Goal: Communication & Community: Answer question/provide support

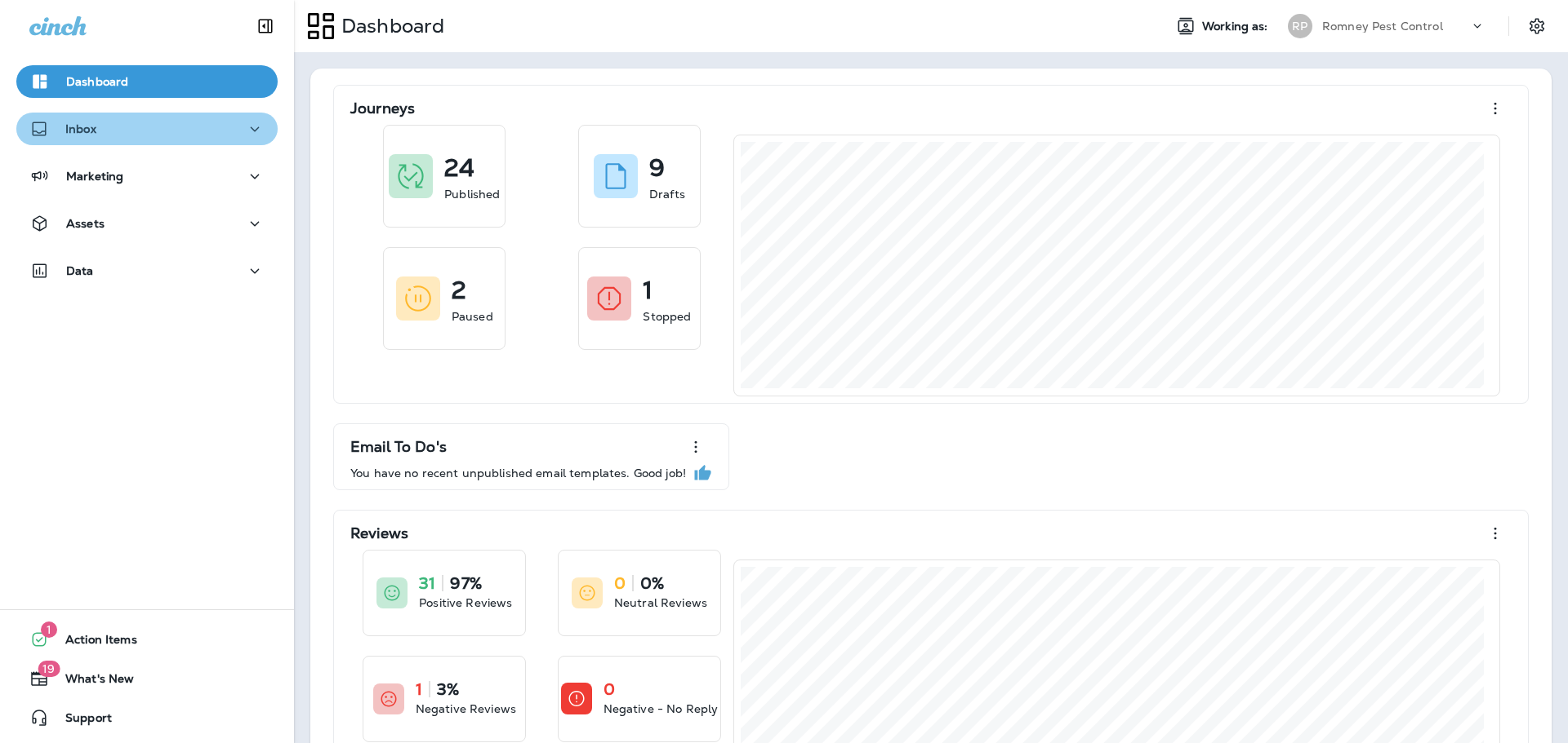
click at [156, 132] on div "Inbox" at bounding box center [146, 130] width 235 height 20
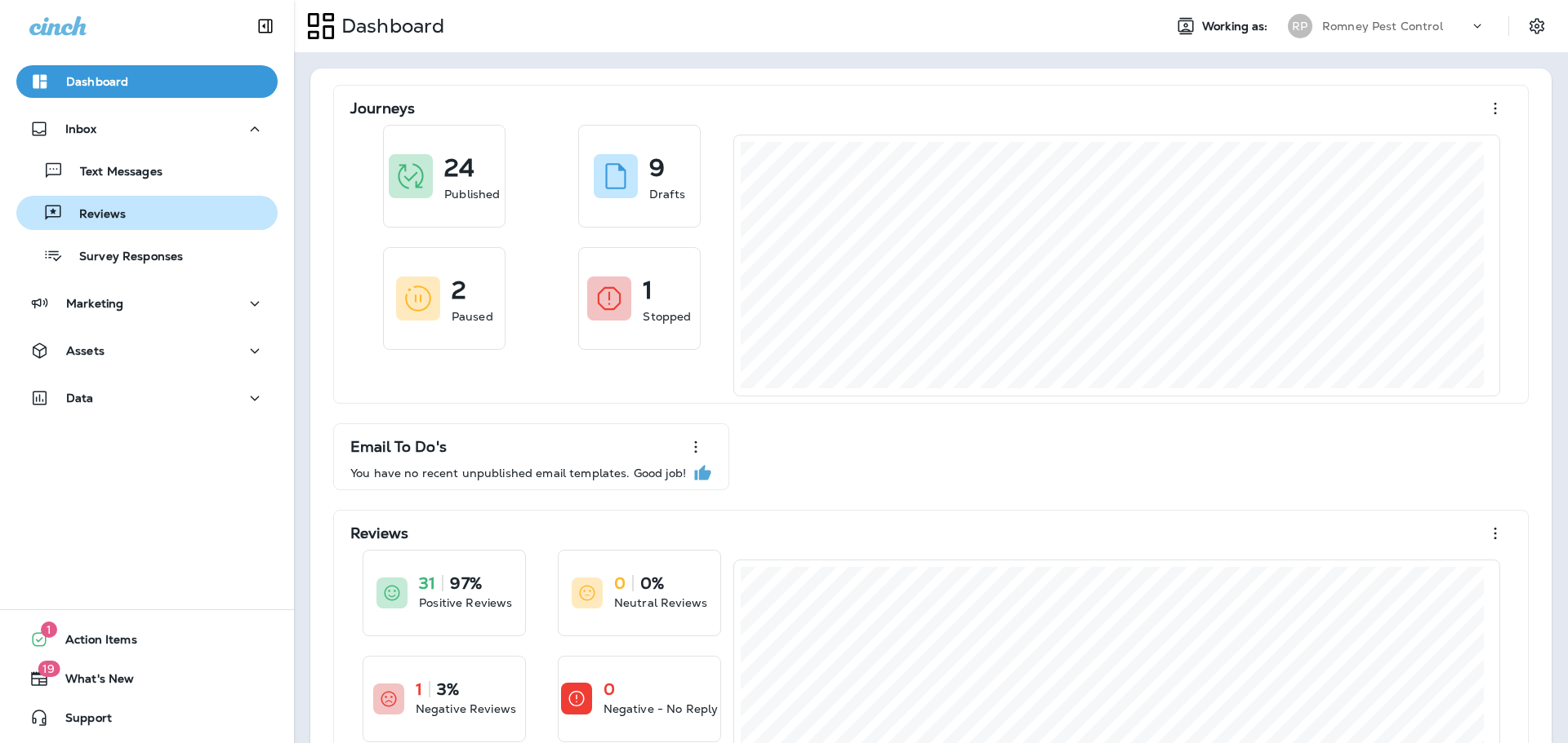
click at [181, 212] on div "Reviews" at bounding box center [147, 213] width 248 height 25
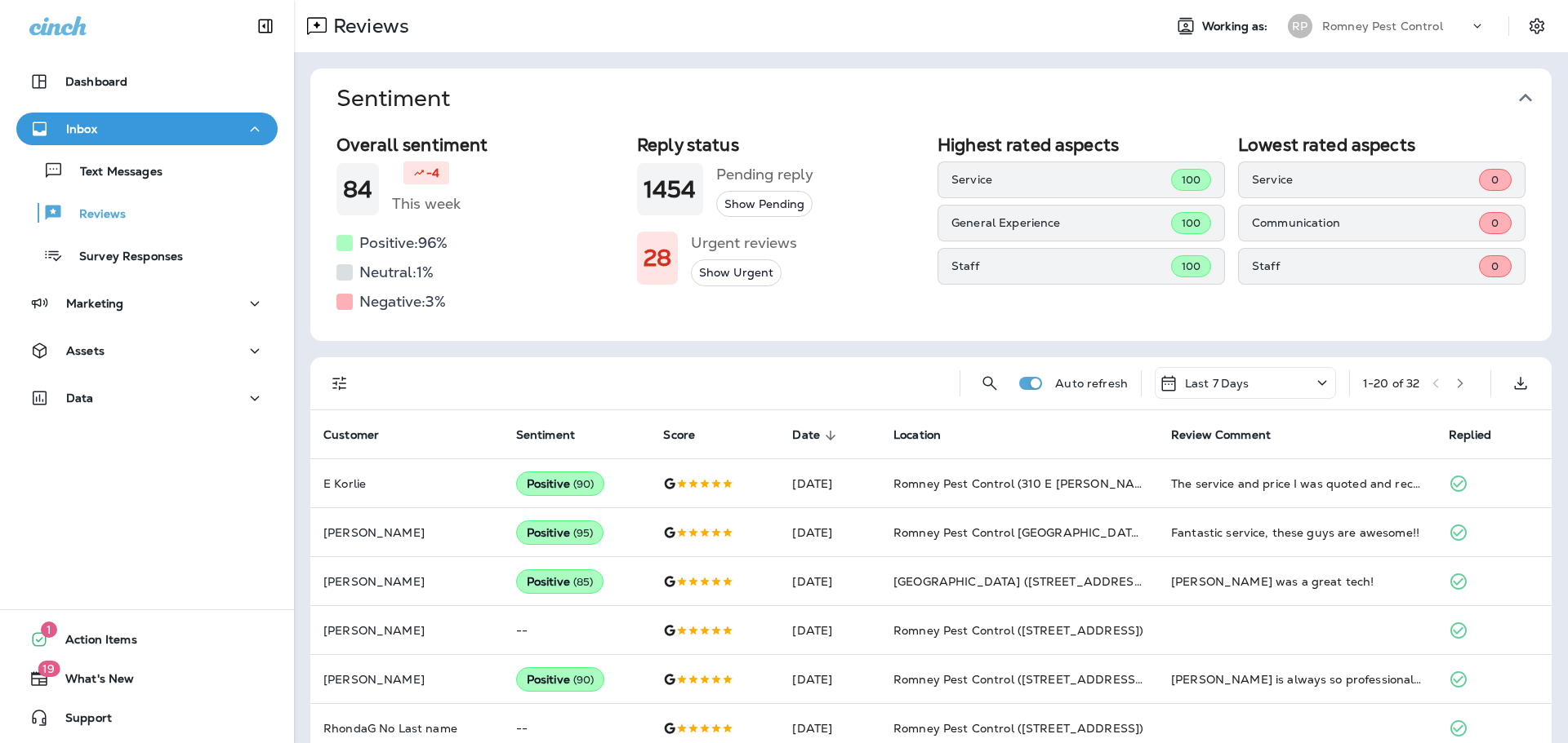
click at [1512, 102] on icon "button" at bounding box center [1525, 98] width 26 height 26
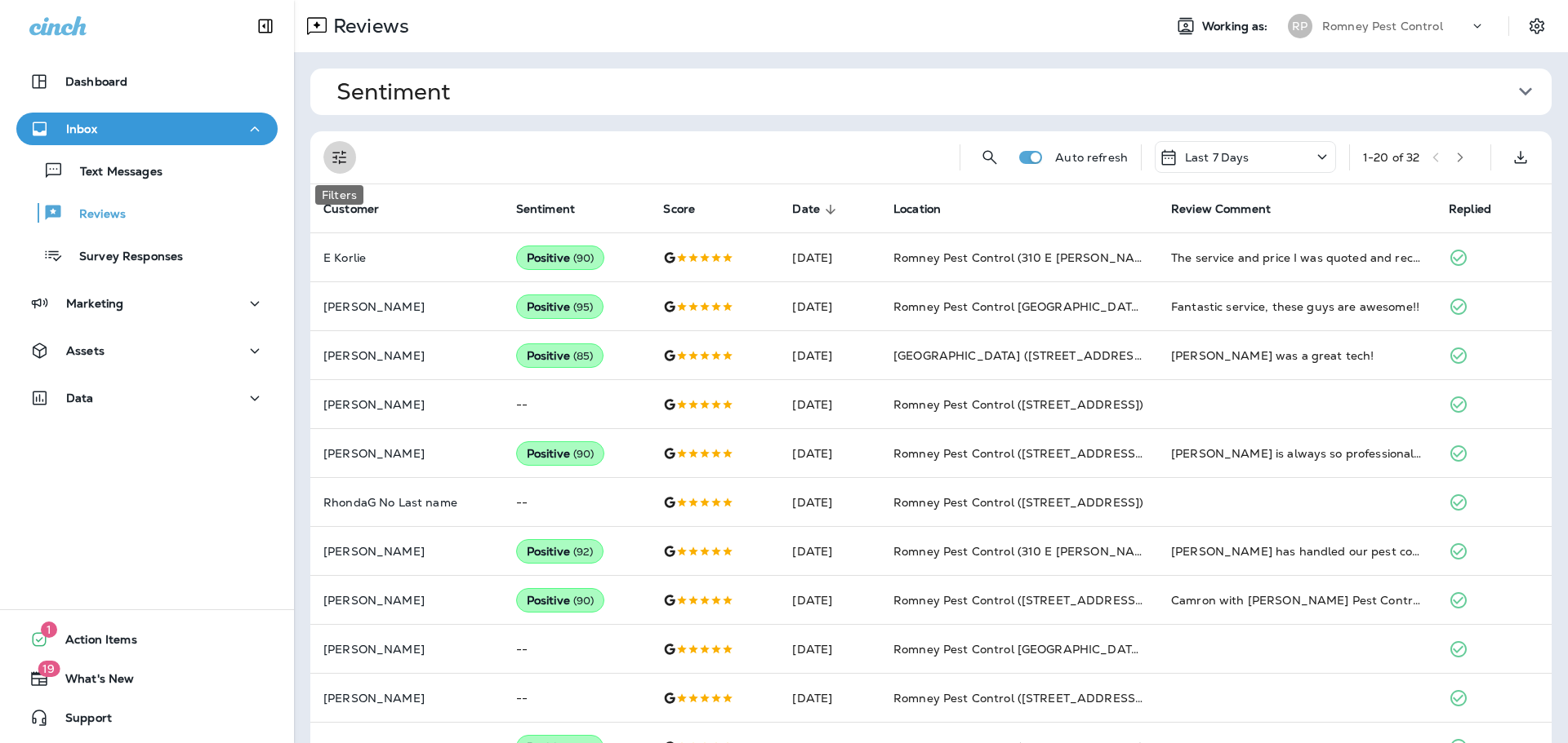
click at [338, 148] on icon "Filters" at bounding box center [339, 157] width 19 height 19
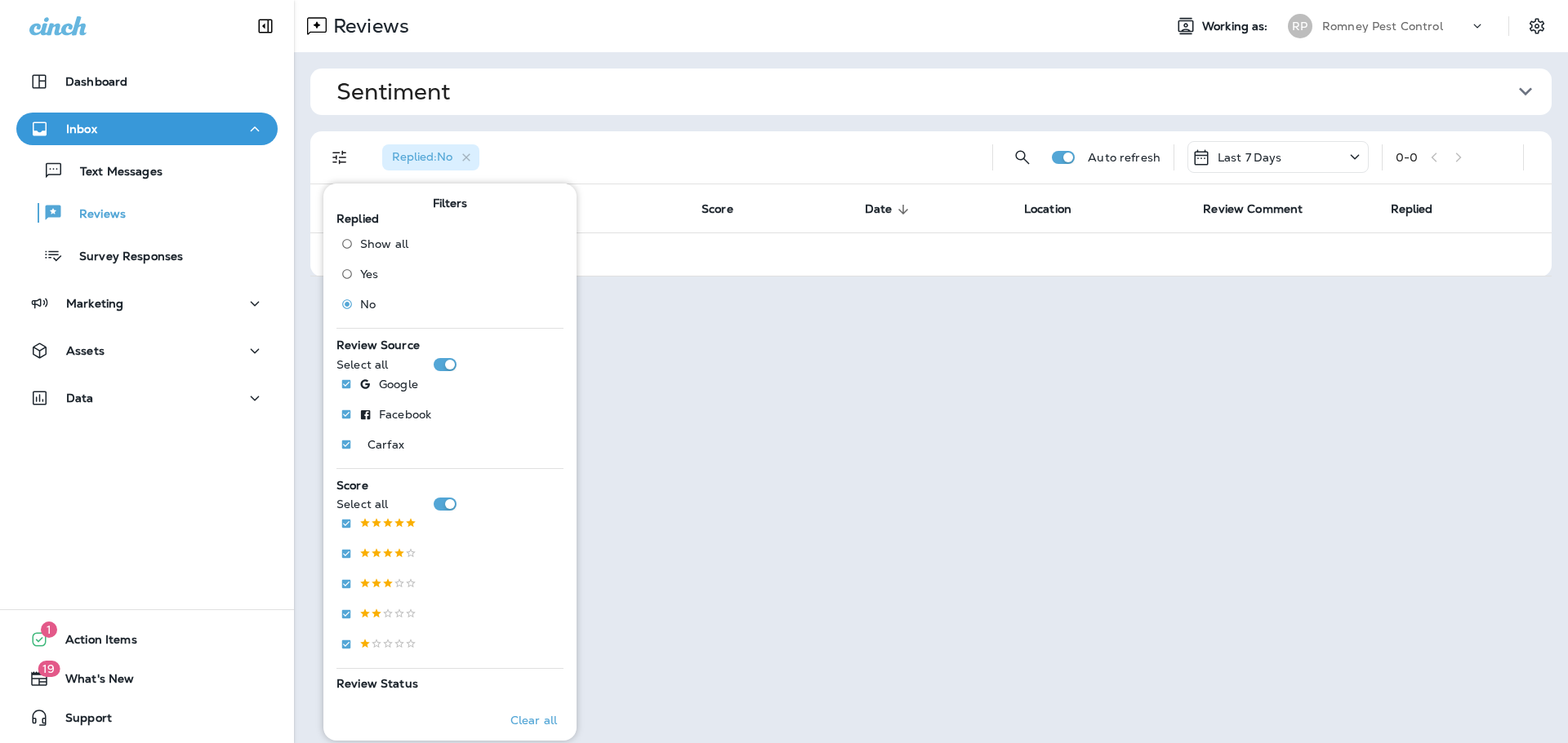
click at [603, 117] on div "Sentiment Overall sentiment 84 -4 This week Positive: 96 % Neutral: 1 % Negativ…" at bounding box center [931, 173] width 1274 height 241
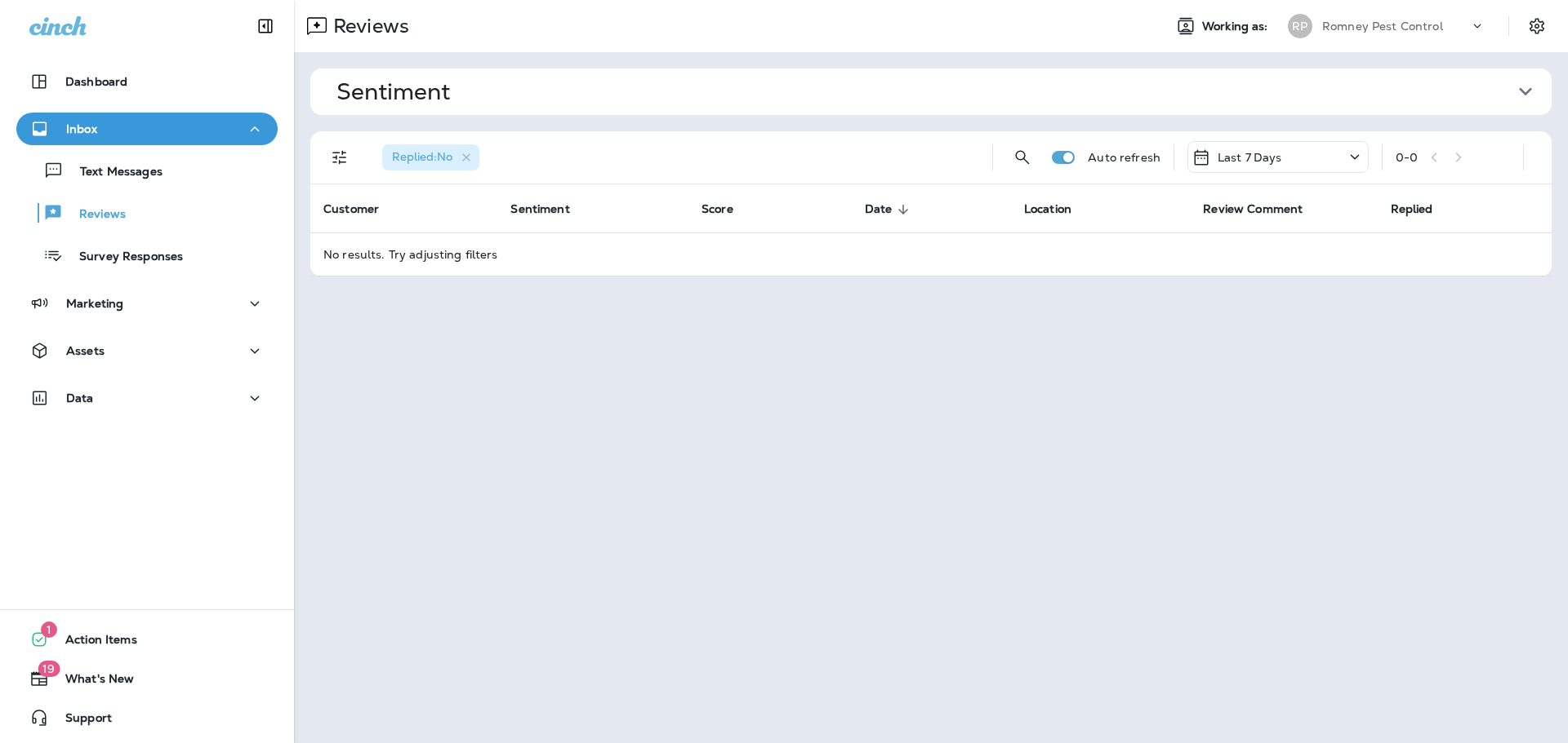
click at [1292, 141] on div "Last 7 Days" at bounding box center [1278, 157] width 181 height 32
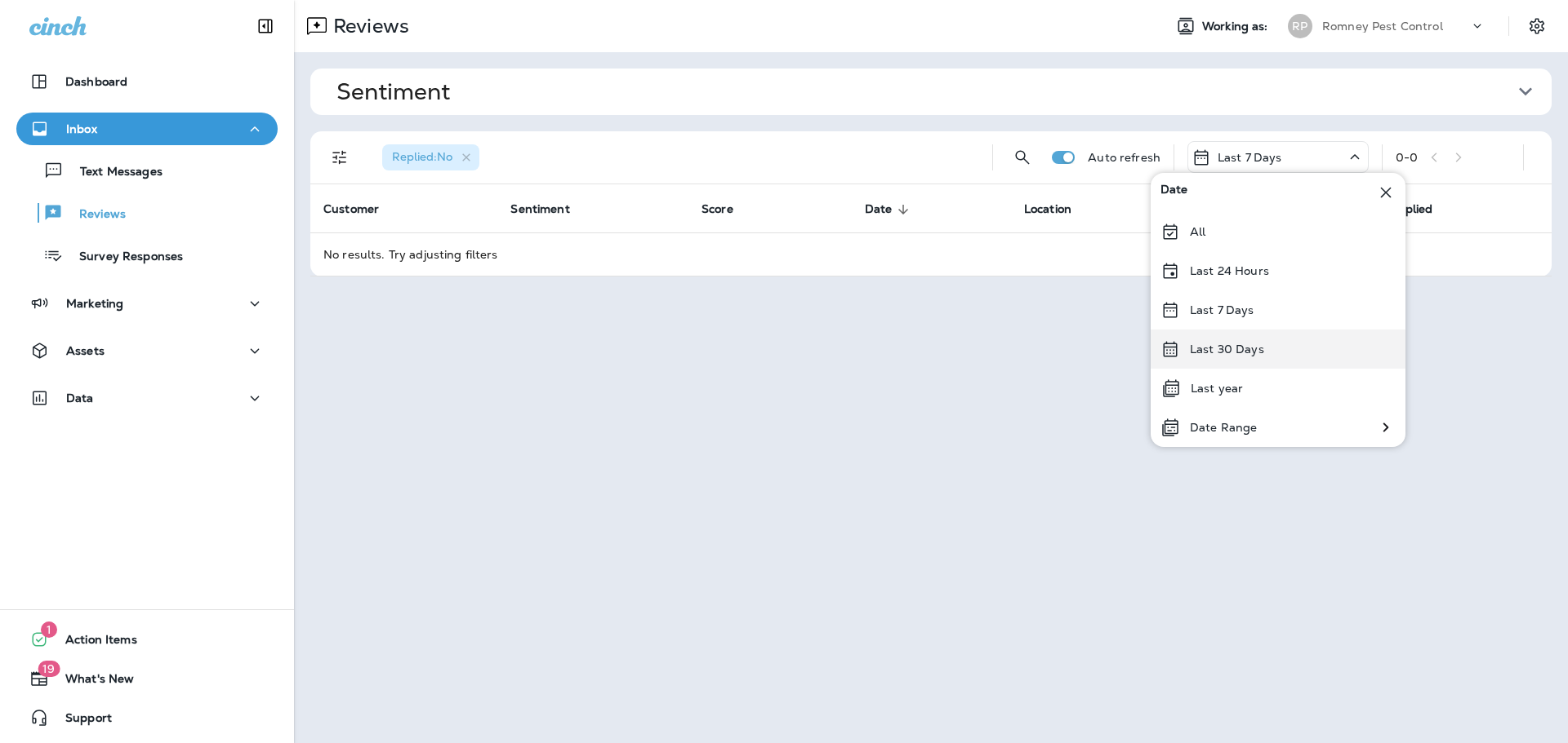
click at [1302, 352] on div "Last 30 Days" at bounding box center [1278, 349] width 255 height 39
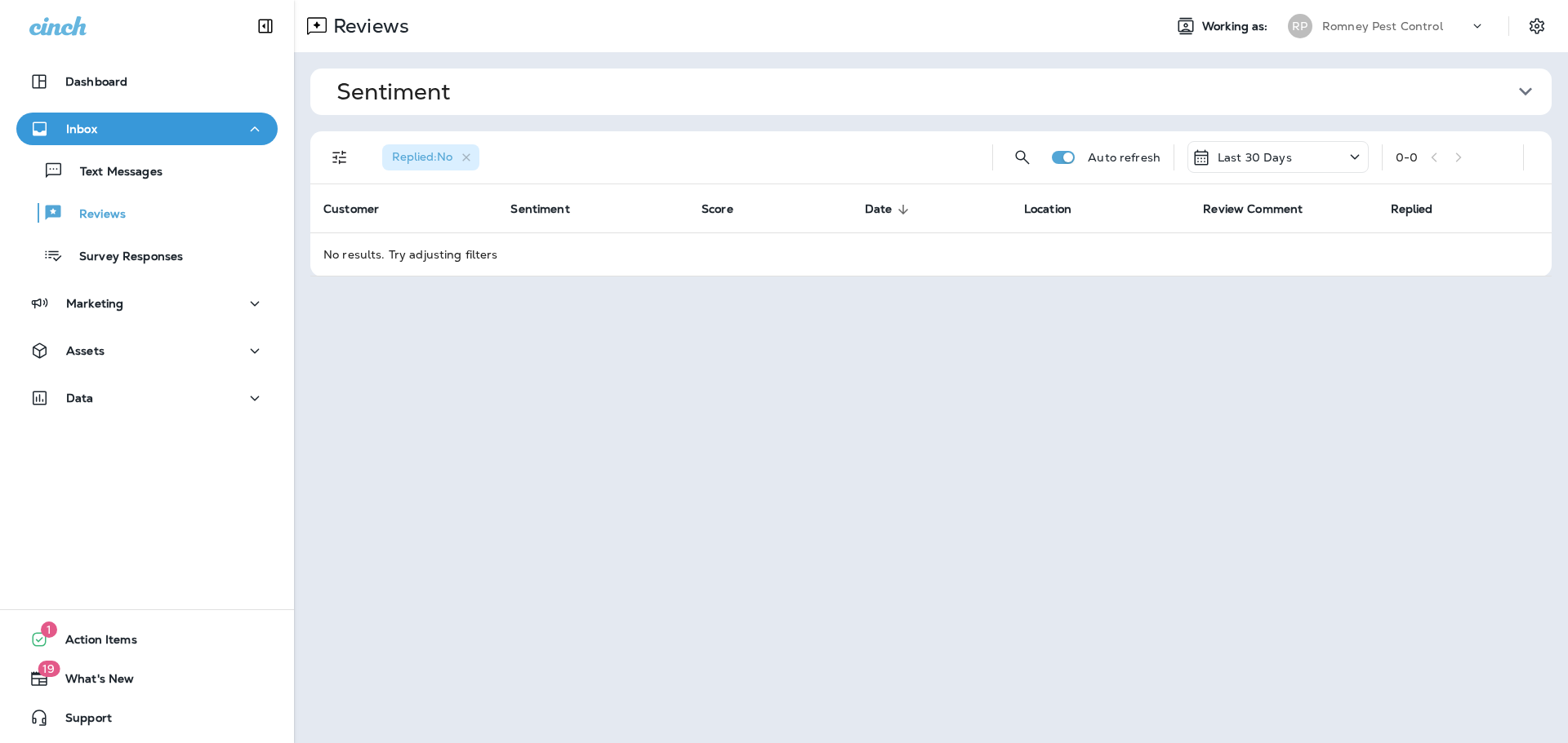
click at [1372, 37] on div "Romney Pest Control" at bounding box center [1394, 26] width 147 height 25
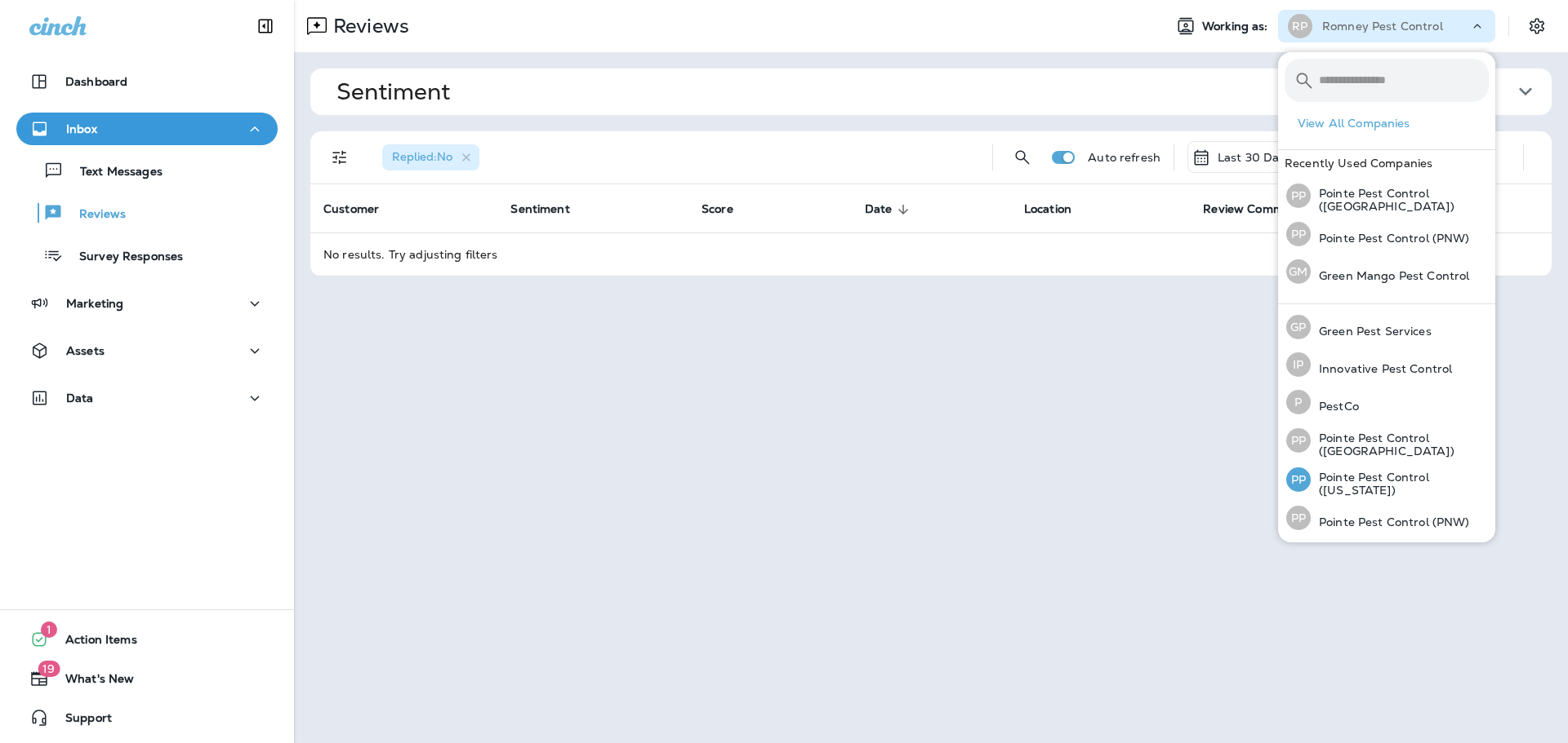
scroll to position [72, 0]
click at [1372, 473] on div "PP Pointe Pest Control (PNW)" at bounding box center [1377, 479] width 196 height 37
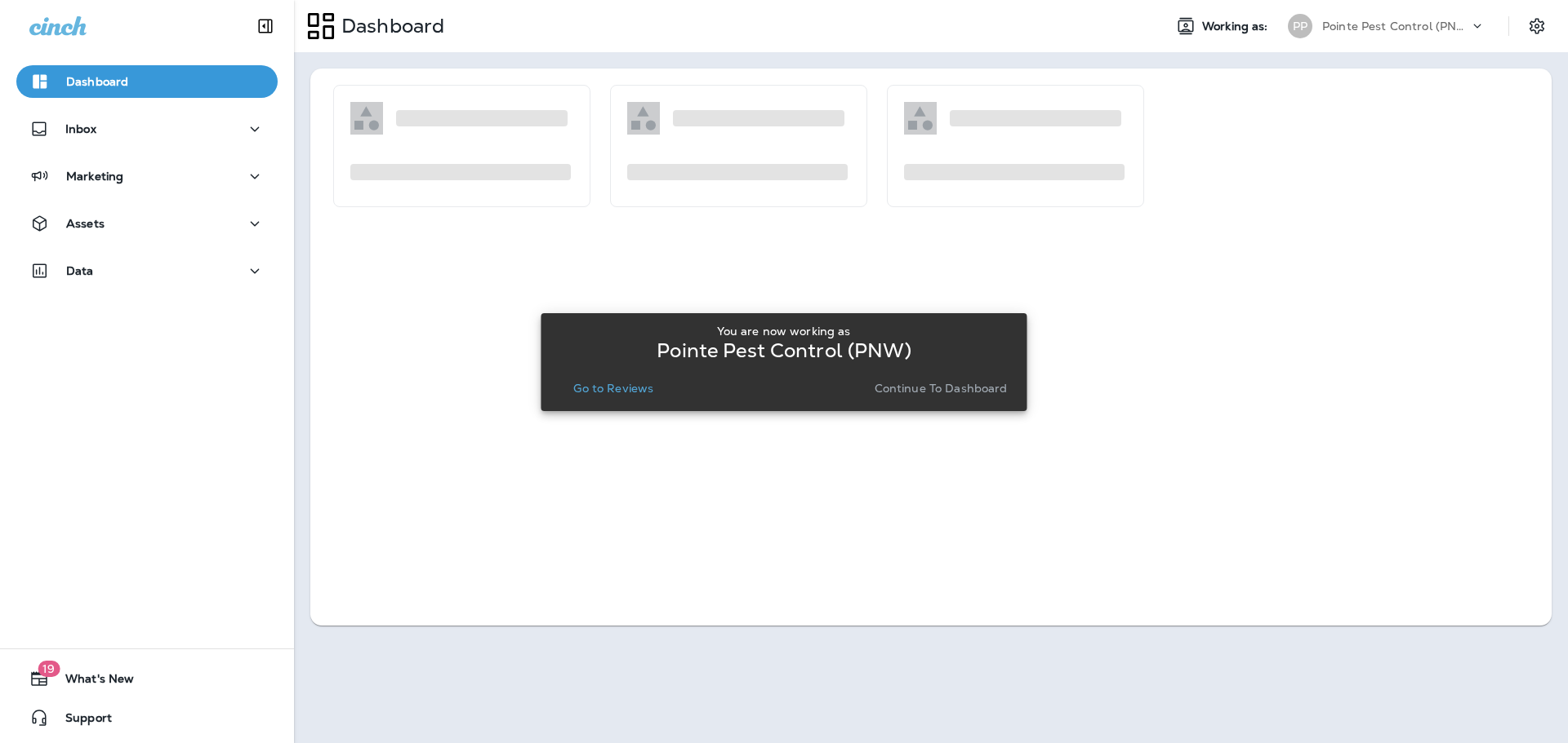
click at [601, 387] on p "Go to Reviews" at bounding box center [614, 388] width 80 height 13
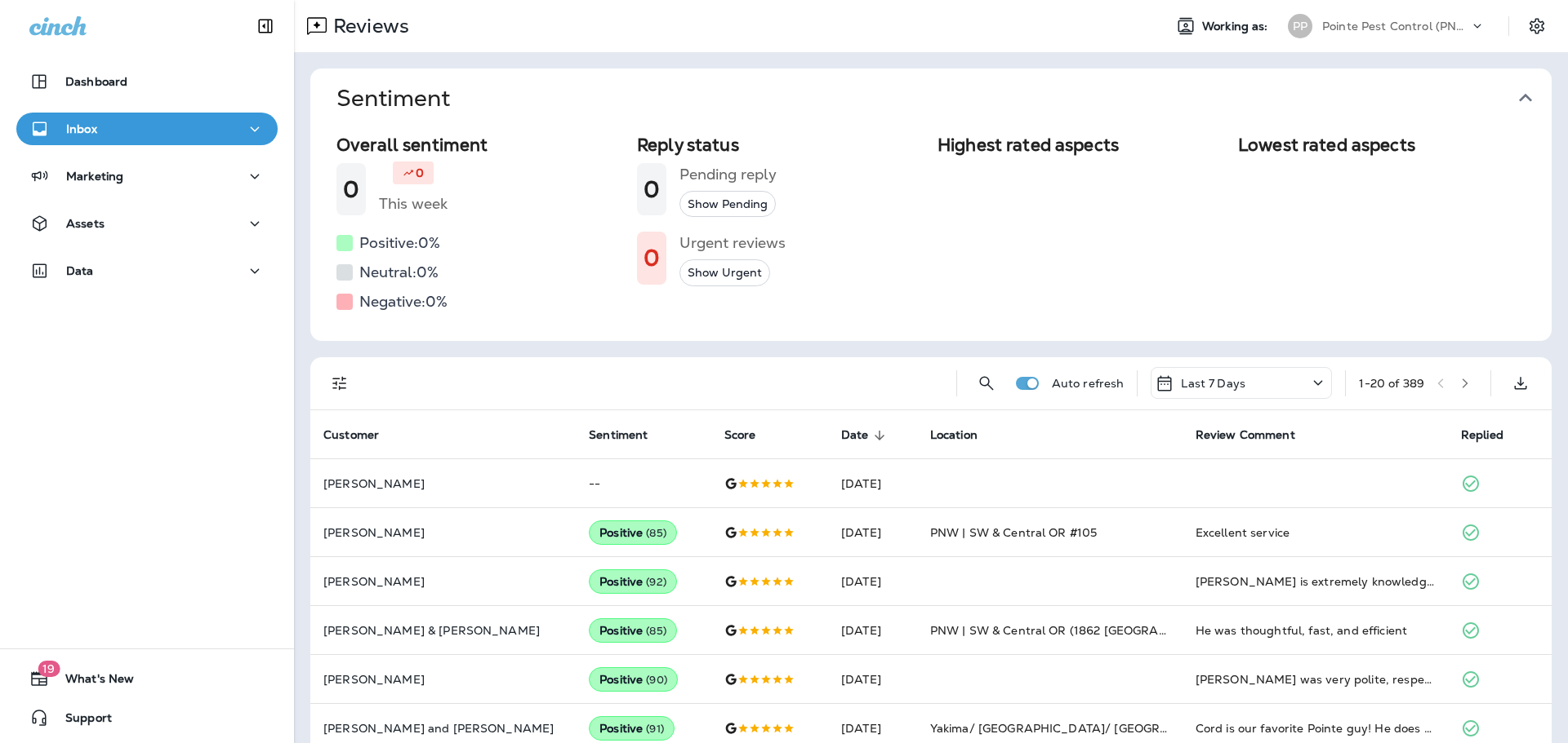
click at [1519, 107] on icon "button" at bounding box center [1525, 98] width 26 height 26
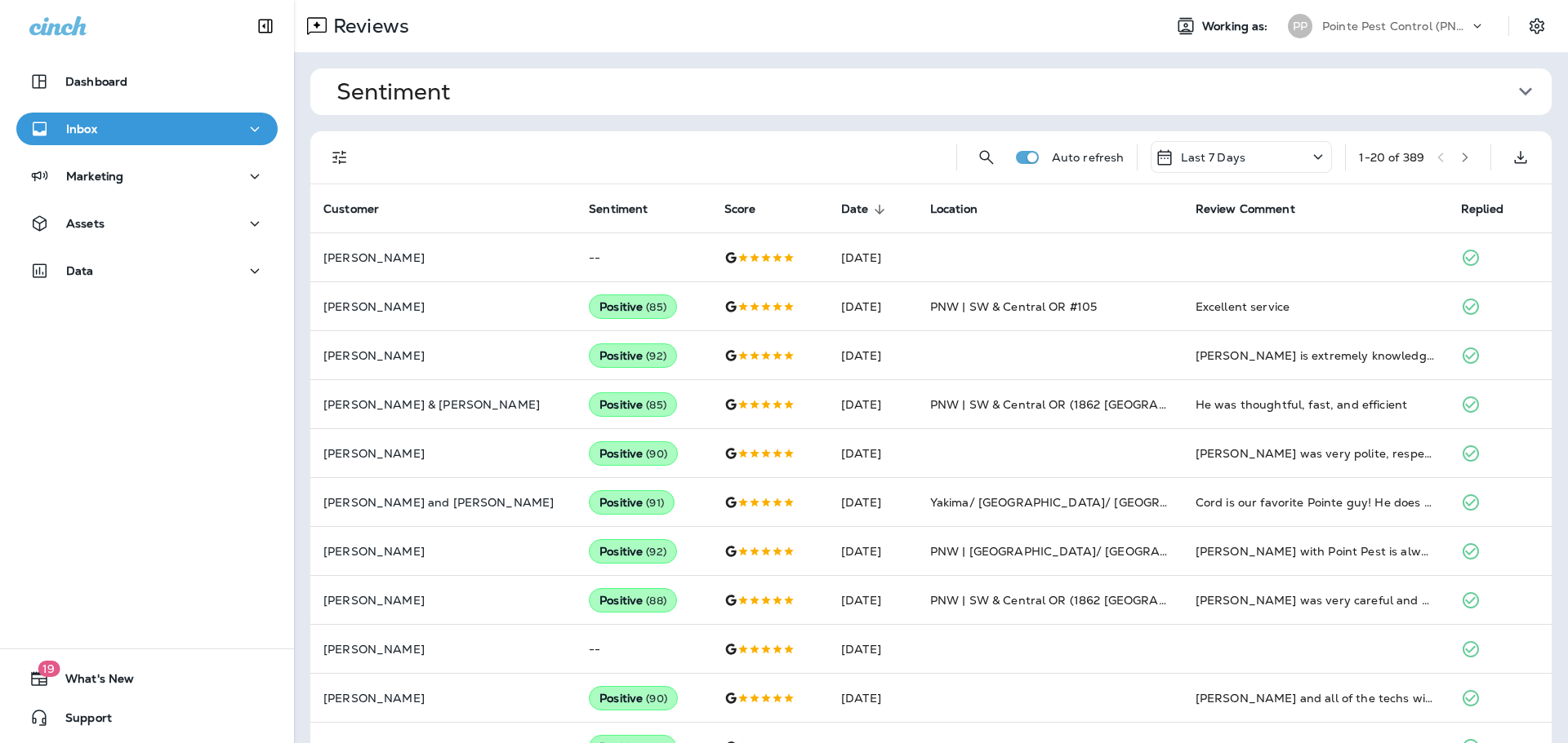
drag, startPoint x: 321, startPoint y: 129, endPoint x: 371, endPoint y: 181, distance: 72.1
click at [321, 128] on div "Sentiment Overall sentiment 84.9 +0 This week Positive: 98 % Neutral: 1 % Negat…" at bounding box center [931, 640] width 1274 height 1177
click at [331, 162] on icon "Filters" at bounding box center [339, 157] width 19 height 19
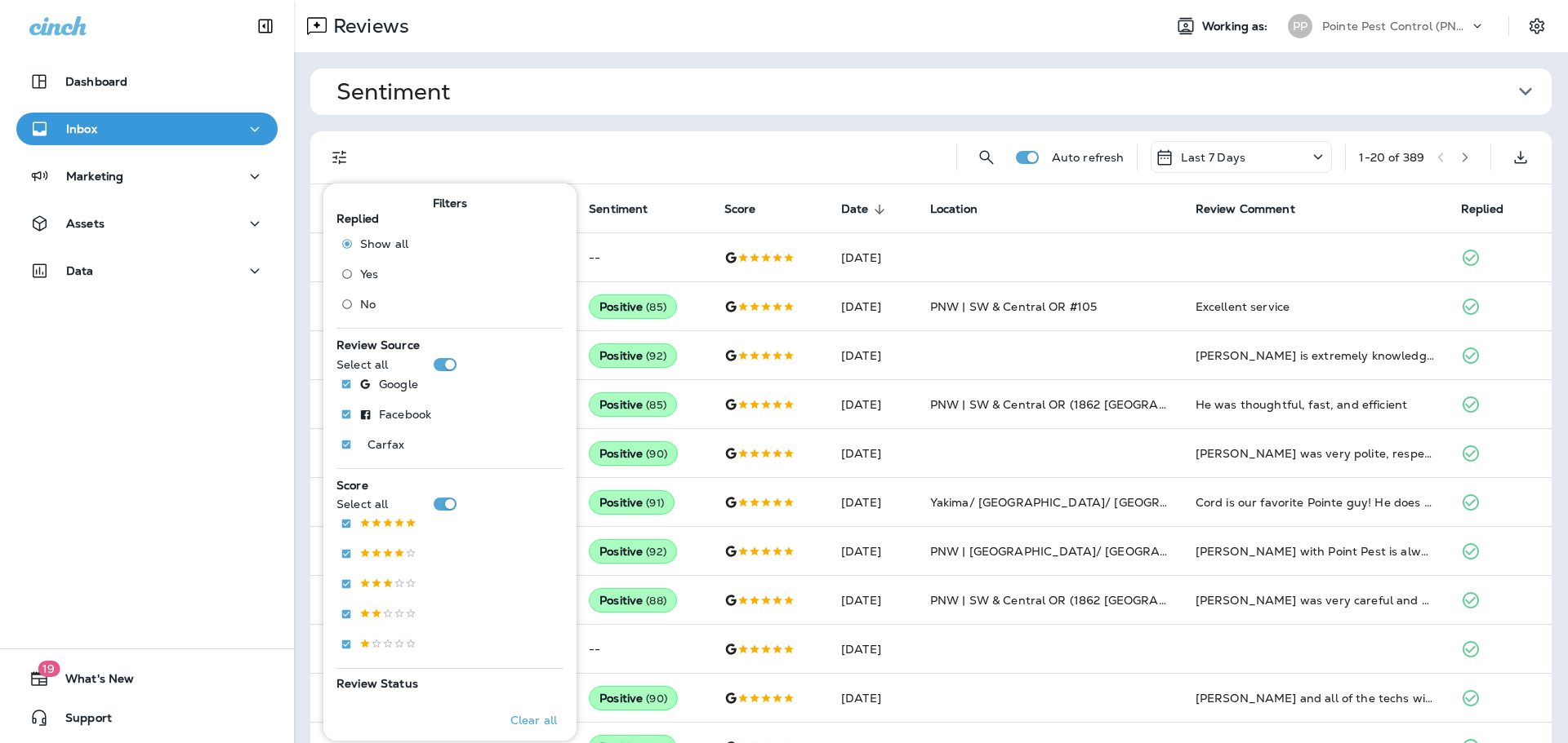
click at [362, 312] on label "No" at bounding box center [371, 304] width 74 height 26
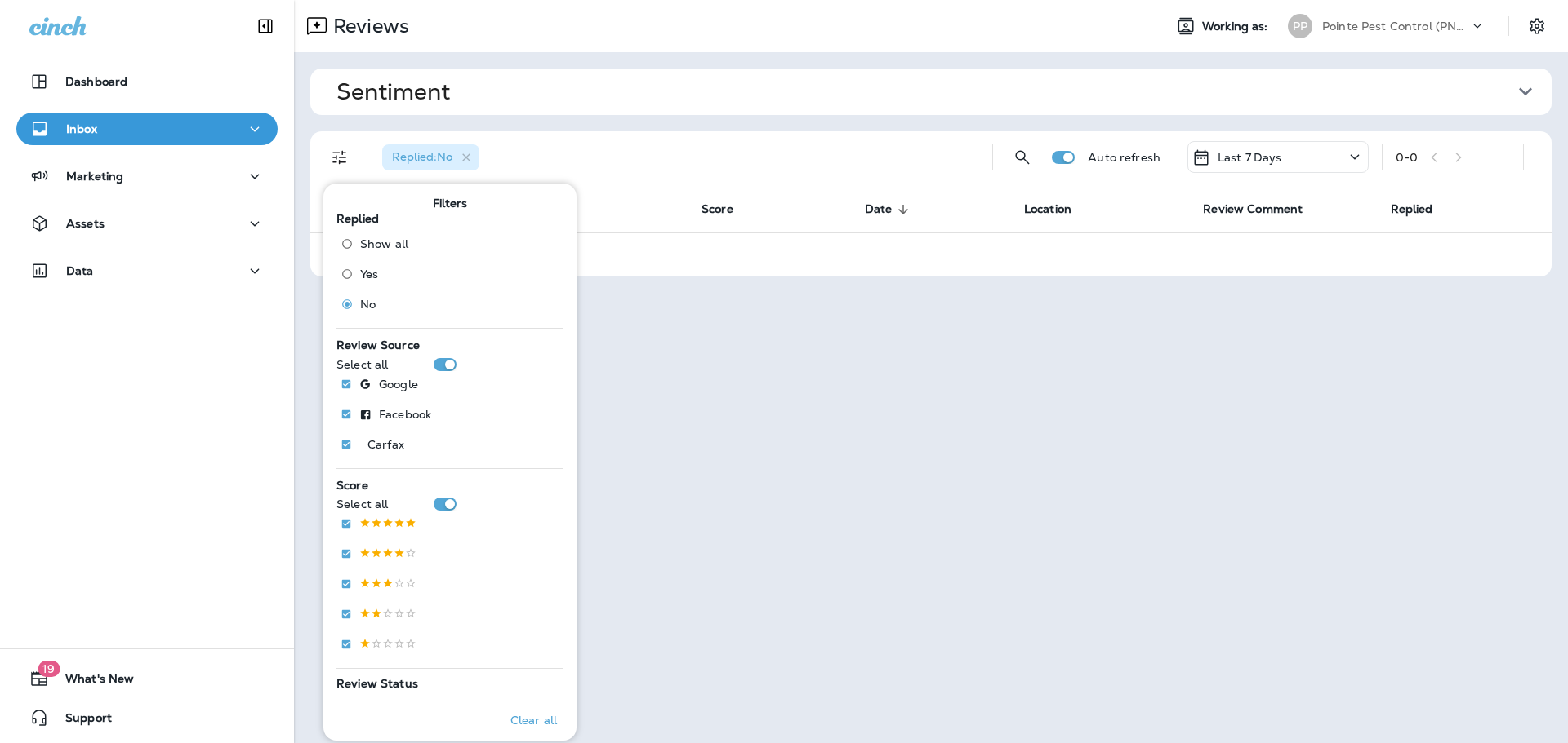
click at [726, 128] on div "Sentiment Overall sentiment 84.9 +0 This week Positive: 98 % Neutral: 1 % Negat…" at bounding box center [931, 173] width 1274 height 241
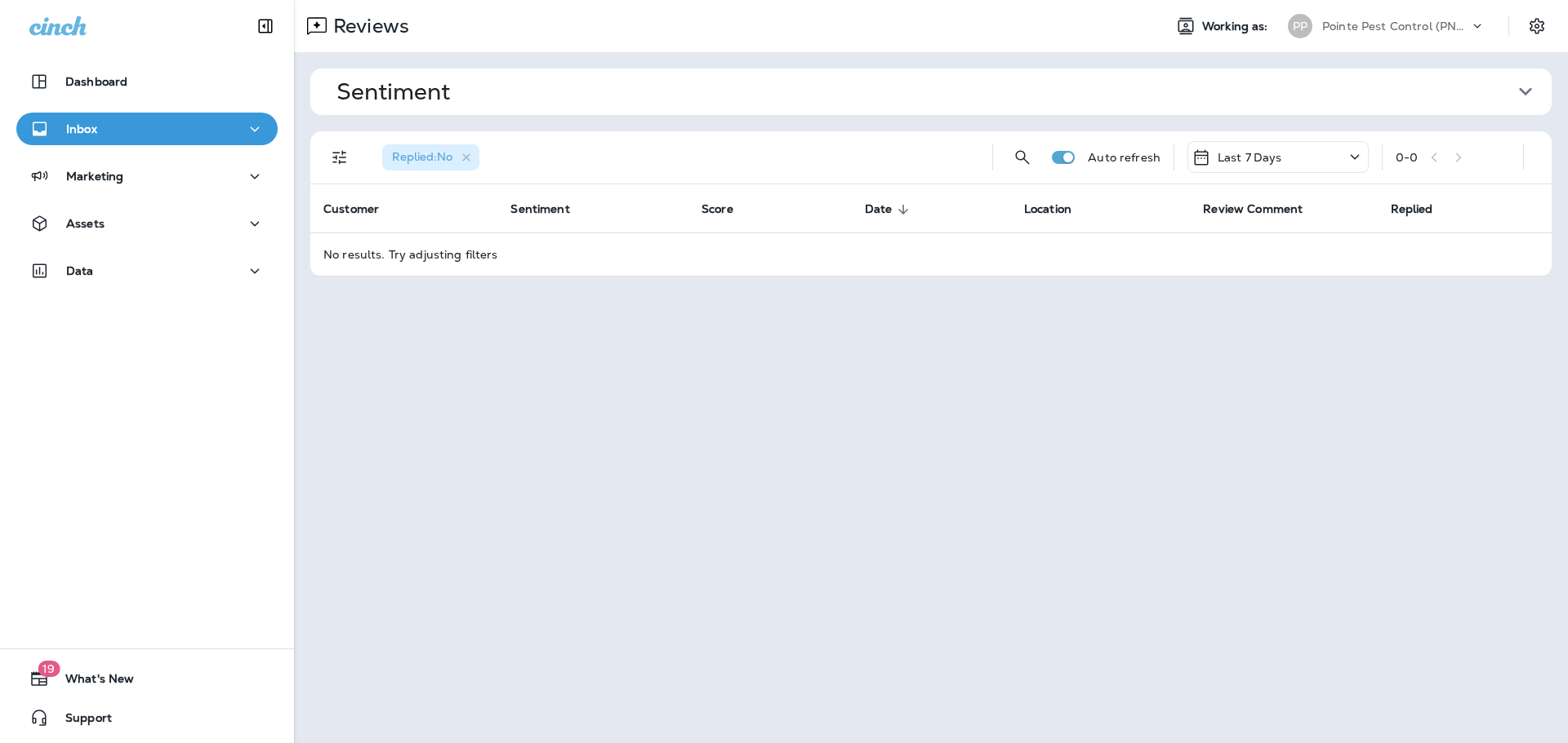
click at [1315, 162] on div "Last 7 Days" at bounding box center [1278, 157] width 181 height 32
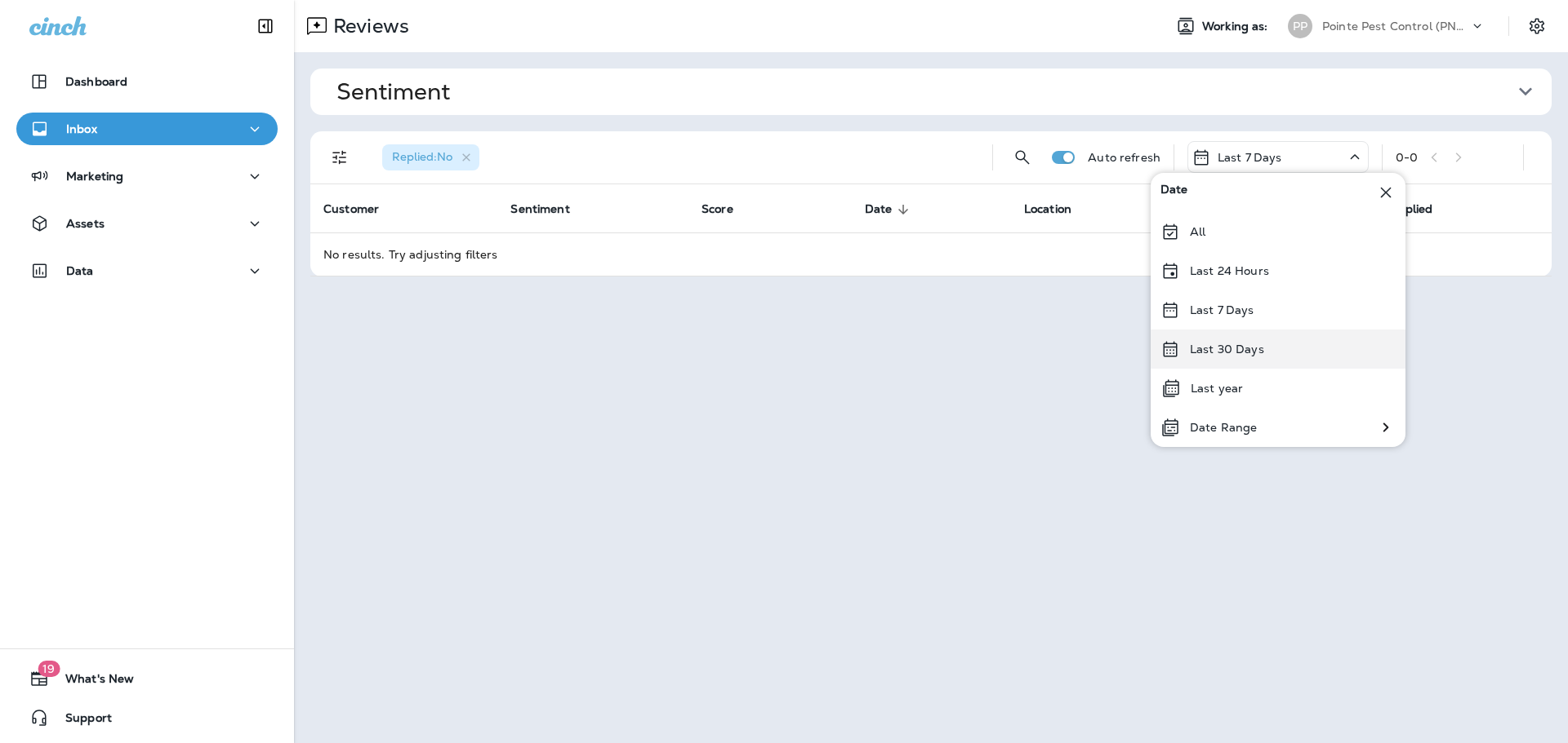
click at [1275, 355] on div "Last 30 Days" at bounding box center [1278, 349] width 255 height 39
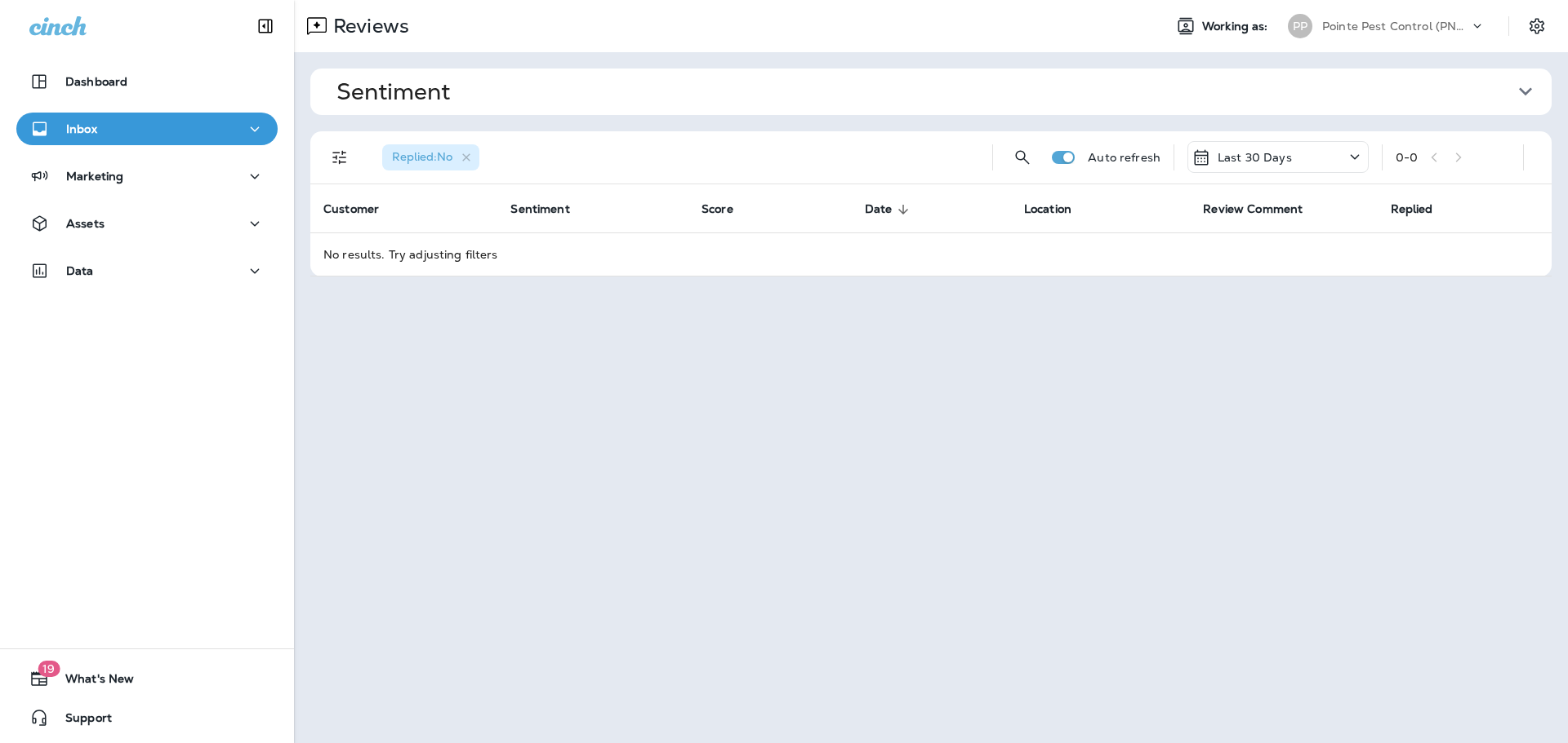
click at [1357, 21] on p "Pointe Pest Control (PNW)" at bounding box center [1394, 26] width 147 height 13
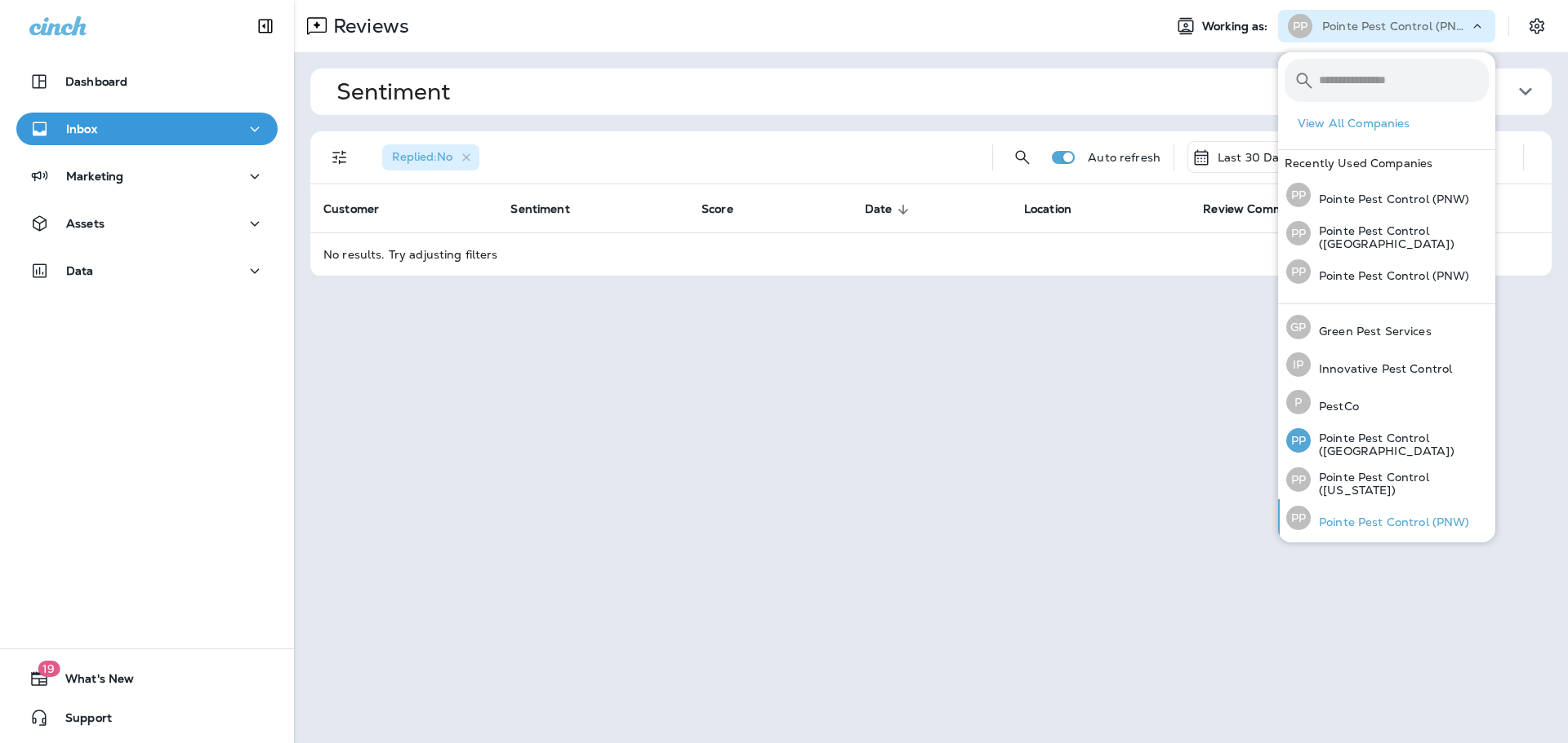
scroll to position [72, 0]
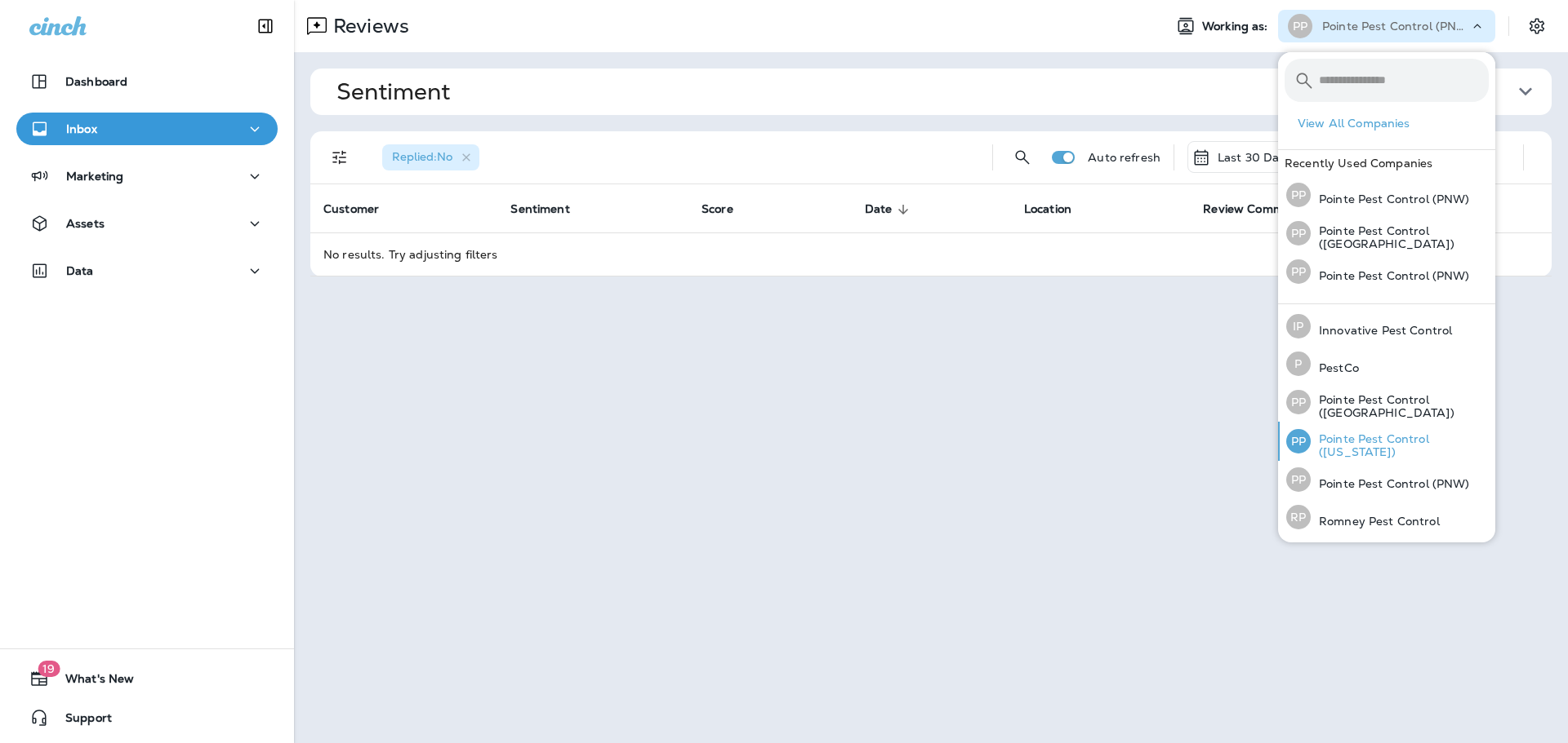
click at [1377, 446] on p "Pointe Pest Control ([US_STATE])" at bounding box center [1399, 445] width 178 height 26
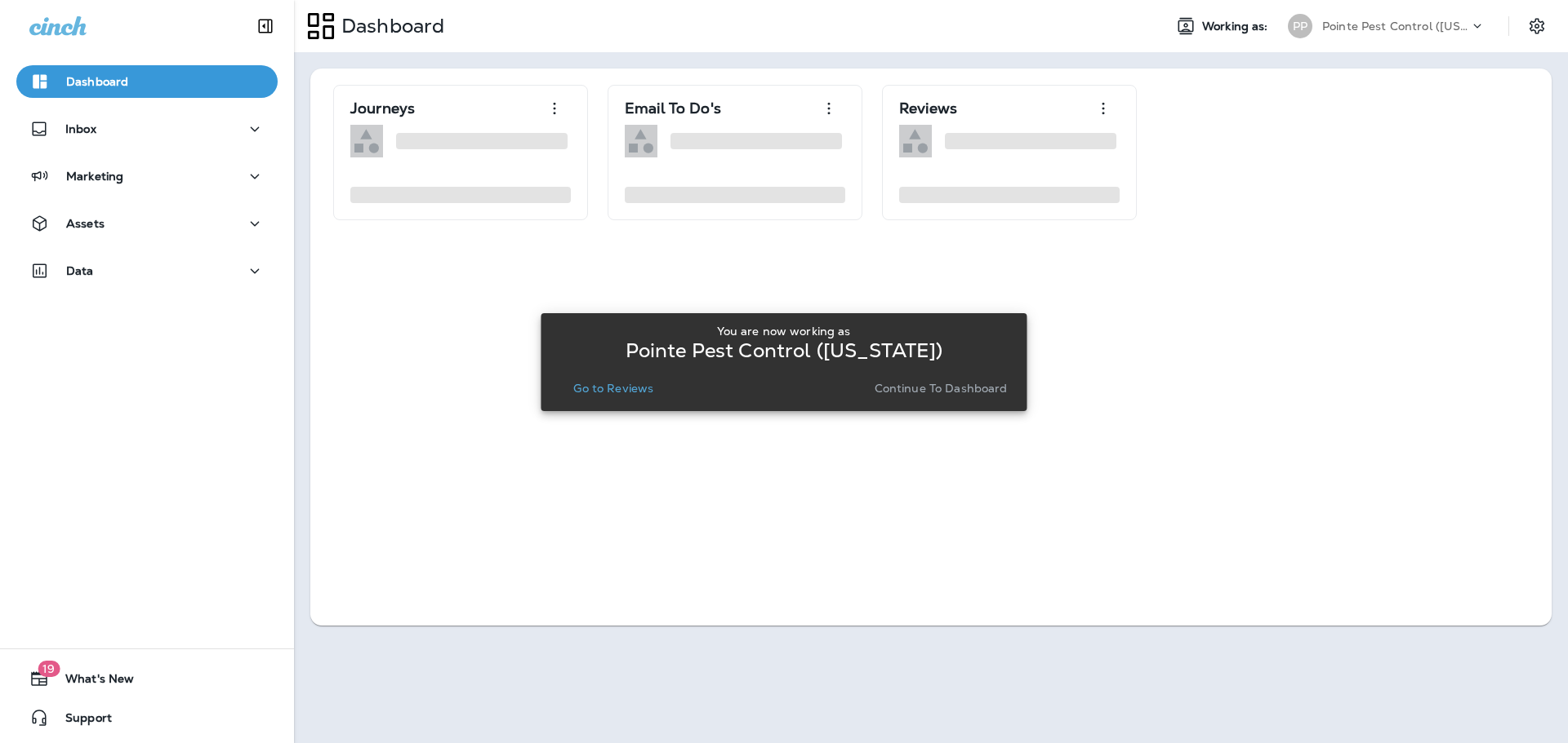
click at [617, 395] on p "Go to Reviews" at bounding box center [614, 388] width 80 height 13
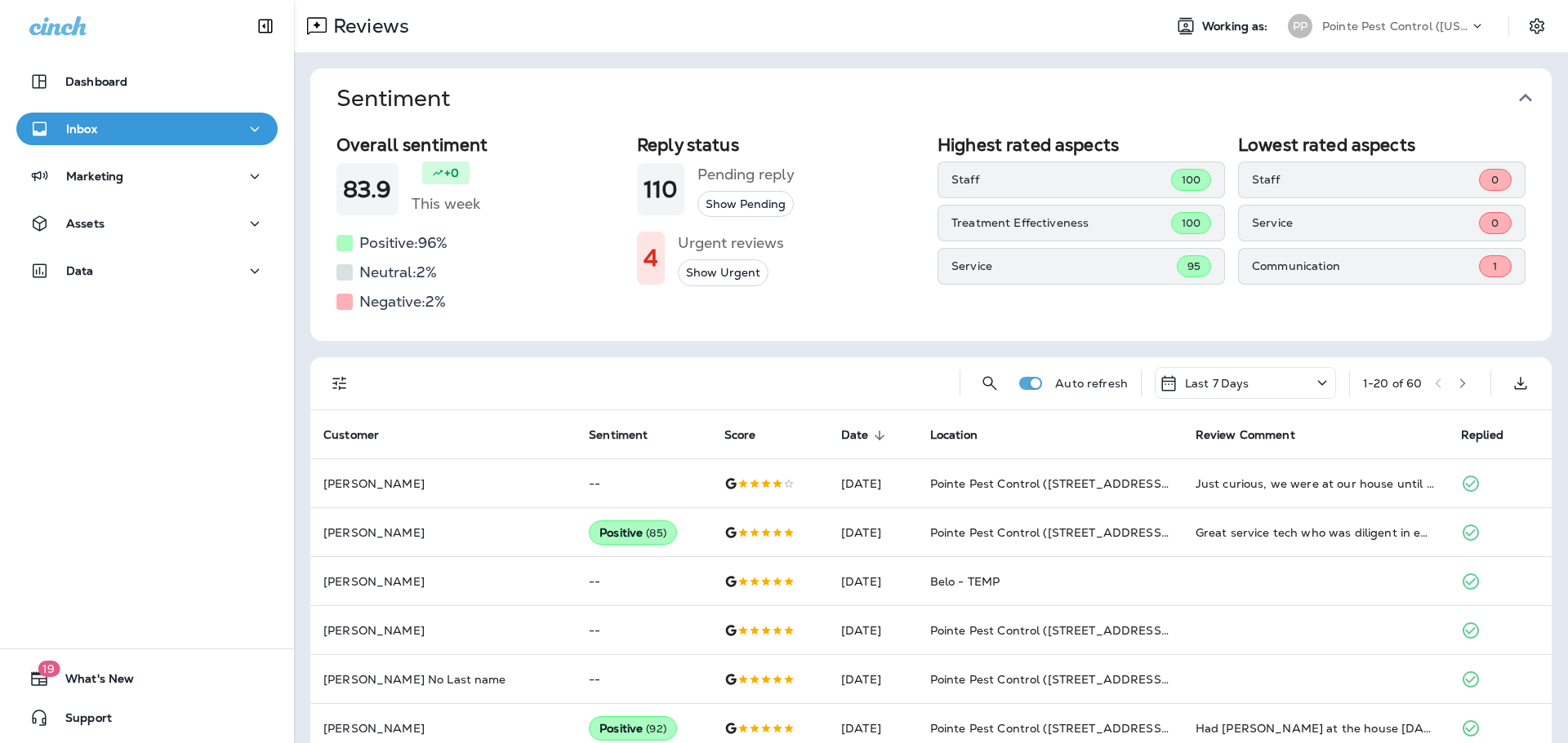
click at [1521, 106] on icon "button" at bounding box center [1525, 98] width 26 height 26
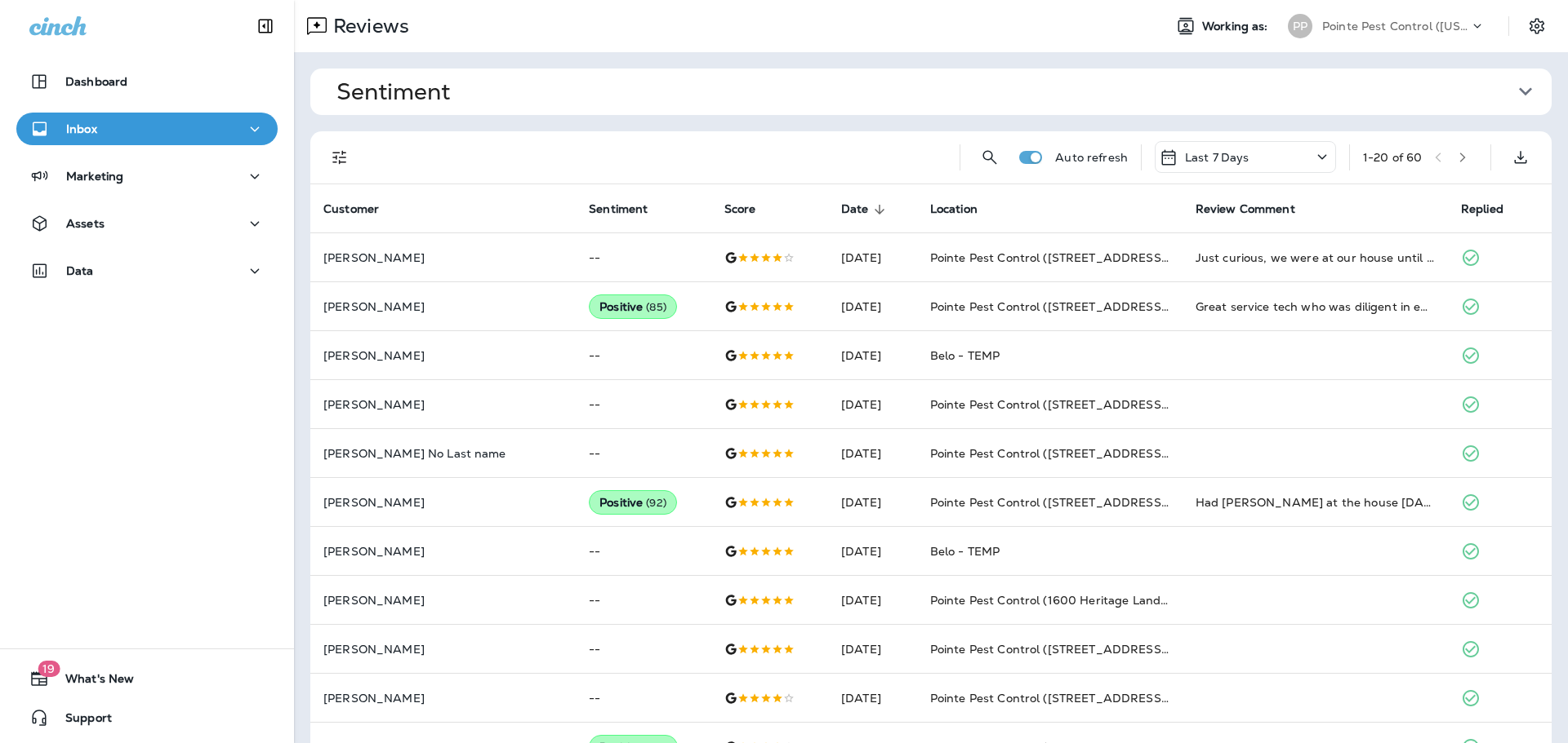
click at [349, 170] on button "Filters" at bounding box center [340, 158] width 33 height 33
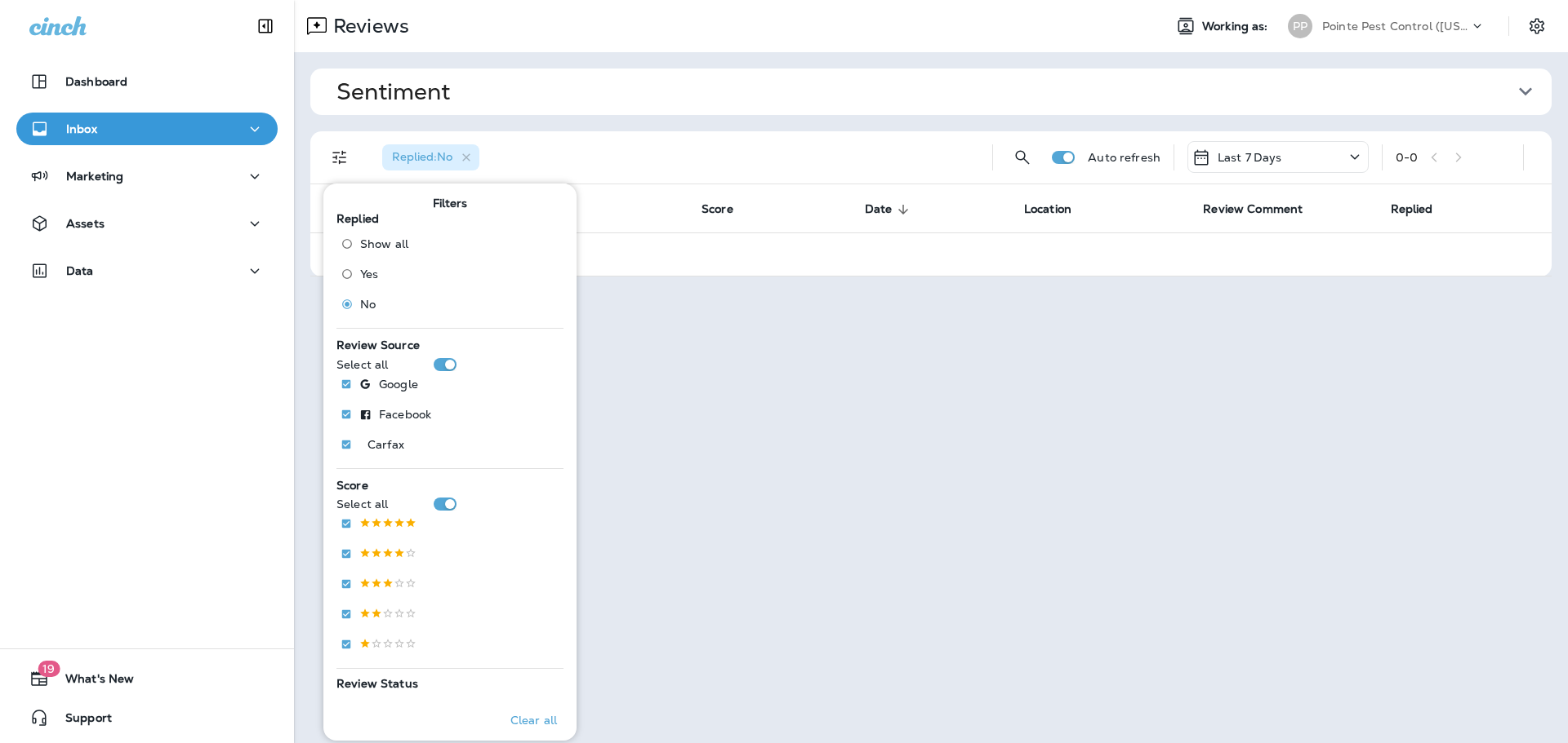
drag, startPoint x: 771, startPoint y: 126, endPoint x: 789, endPoint y: 111, distance: 23.4
click at [775, 124] on div "Sentiment Overall sentiment 83.9 +0 This week Positive: 96 % Neutral: 2 % Negat…" at bounding box center [931, 173] width 1274 height 241
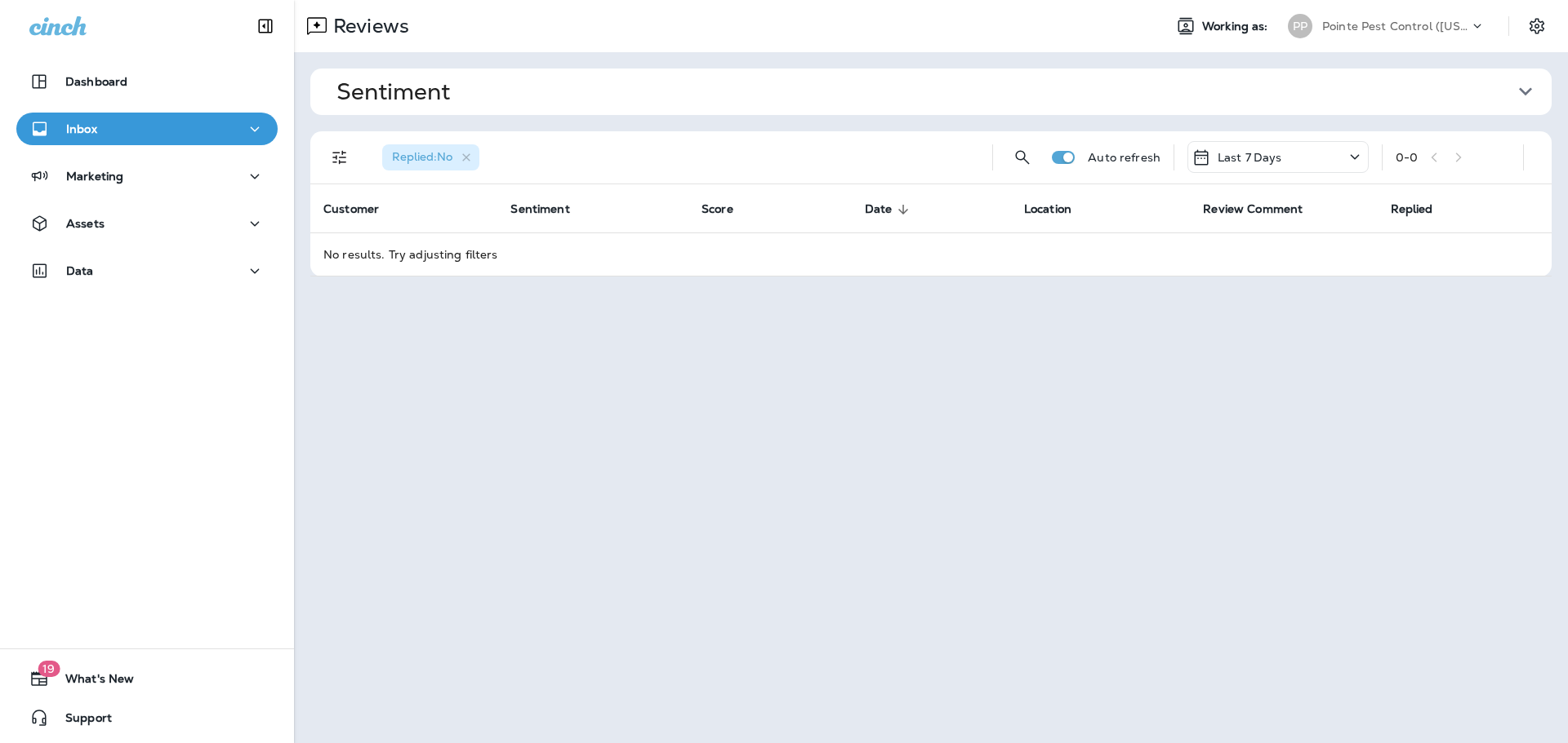
click at [1337, 141] on div "Last 7 Days" at bounding box center [1278, 157] width 181 height 32
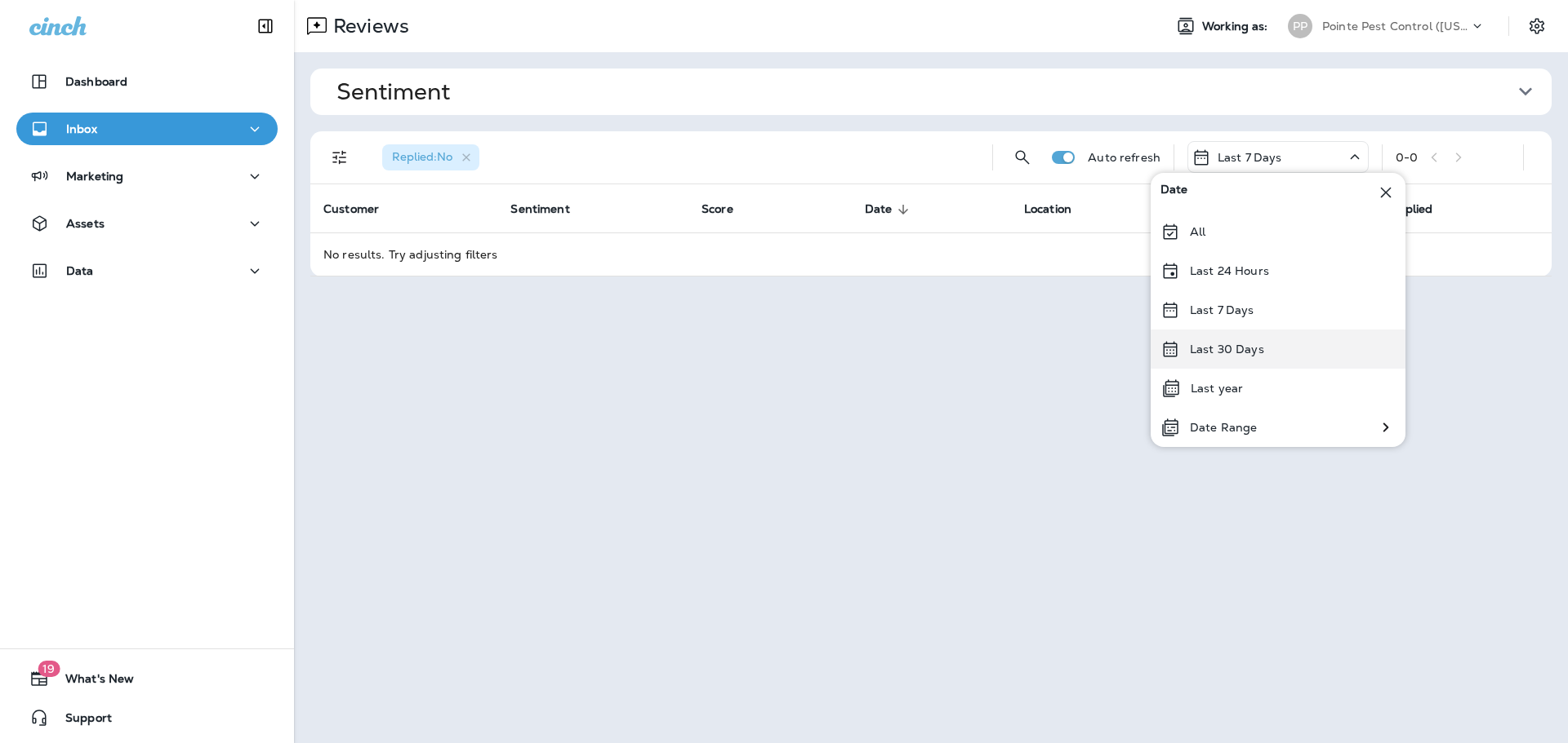
click at [1267, 352] on div "Last 30 Days" at bounding box center [1278, 349] width 255 height 39
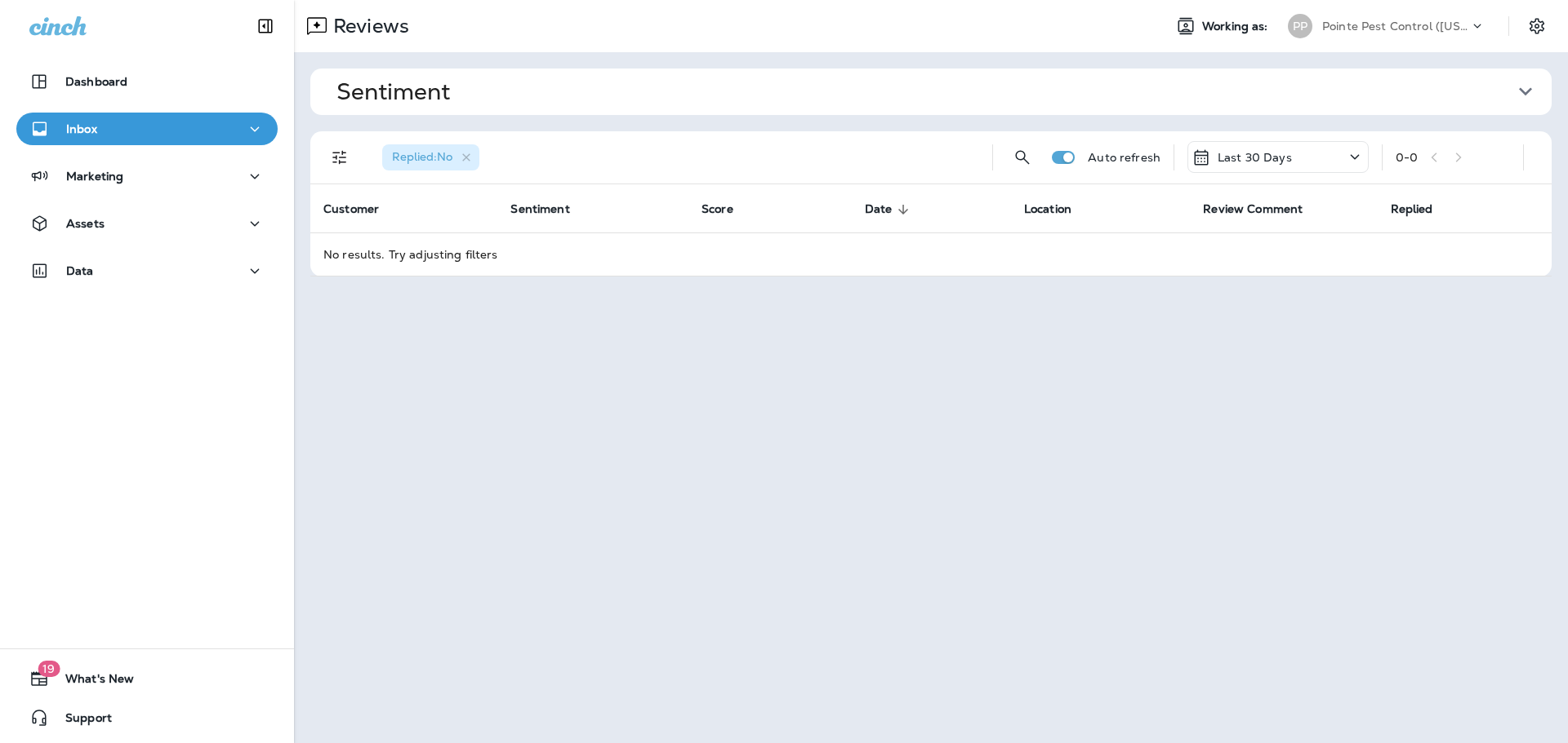
click at [1339, 16] on div "Pointe Pest Control ([US_STATE])" at bounding box center [1394, 26] width 147 height 25
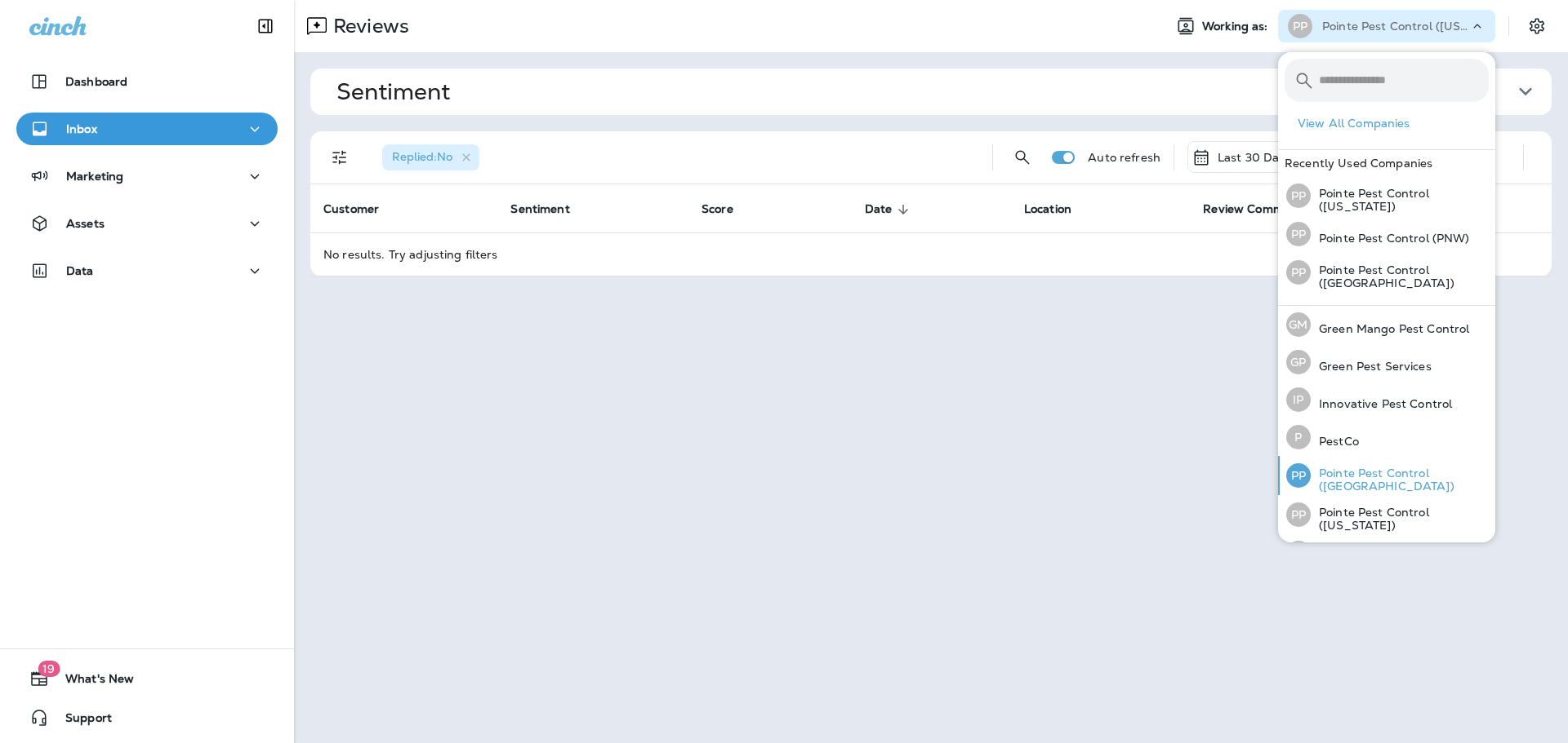
click at [1411, 478] on p "Pointe Pest Control ([GEOGRAPHIC_DATA])" at bounding box center [1399, 479] width 178 height 26
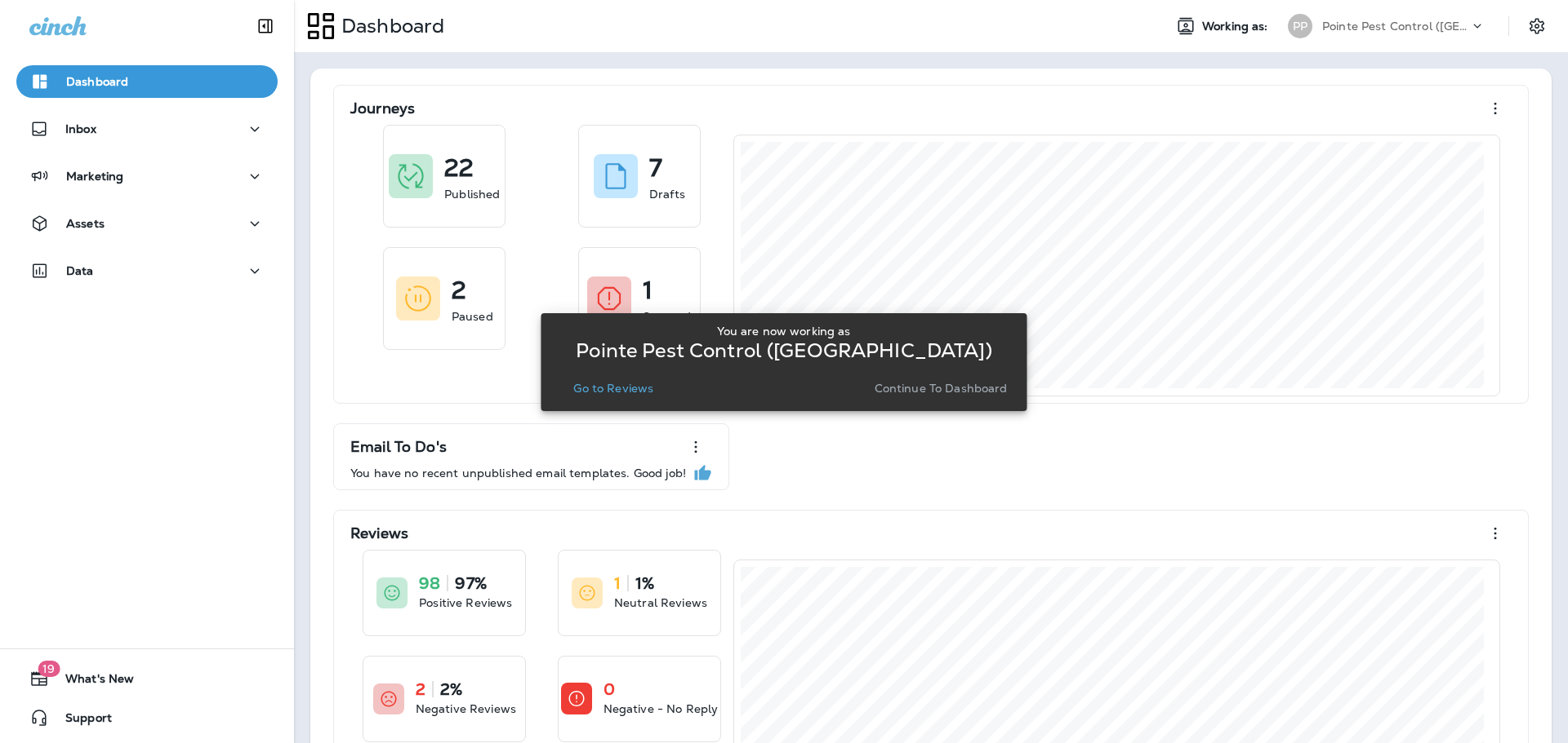
click at [572, 390] on button "Go to Reviews" at bounding box center [613, 388] width 93 height 23
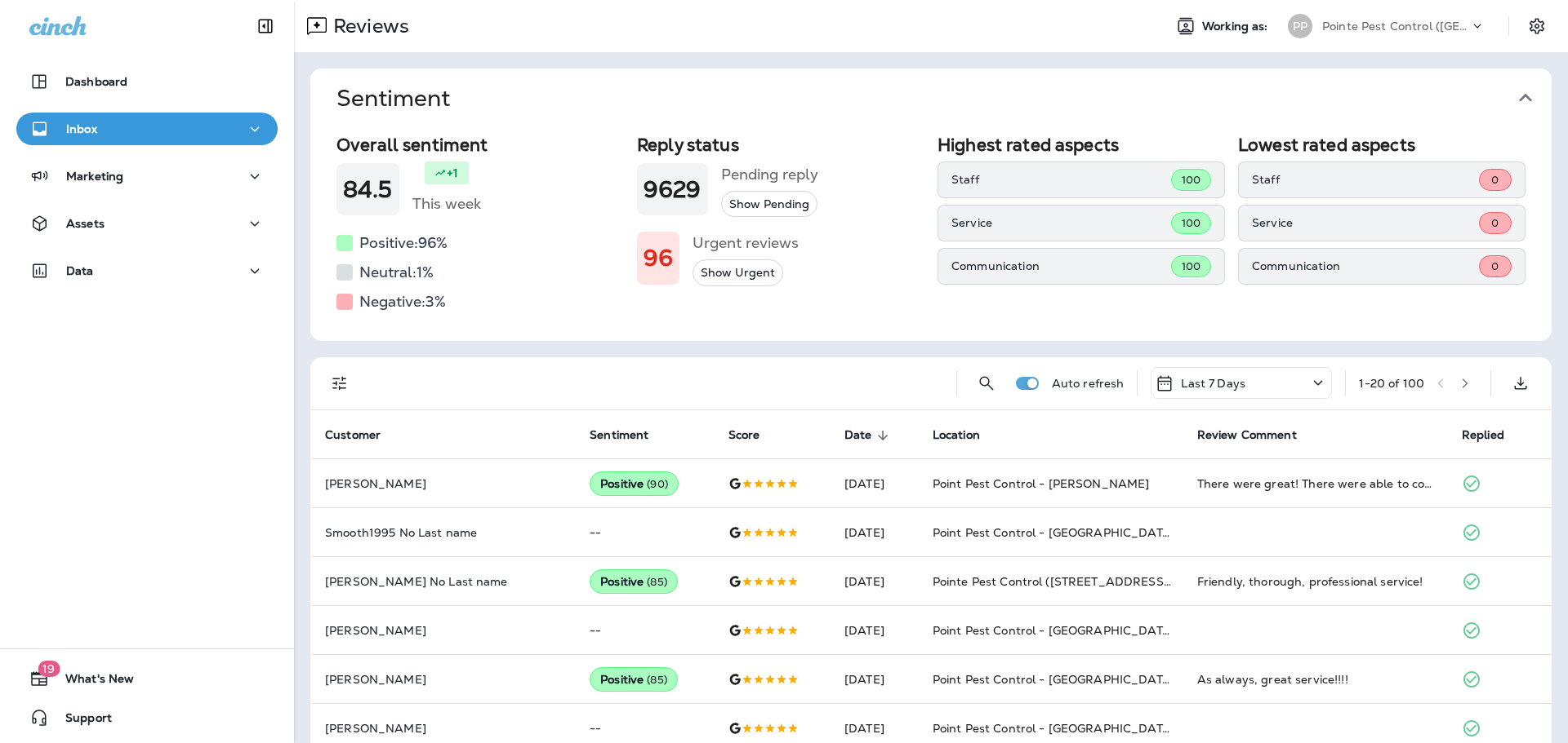
click at [1526, 99] on button "Sentiment" at bounding box center [943, 98] width 1241 height 59
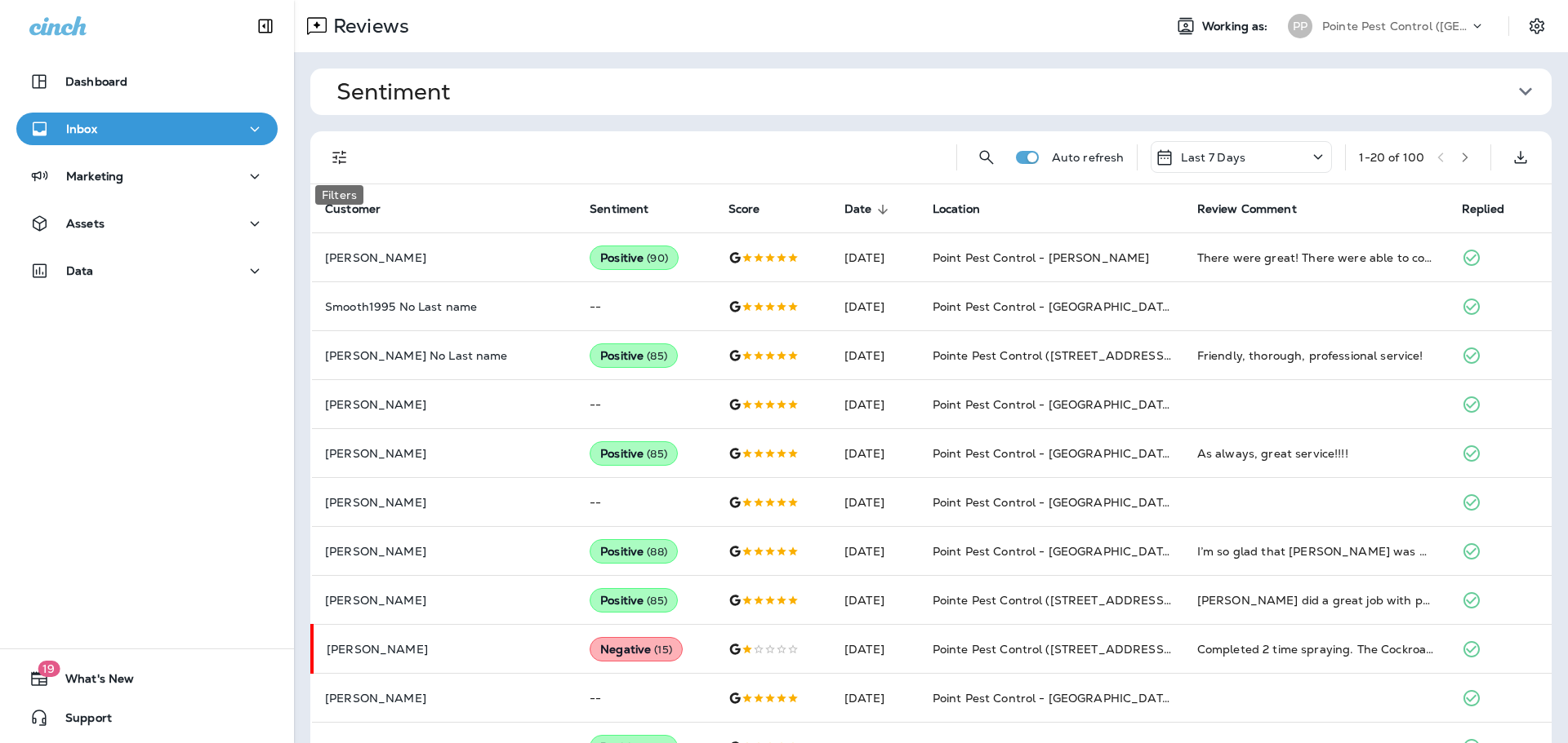
click at [342, 157] on icon "Filters" at bounding box center [339, 157] width 14 height 14
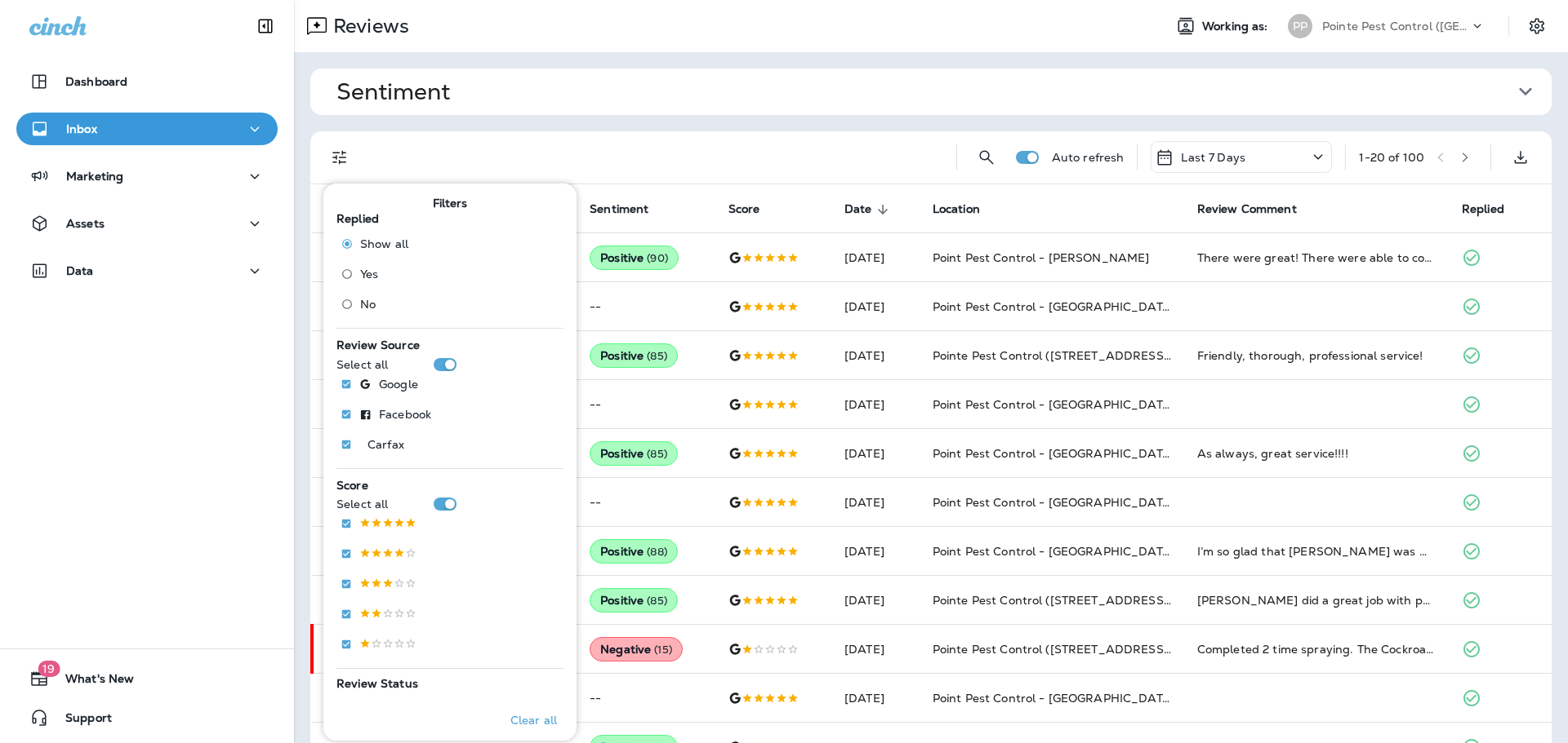
click at [360, 302] on span "No" at bounding box center [367, 304] width 16 height 13
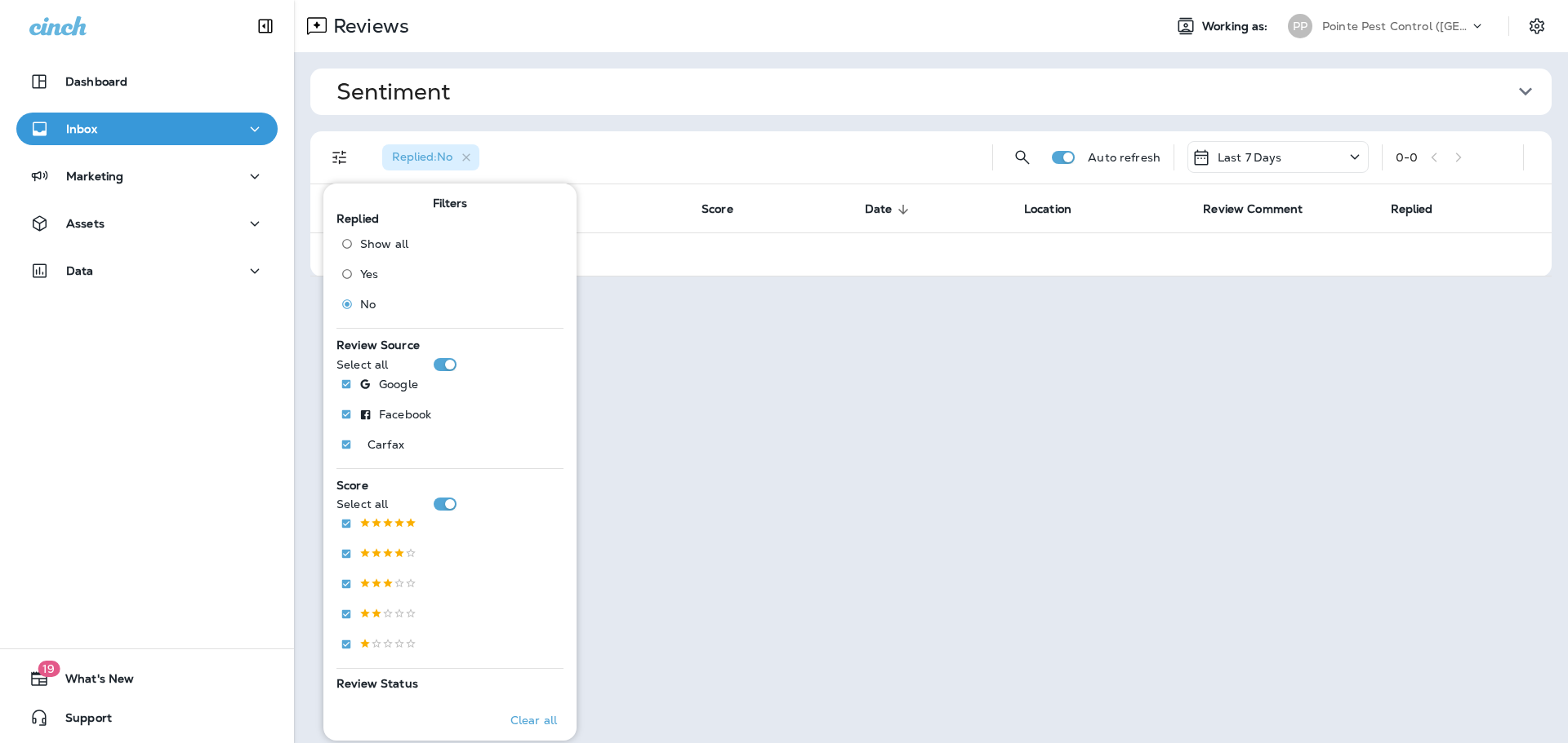
click at [1280, 169] on div "Last 7 Days" at bounding box center [1278, 157] width 181 height 32
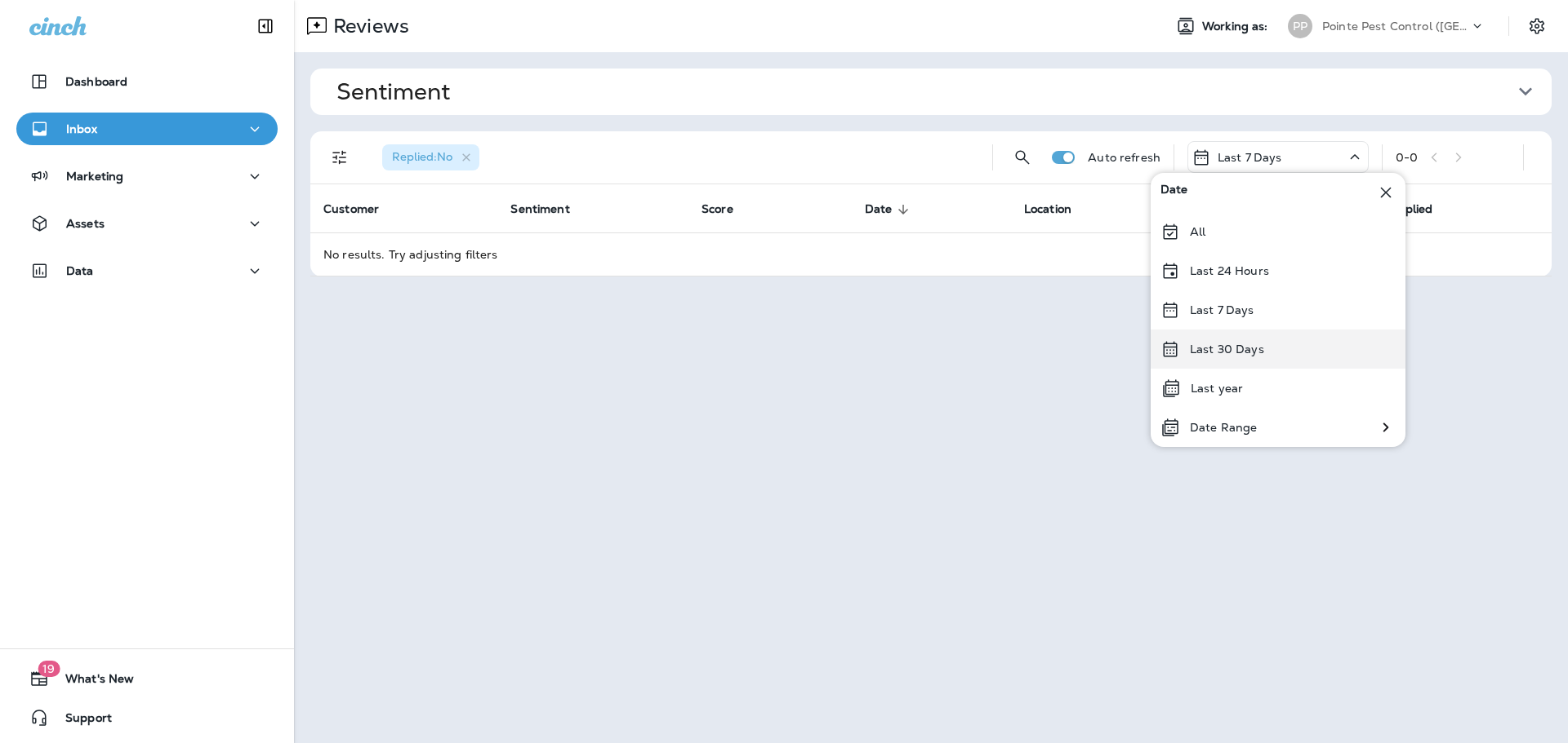
click at [1300, 361] on div "Last 30 Days" at bounding box center [1278, 349] width 255 height 39
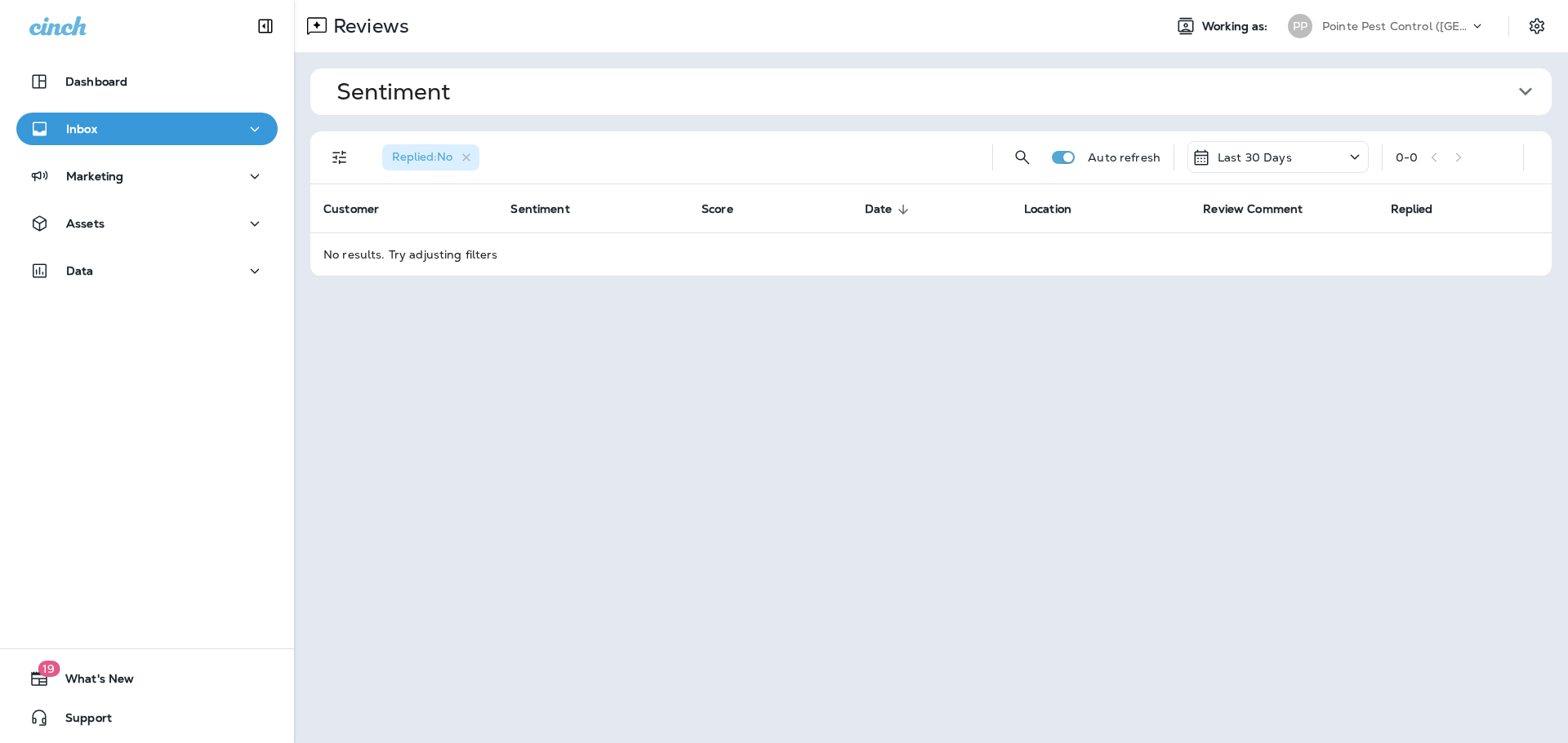
click at [1383, 30] on p "Pointe Pest Control ([GEOGRAPHIC_DATA])" at bounding box center [1394, 26] width 147 height 13
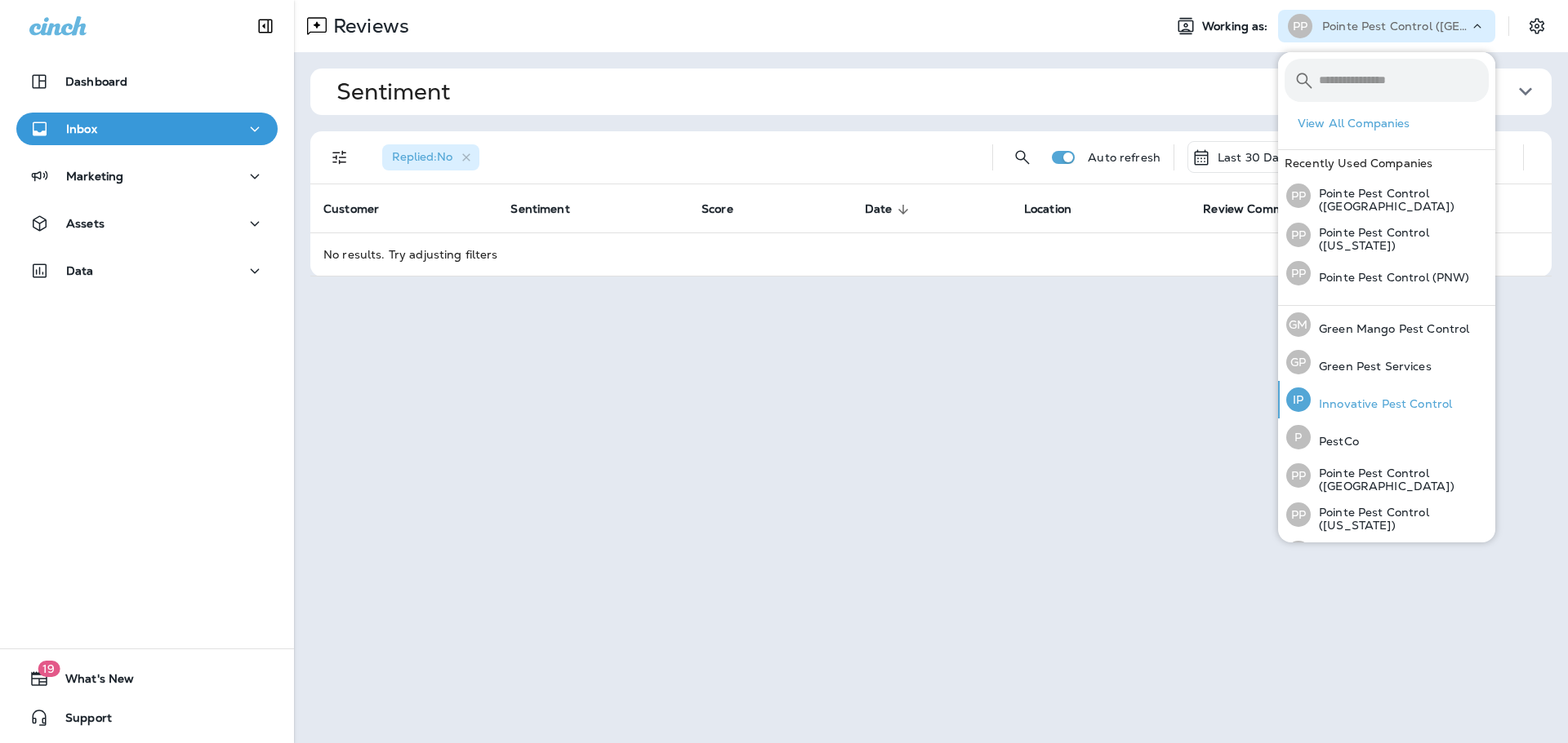
click at [1363, 404] on p "Innovative Pest Control" at bounding box center [1381, 403] width 142 height 13
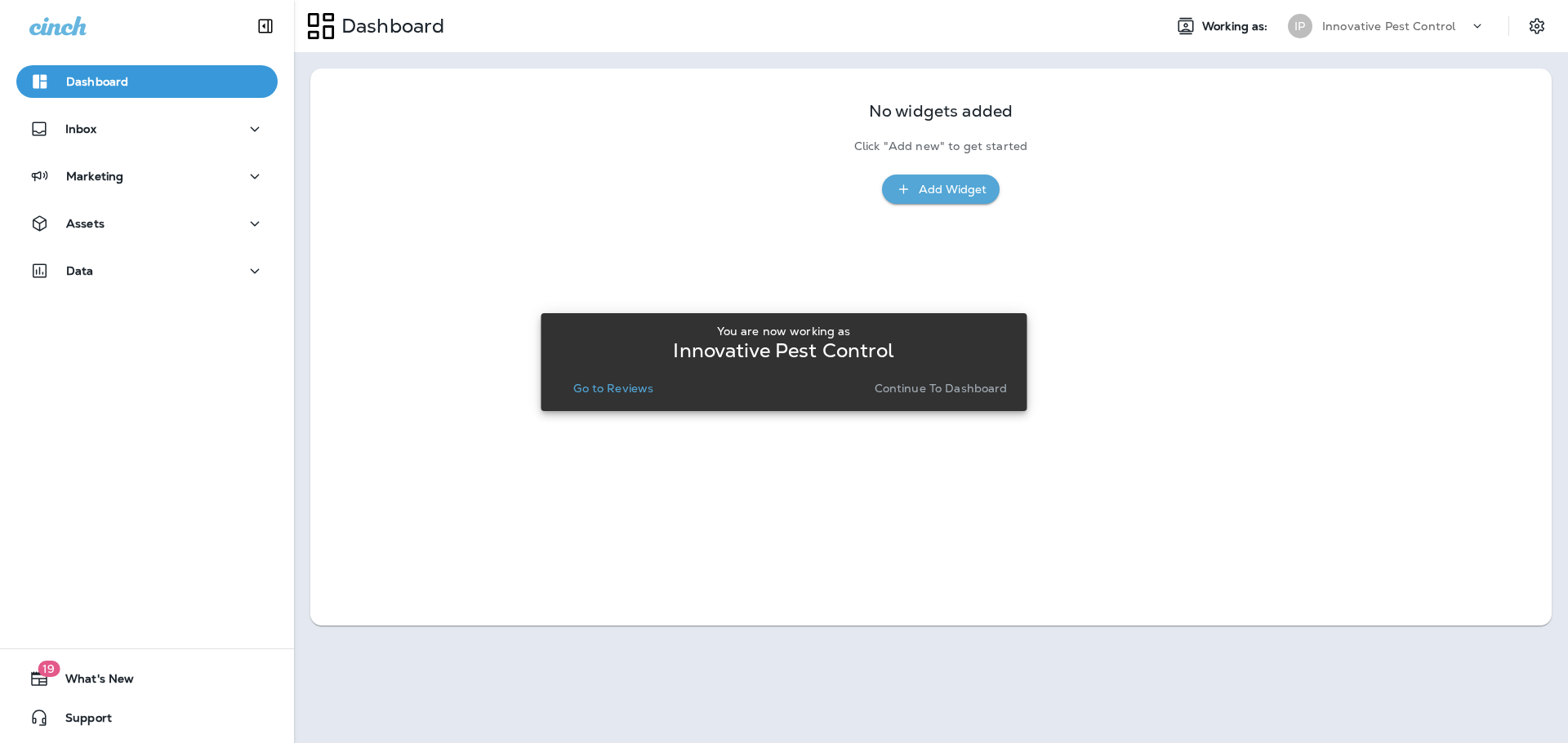
click at [626, 382] on p "Go to Reviews" at bounding box center [614, 388] width 80 height 13
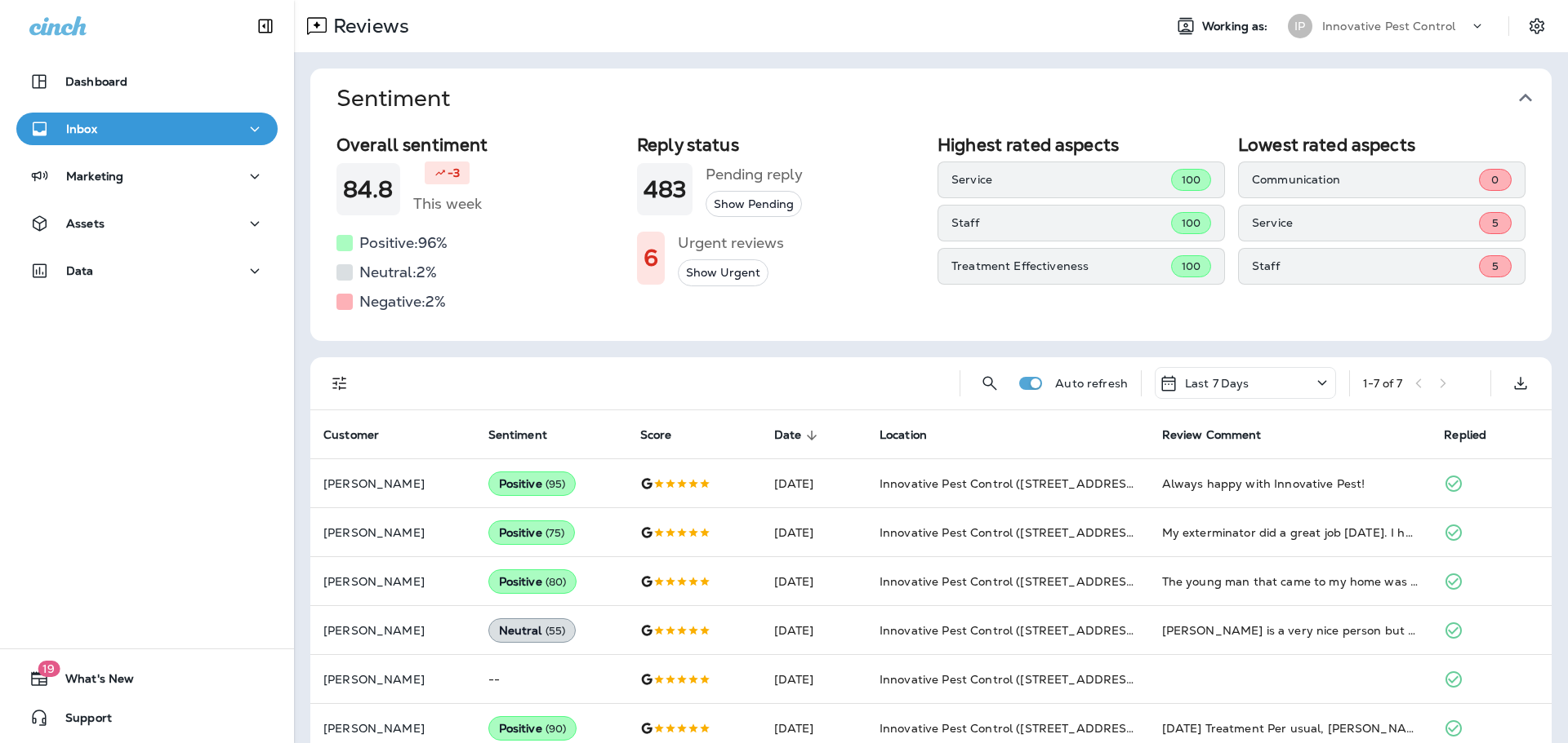
click at [1516, 101] on icon "button" at bounding box center [1525, 98] width 26 height 26
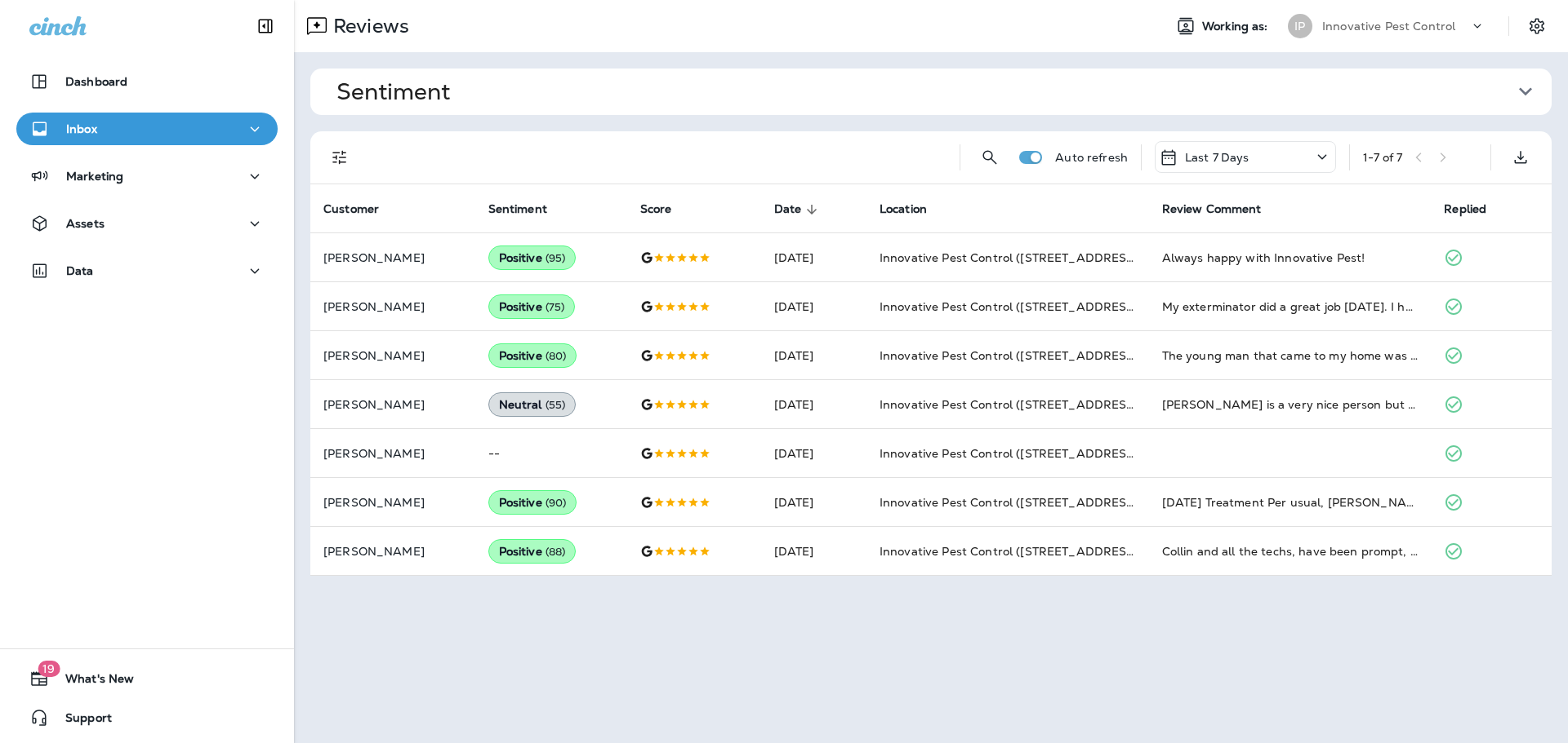
click at [1392, 17] on div "Innovative Pest Control" at bounding box center [1394, 26] width 147 height 25
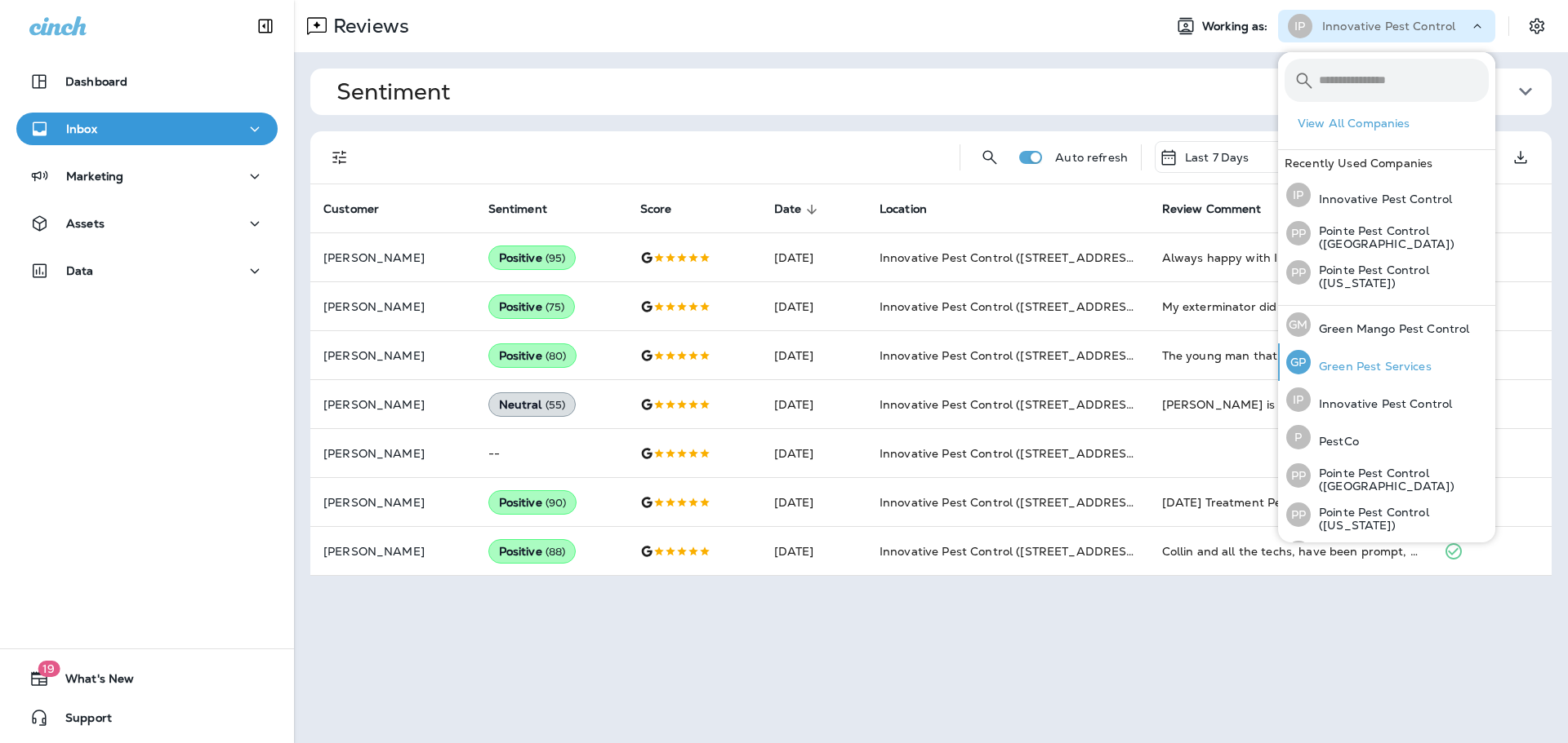
click at [1349, 363] on p "Green Pest Services" at bounding box center [1371, 366] width 121 height 13
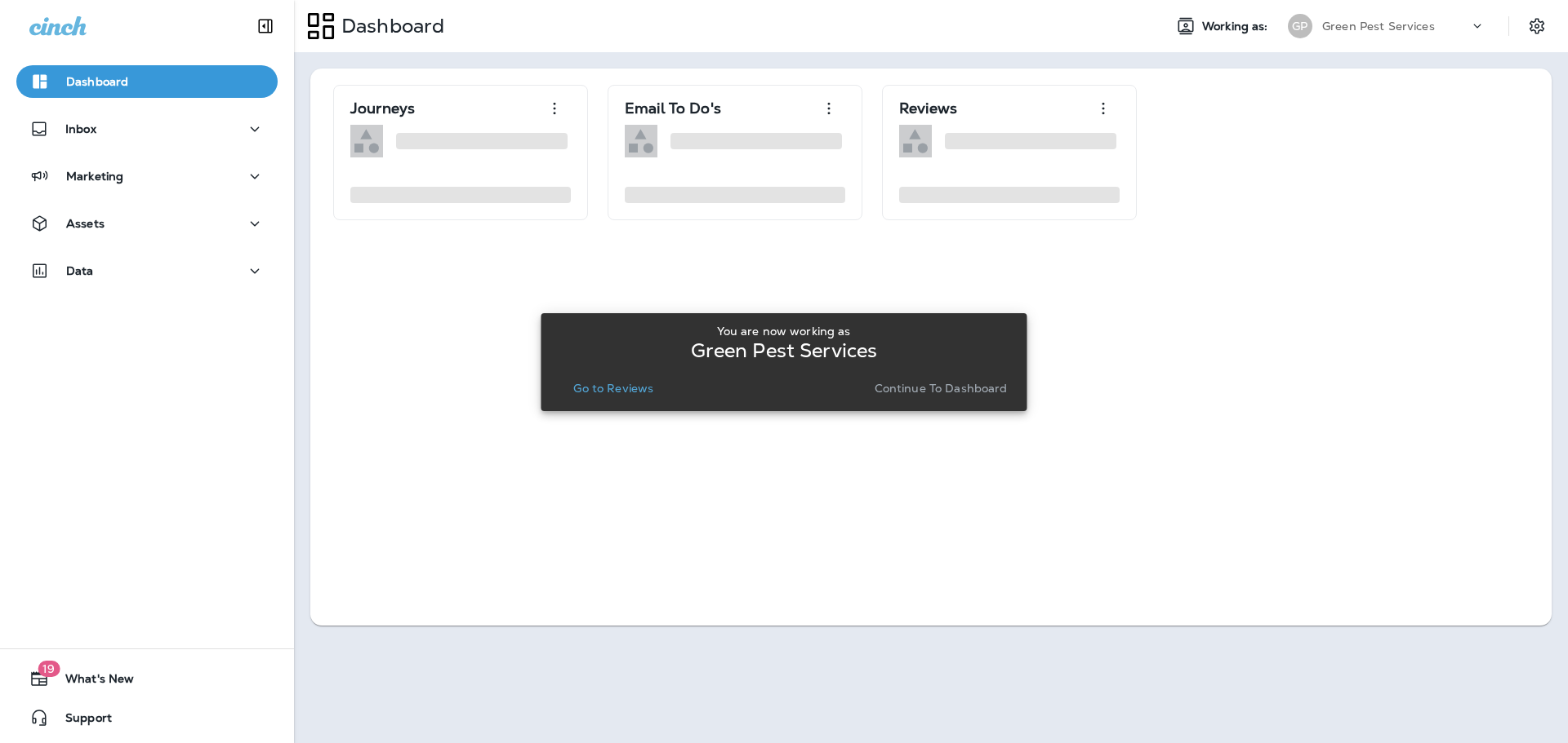
click at [630, 382] on p "Go to Reviews" at bounding box center [614, 388] width 80 height 13
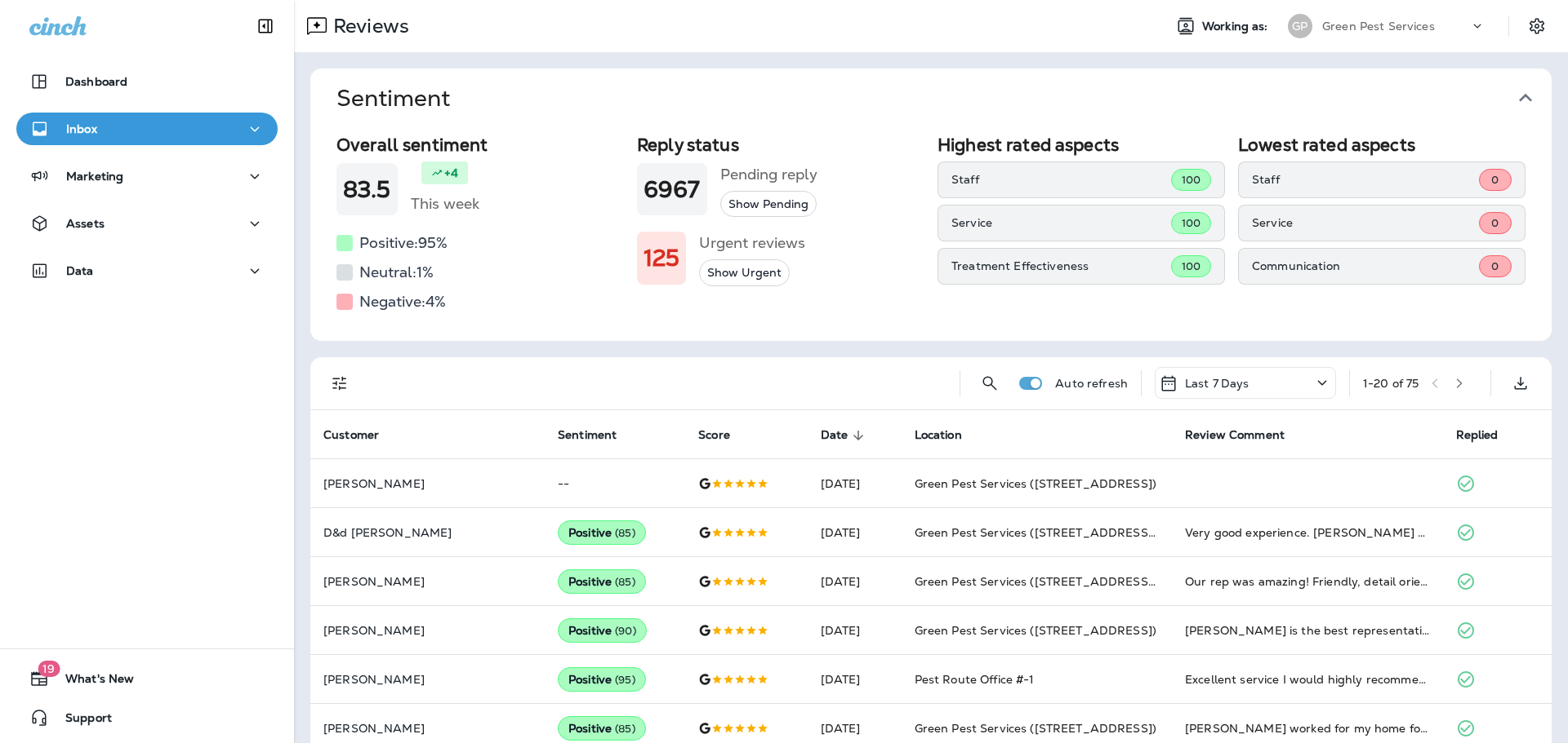
click at [1525, 92] on icon "button" at bounding box center [1525, 98] width 26 height 26
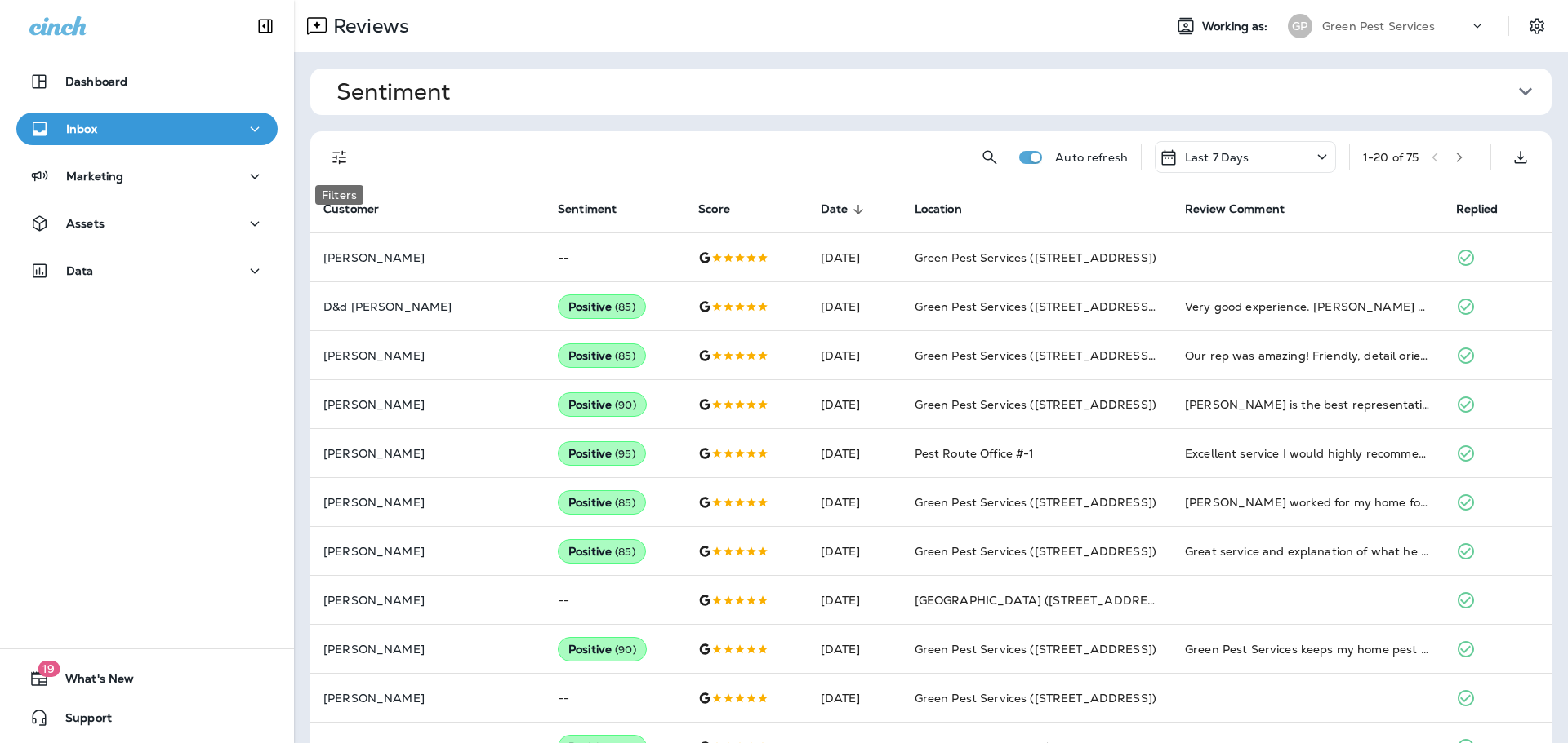
click at [342, 158] on icon "Filters" at bounding box center [339, 157] width 19 height 19
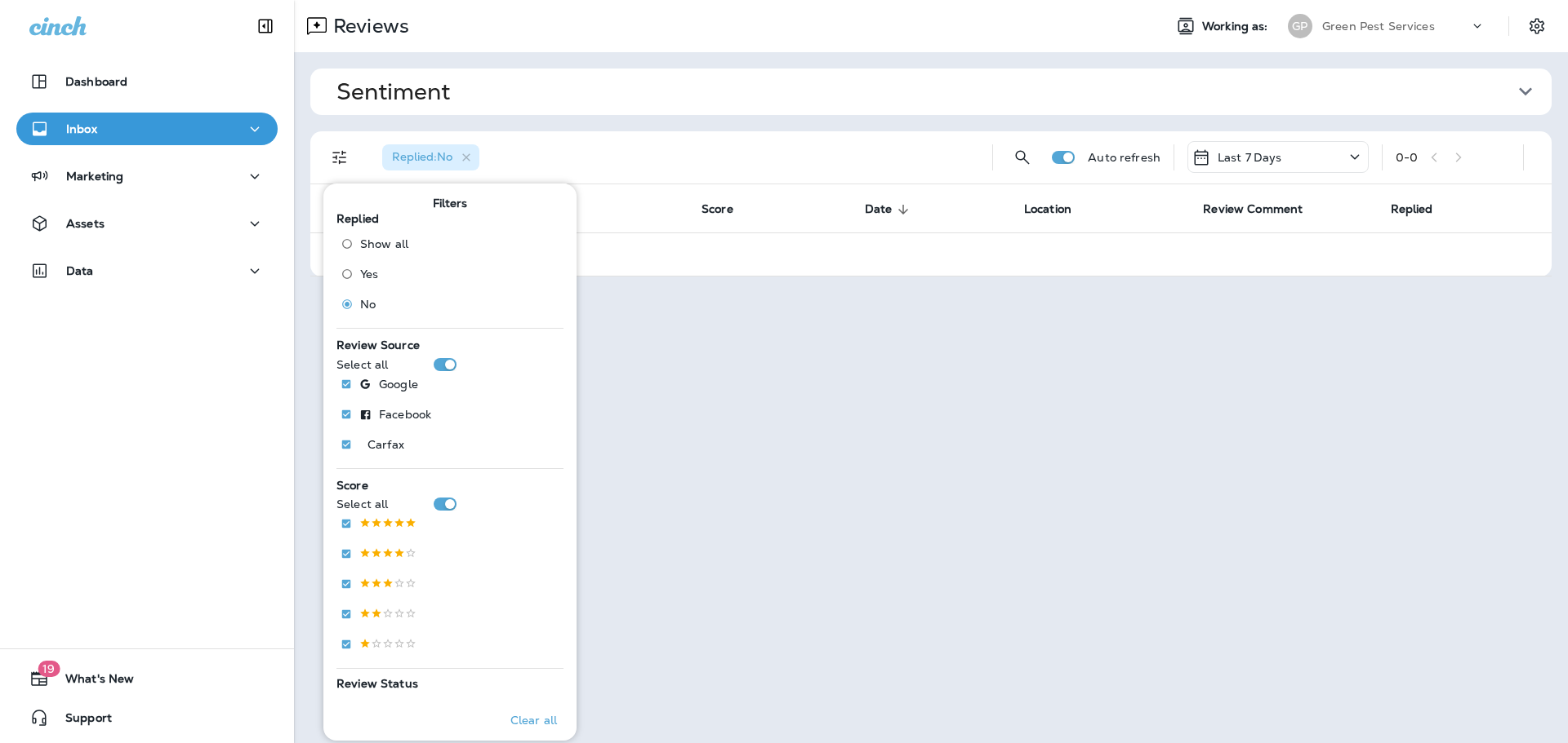
click at [928, 83] on span "Sentiment" at bounding box center [923, 92] width 1175 height 27
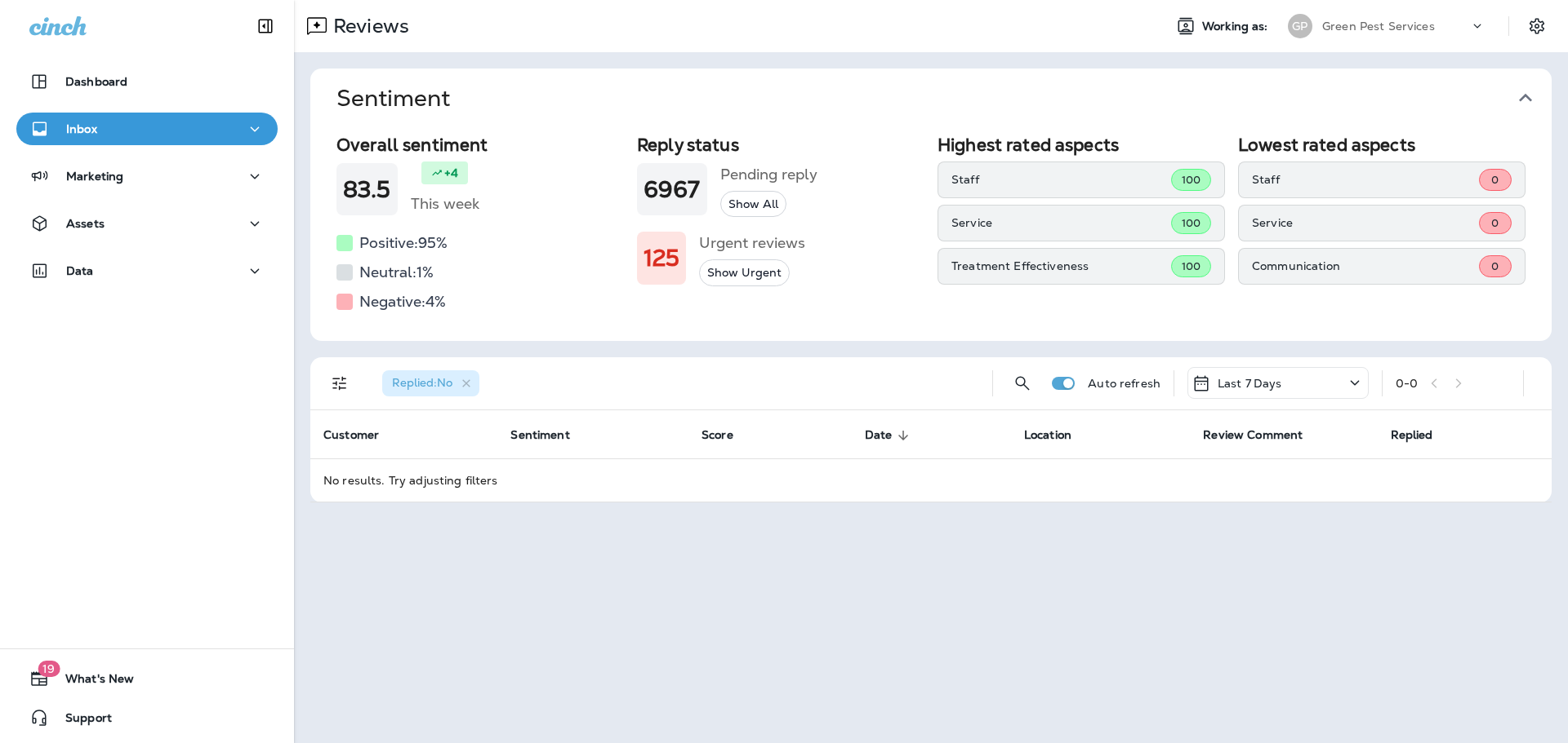
click at [1526, 81] on button "Sentiment" at bounding box center [943, 98] width 1241 height 59
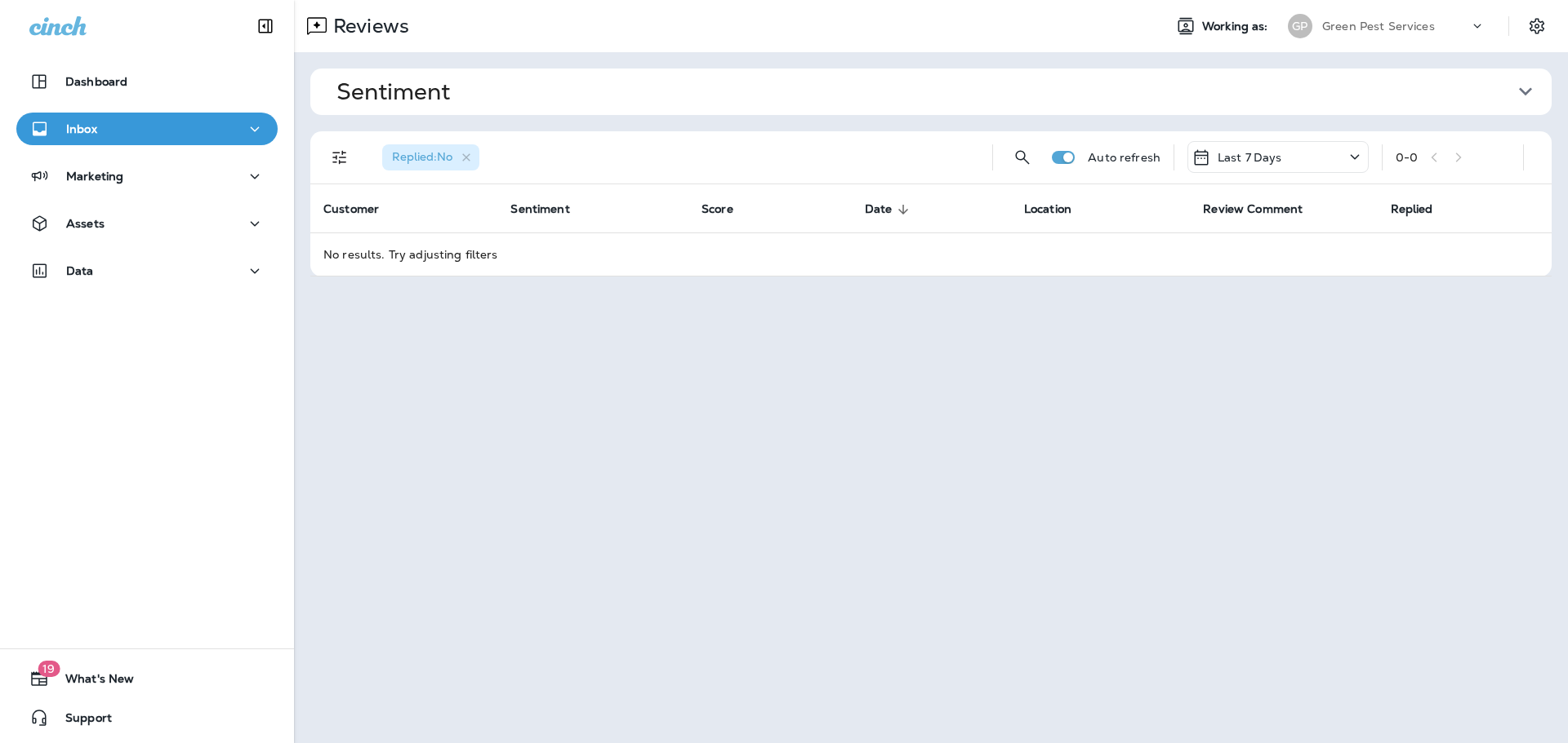
click at [1235, 159] on p "Last 7 Days" at bounding box center [1249, 157] width 65 height 13
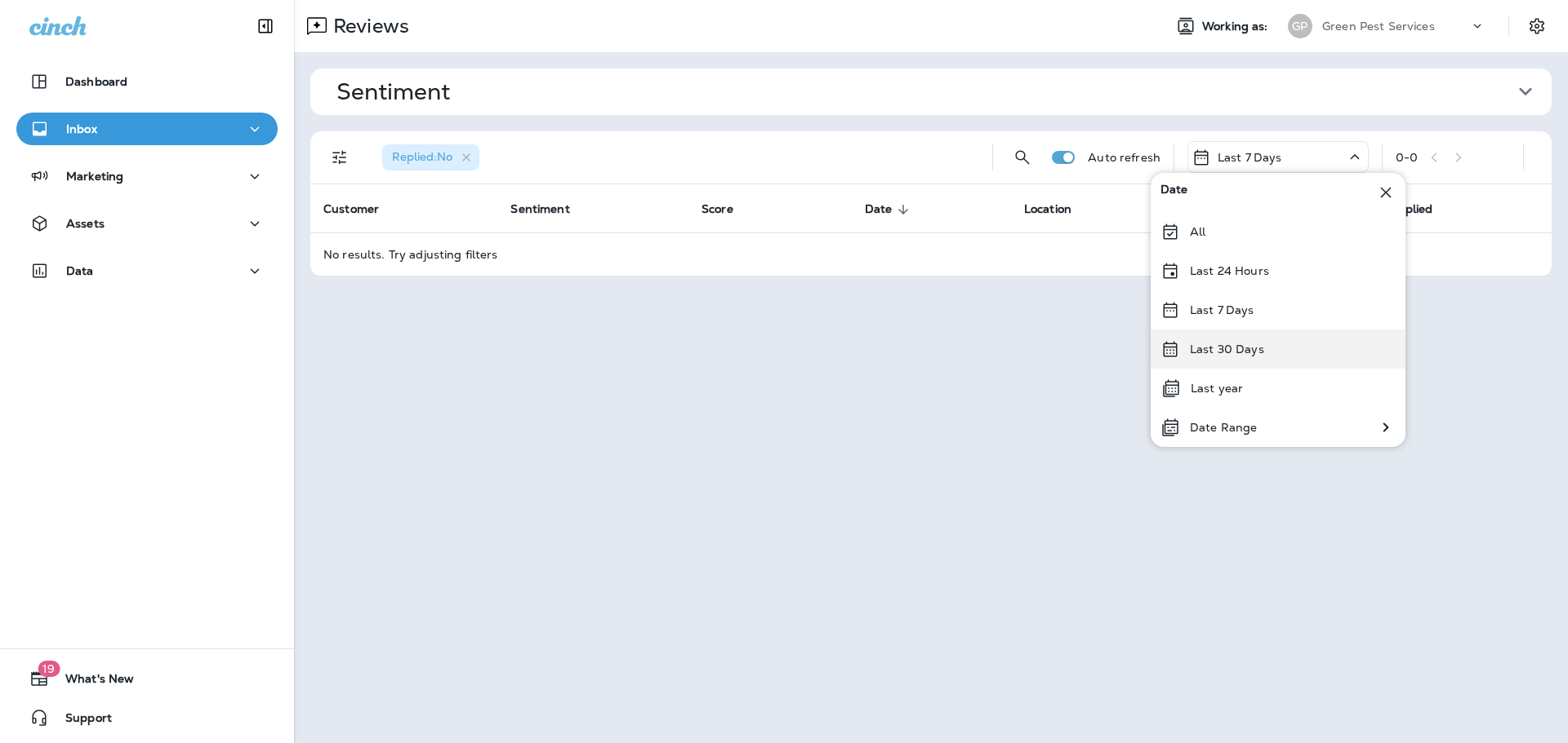
click at [1284, 343] on div "Last 30 Days" at bounding box center [1278, 349] width 255 height 39
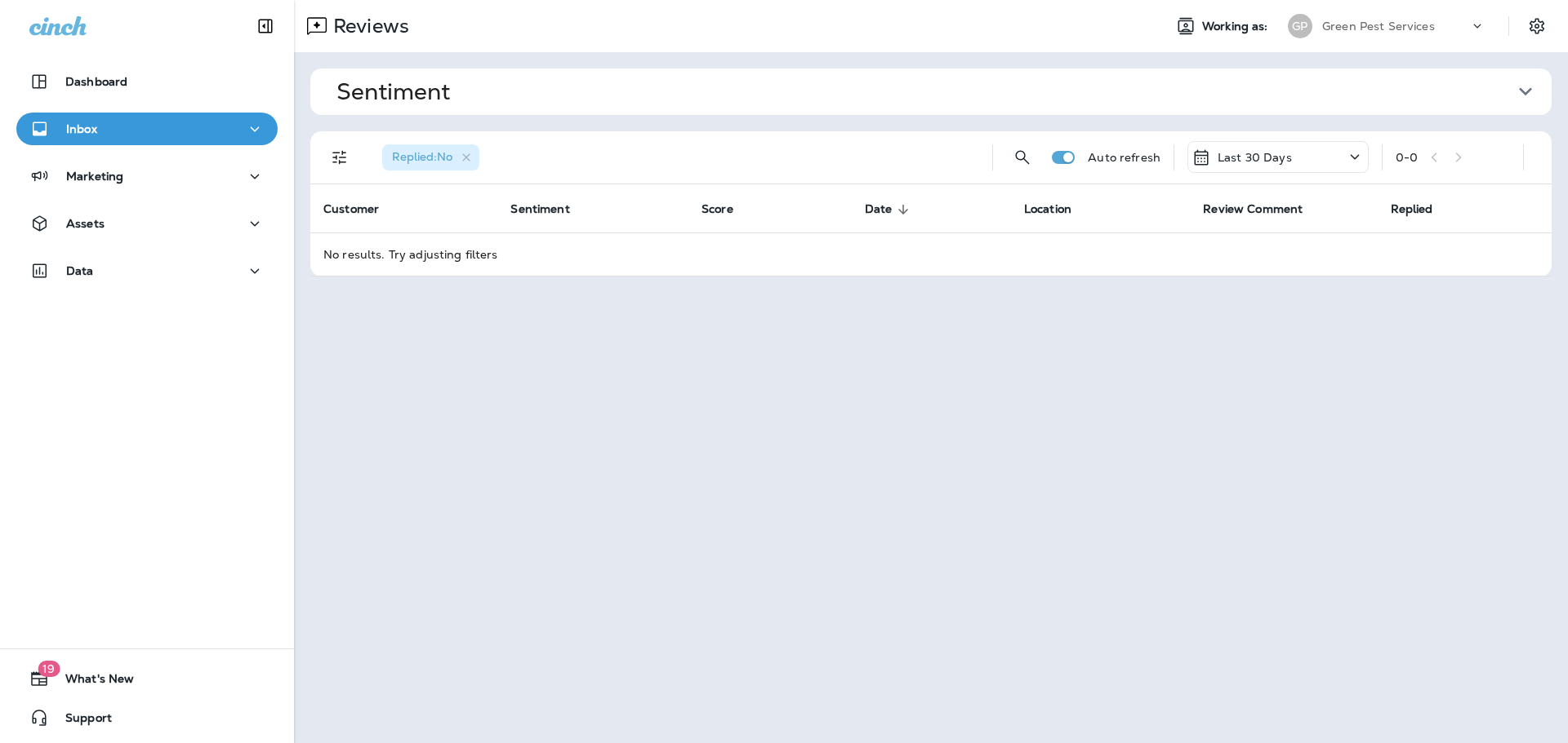
click at [1366, 21] on p "Green Pest Services" at bounding box center [1377, 26] width 112 height 13
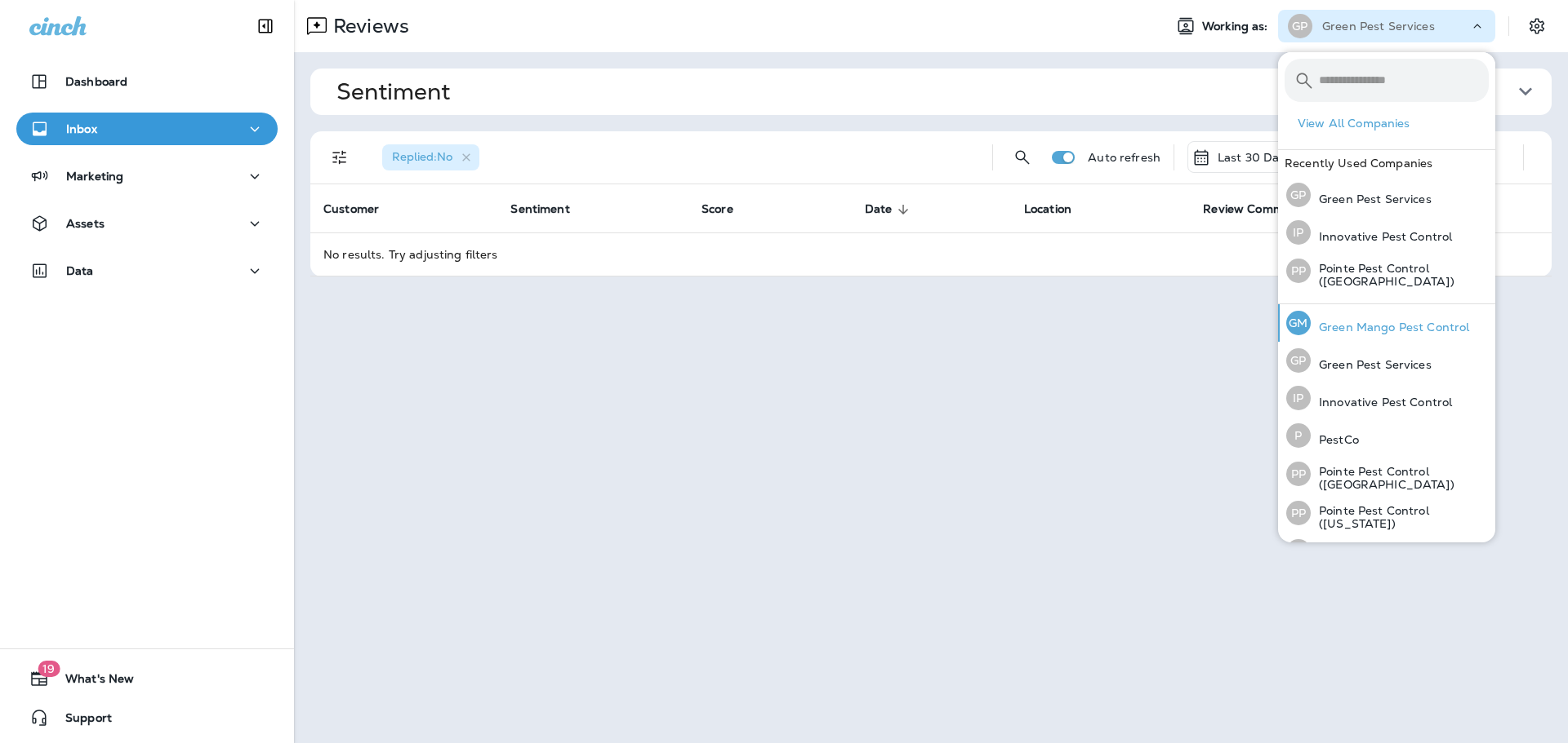
click at [1373, 312] on div "[PERSON_NAME] Mango Pest Control" at bounding box center [1377, 322] width 196 height 37
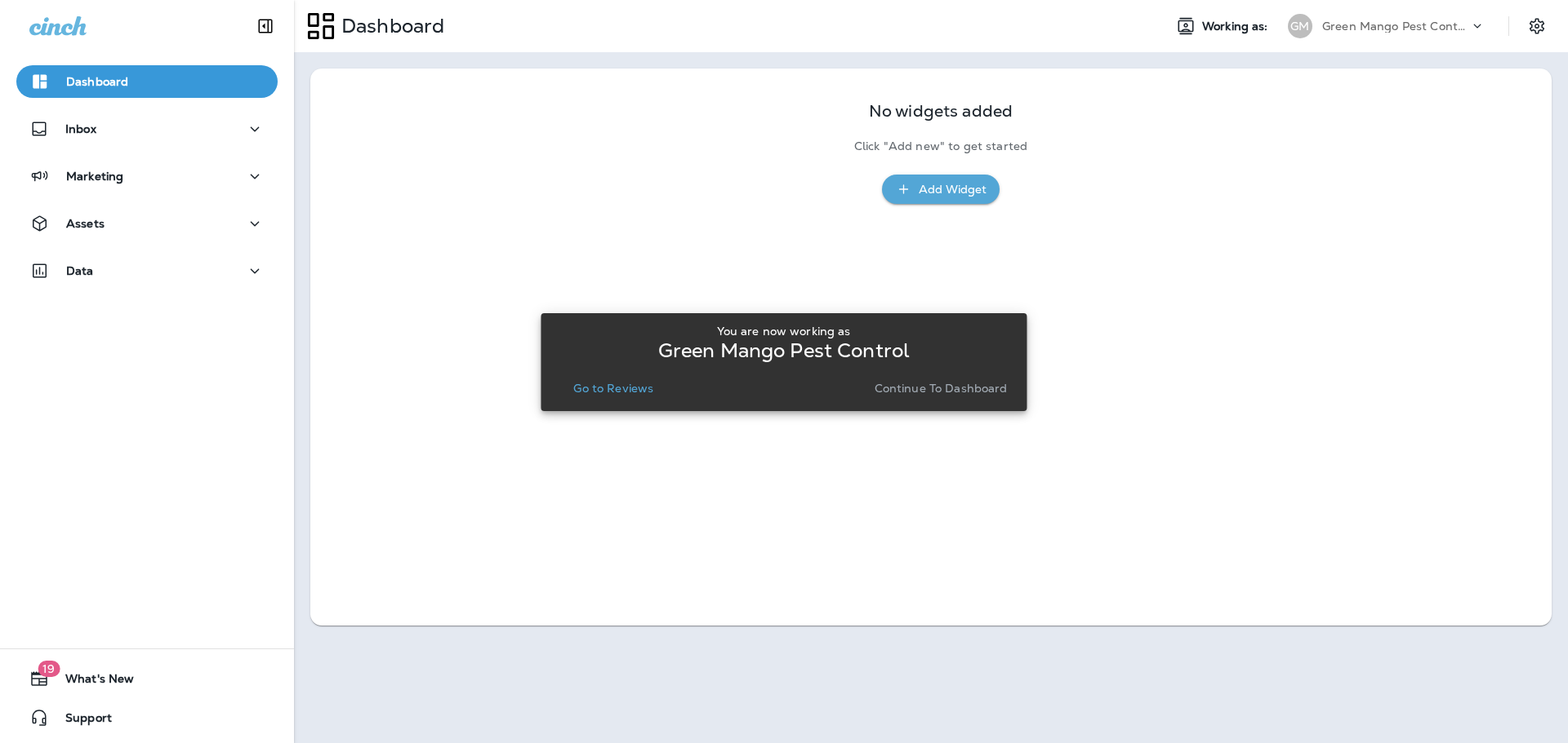
click at [594, 396] on button "Go to Reviews" at bounding box center [613, 388] width 93 height 23
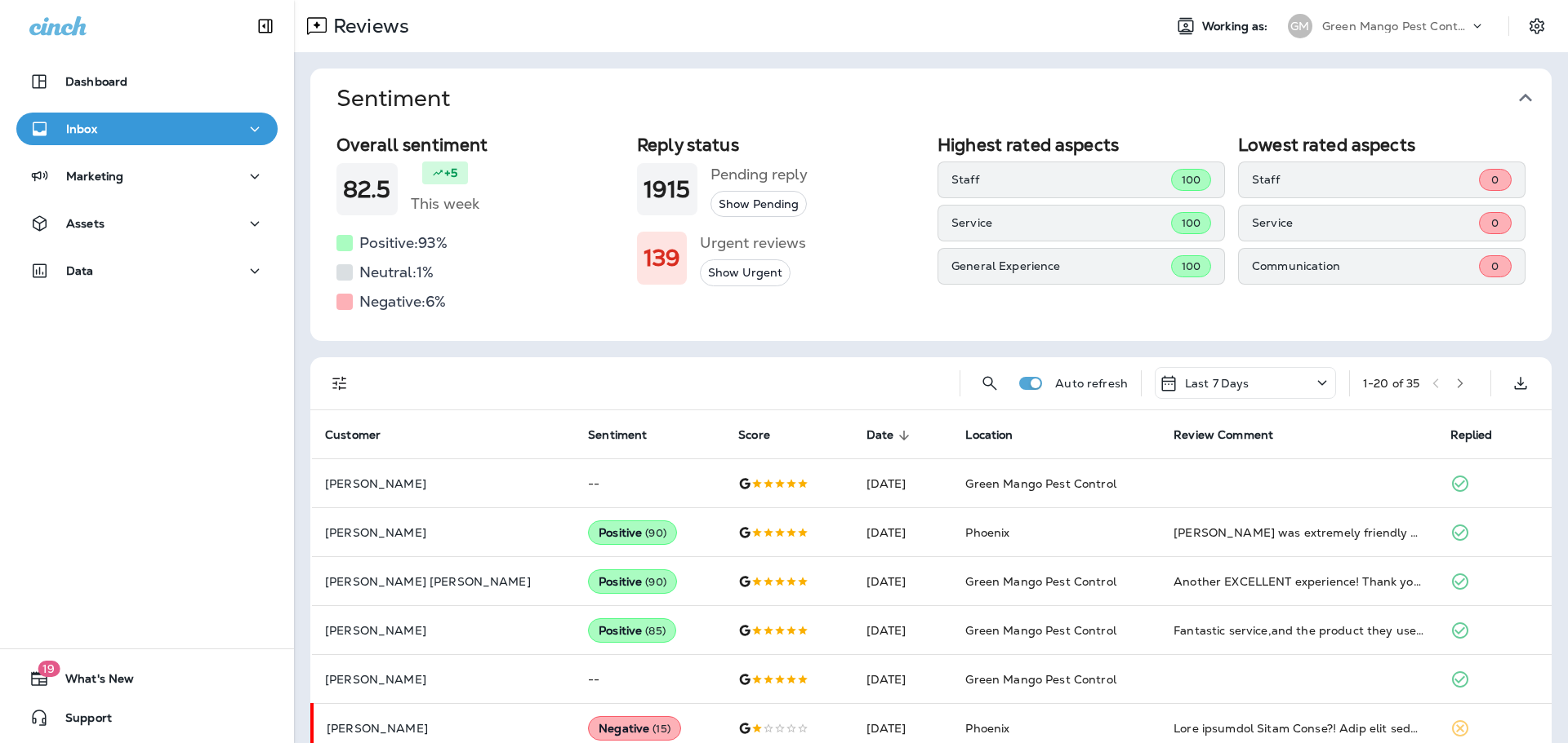
click at [1512, 101] on icon "button" at bounding box center [1525, 98] width 26 height 26
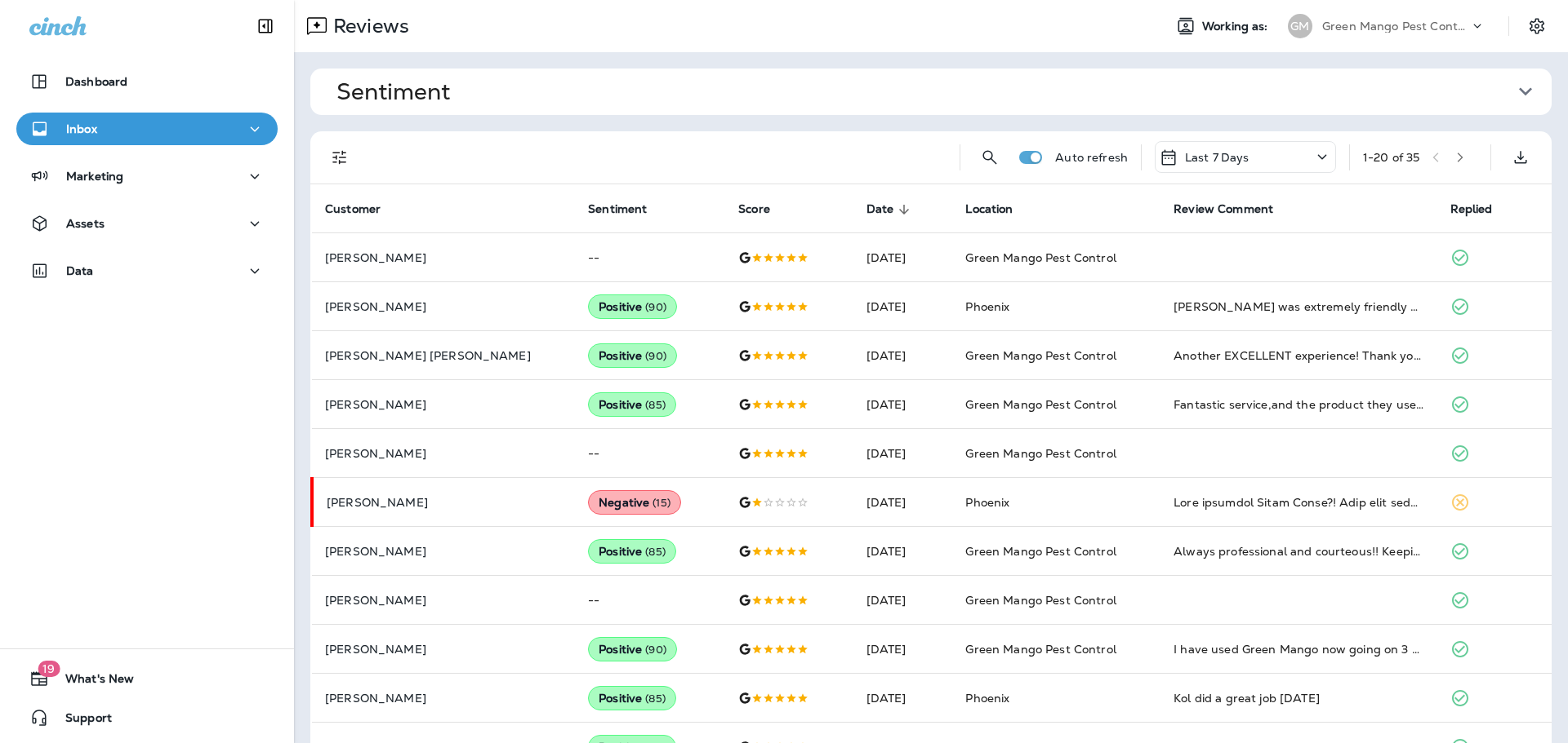
click at [1234, 142] on div "Last 7 Days" at bounding box center [1245, 157] width 181 height 32
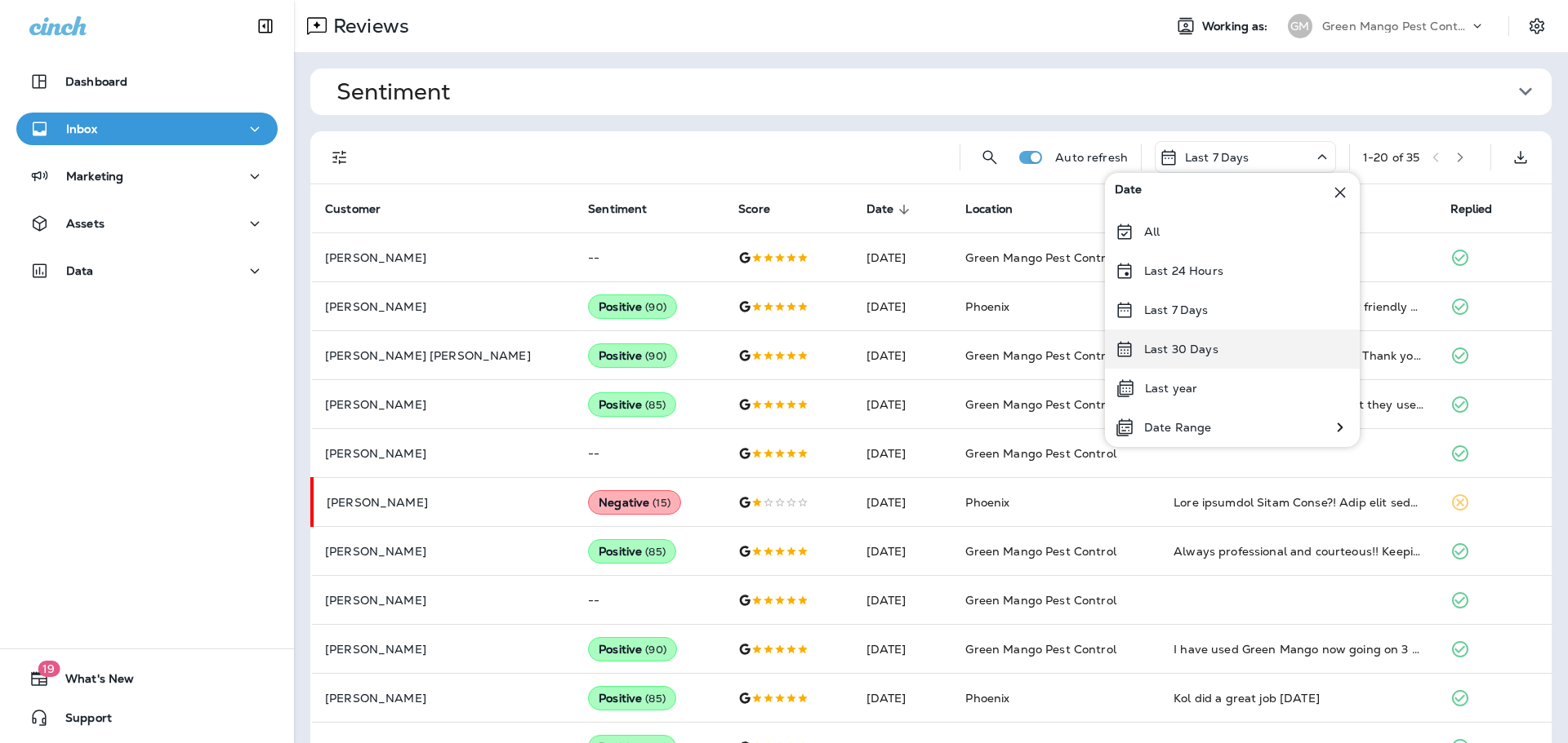
click at [1234, 344] on div "Last 30 Days" at bounding box center [1232, 349] width 255 height 39
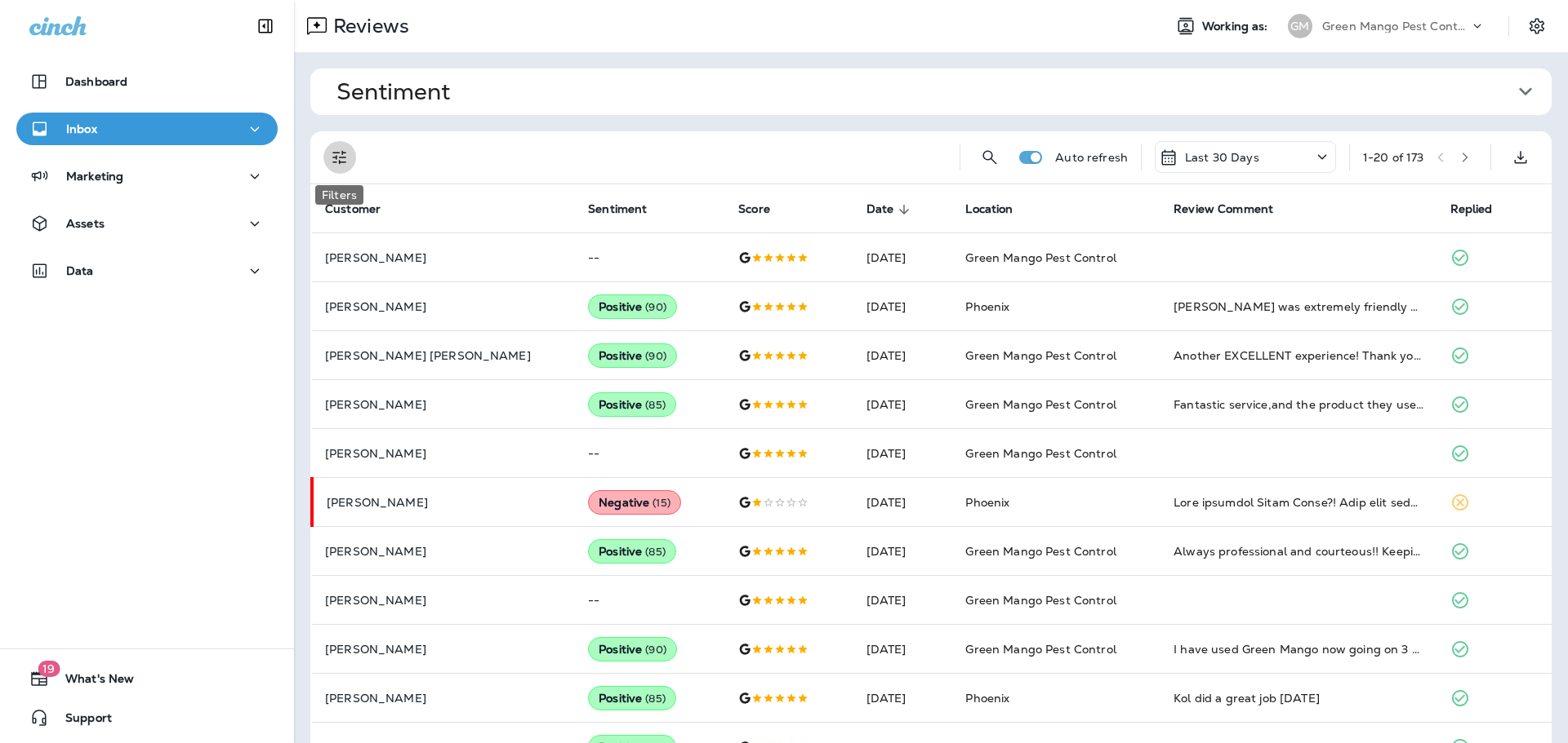
click at [333, 157] on icon "Filters" at bounding box center [339, 157] width 14 height 14
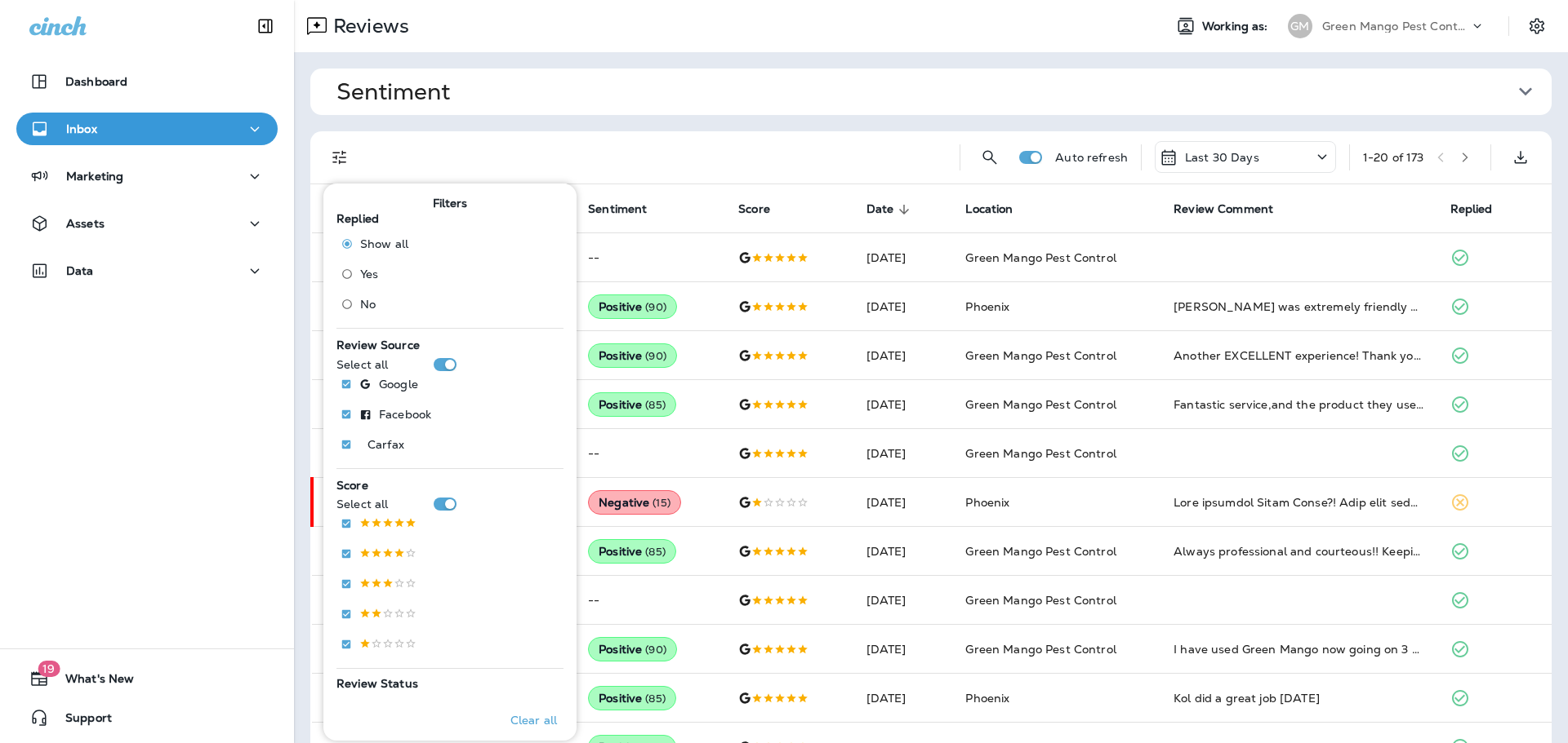
click at [369, 309] on span "No" at bounding box center [367, 304] width 16 height 13
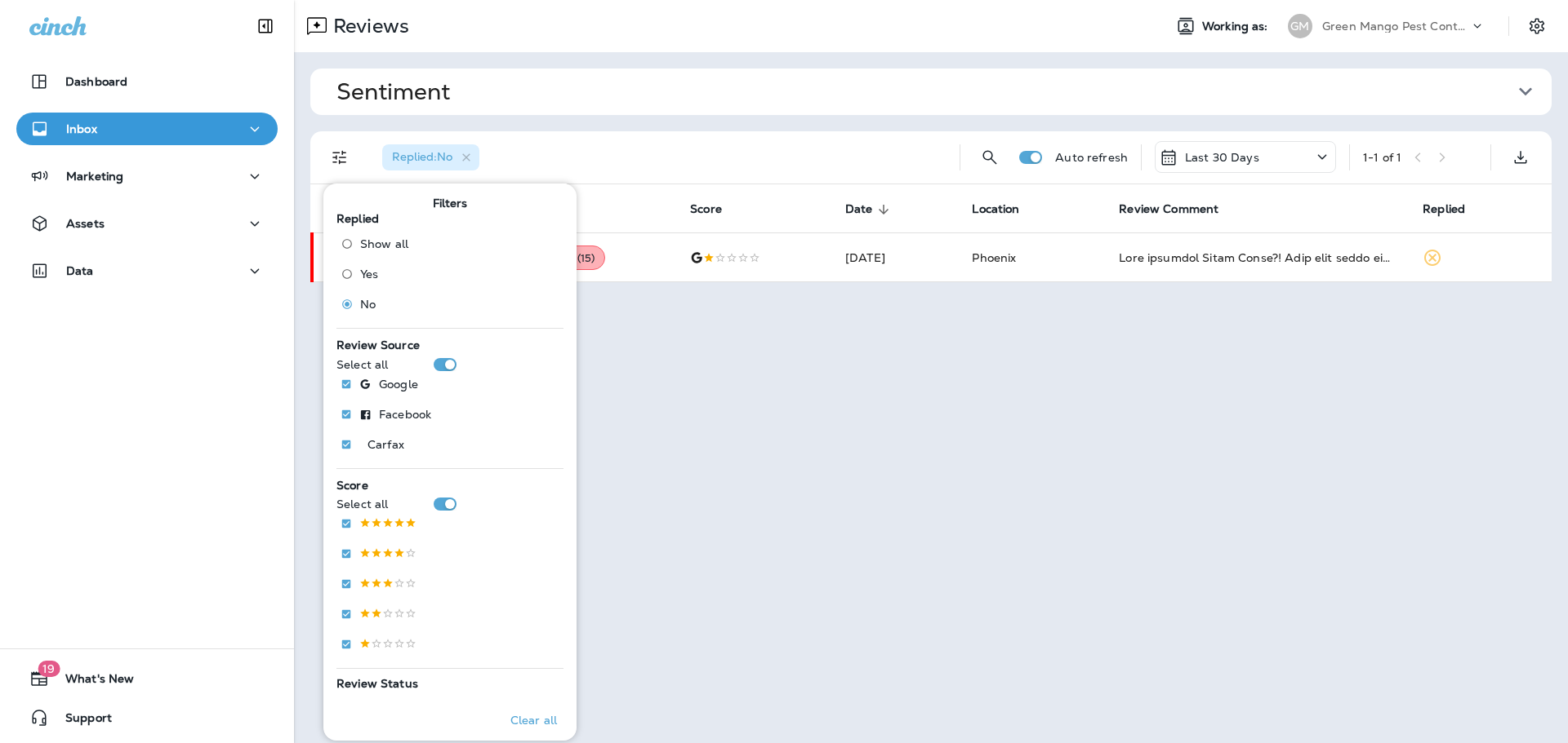
click at [744, 140] on div "Replied : No" at bounding box center [658, 157] width 577 height 52
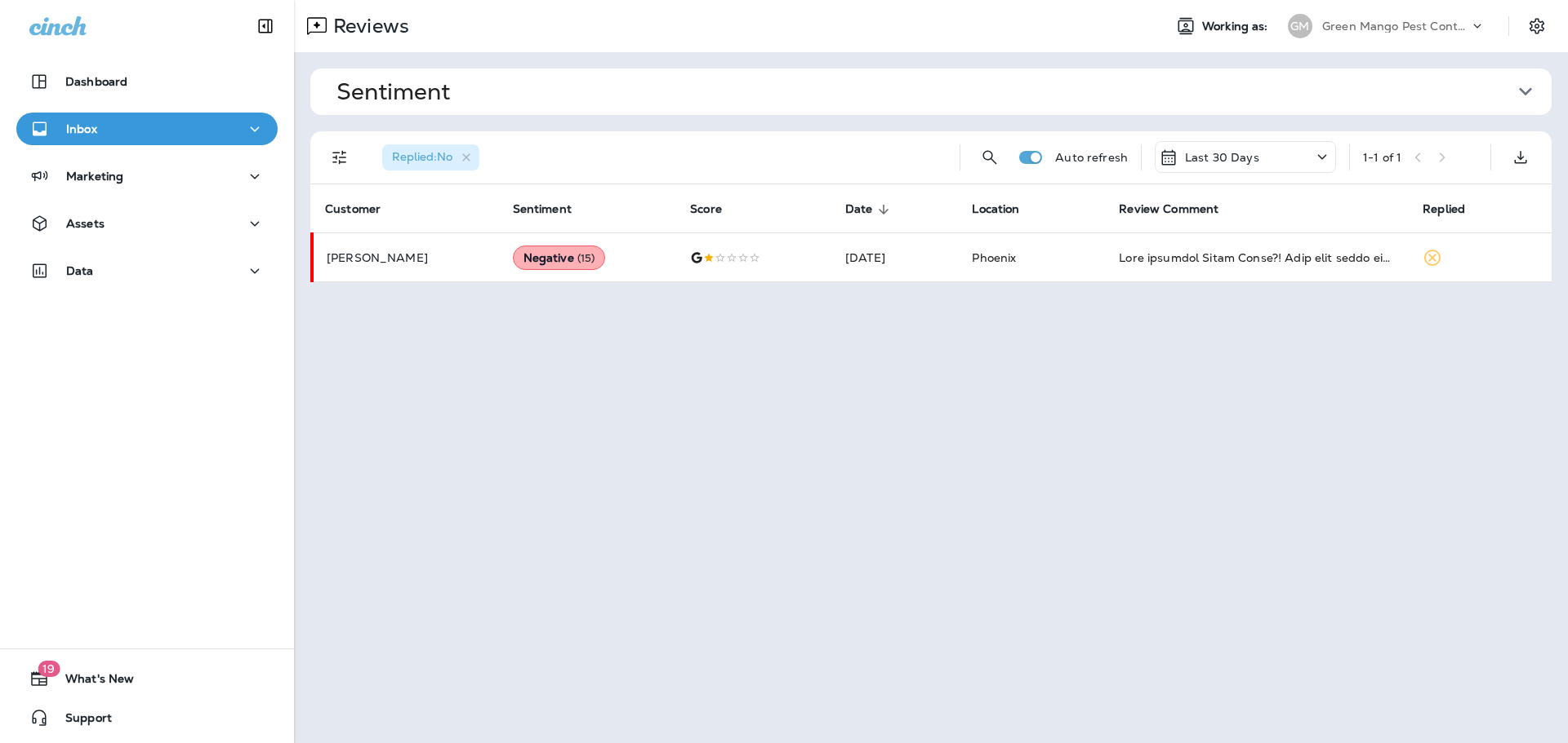
click at [1355, 32] on p "Green Mango Pest Control" at bounding box center [1394, 26] width 147 height 13
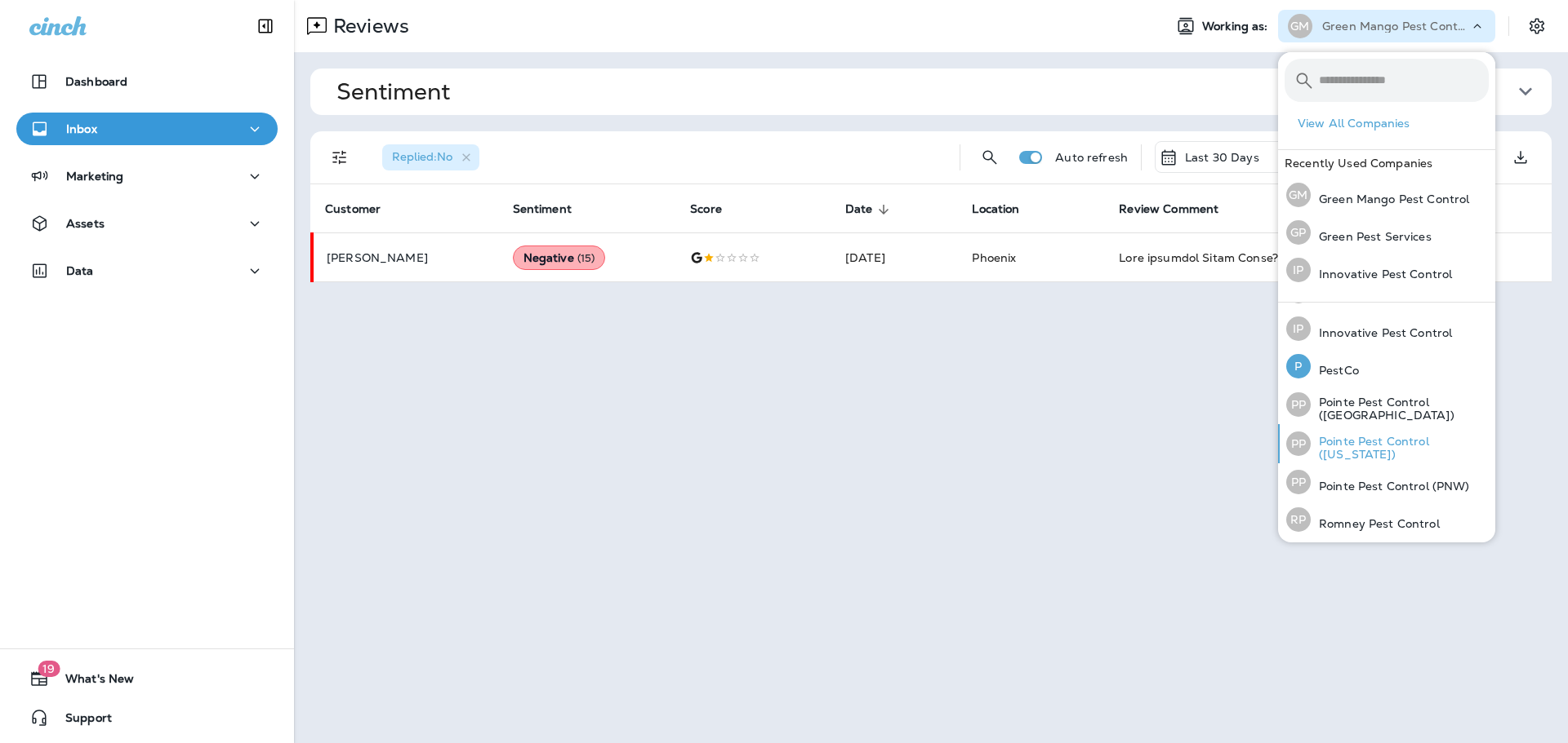
scroll to position [70, 0]
click at [1370, 412] on p "Pointe Pest Control ([GEOGRAPHIC_DATA])" at bounding box center [1399, 406] width 178 height 26
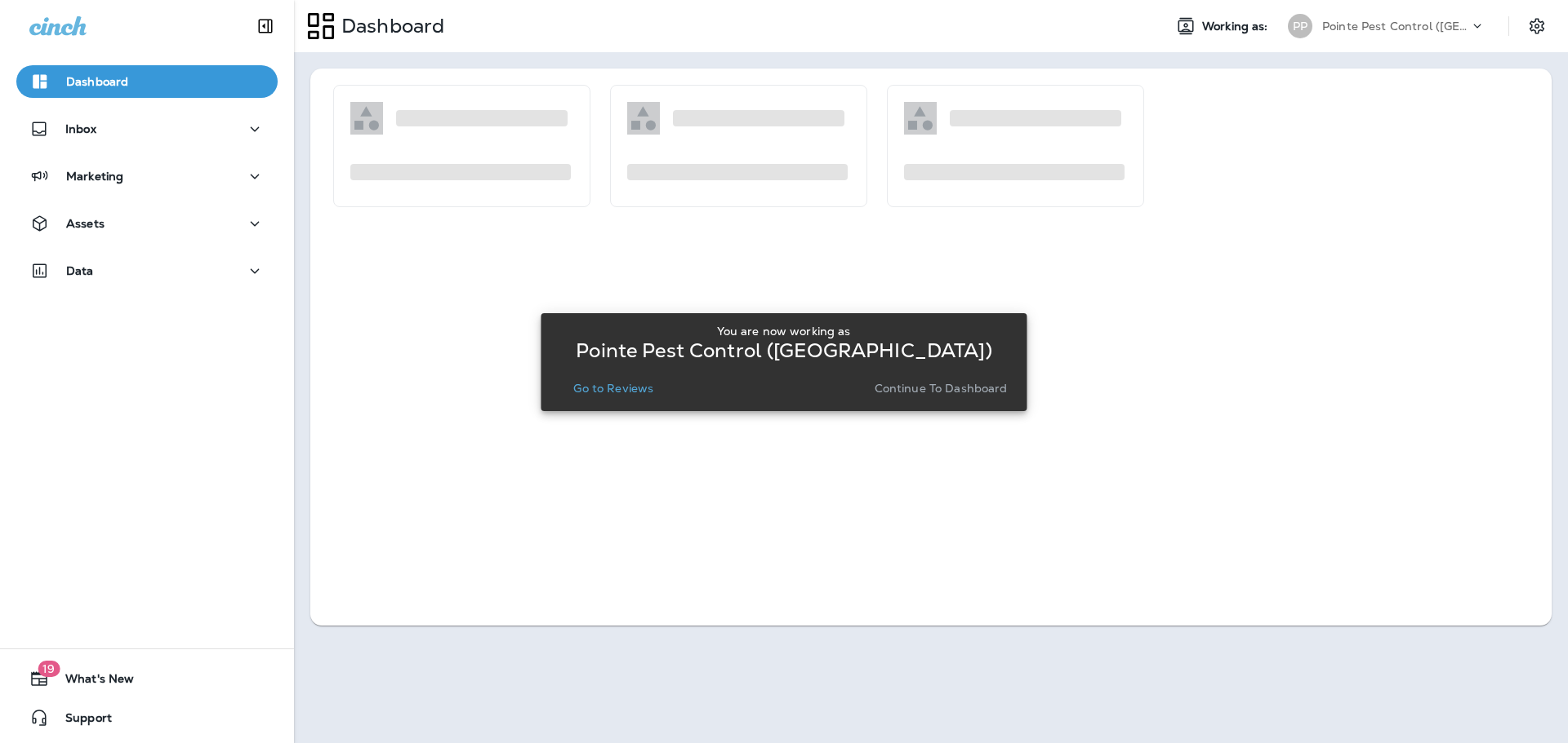
click at [637, 388] on p "Go to Reviews" at bounding box center [614, 388] width 80 height 13
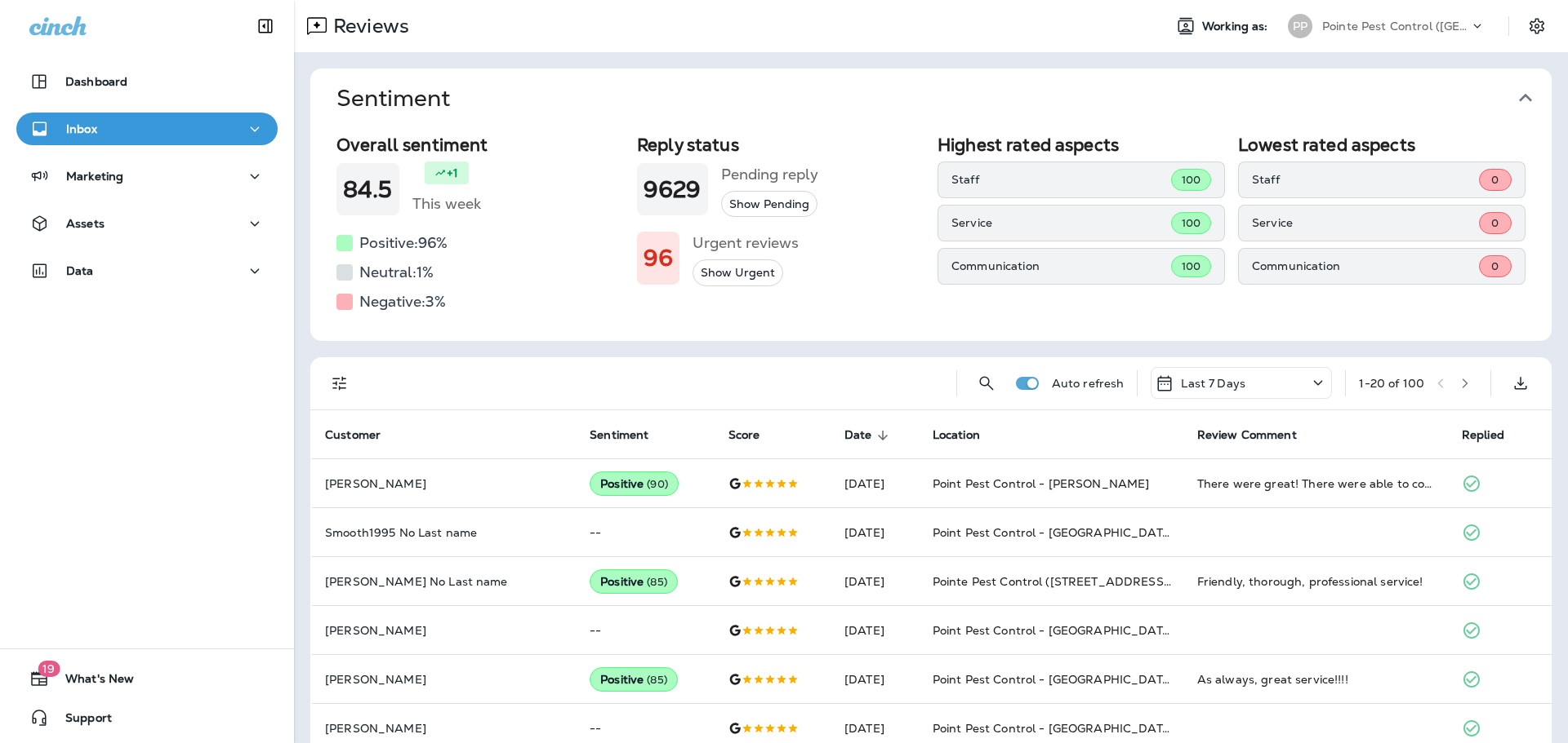
click at [1519, 98] on icon "button" at bounding box center [1525, 98] width 13 height 8
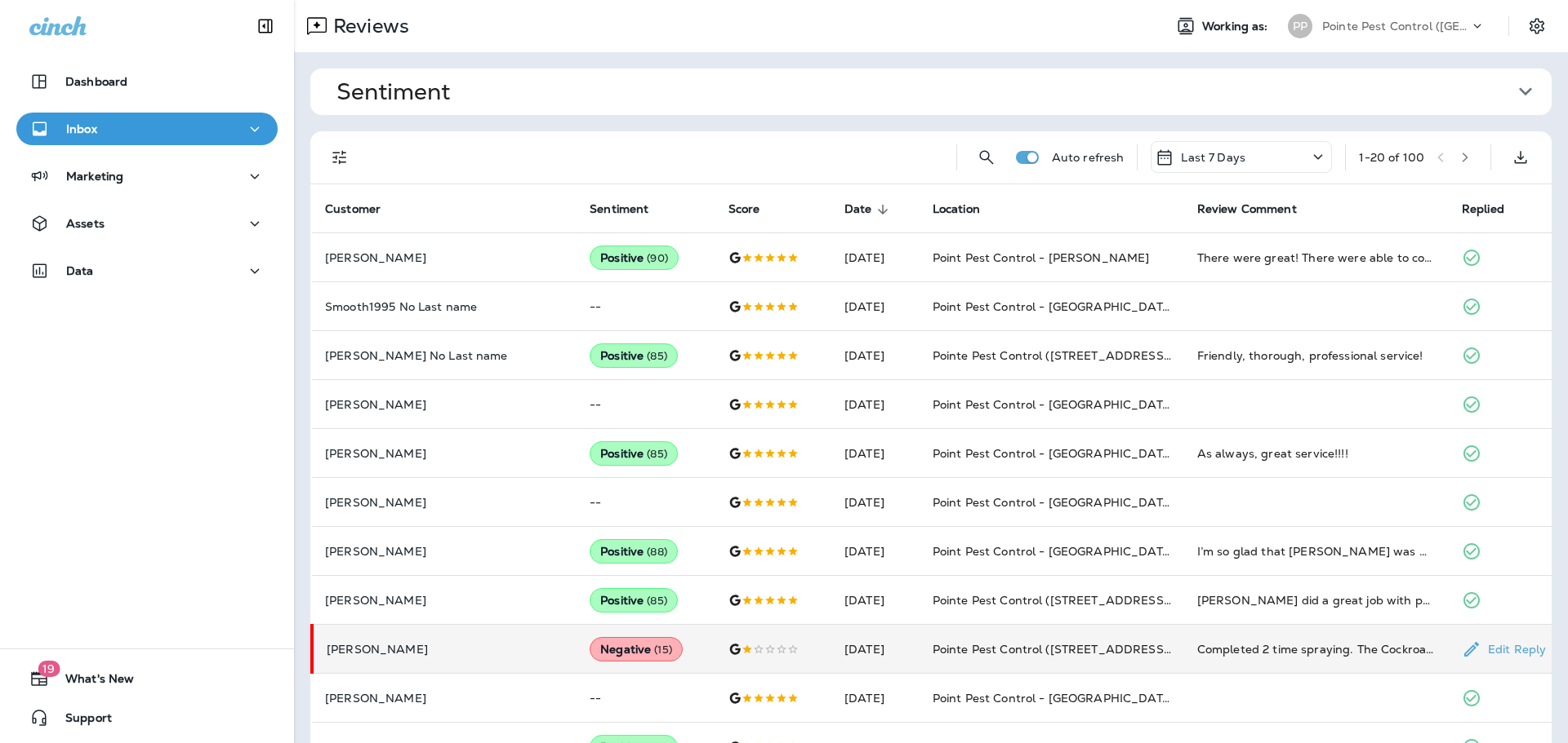
click at [739, 644] on div at bounding box center [773, 649] width 89 height 13
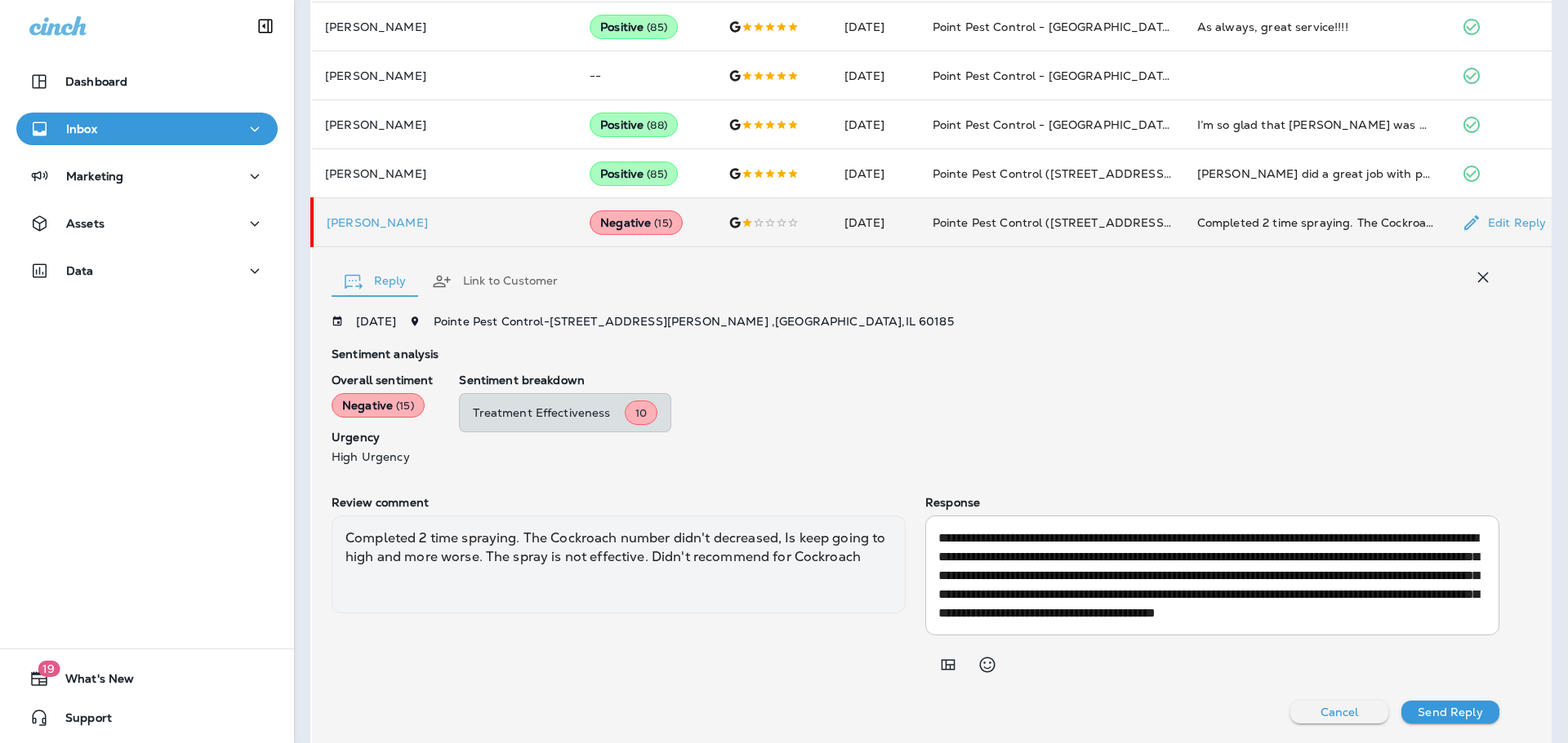
scroll to position [27, 0]
click at [1119, 566] on textarea "**********" at bounding box center [1209, 575] width 542 height 94
click at [1150, 601] on textarea "**********" at bounding box center [1209, 575] width 542 height 94
click at [1290, 599] on textarea "**********" at bounding box center [1209, 575] width 542 height 94
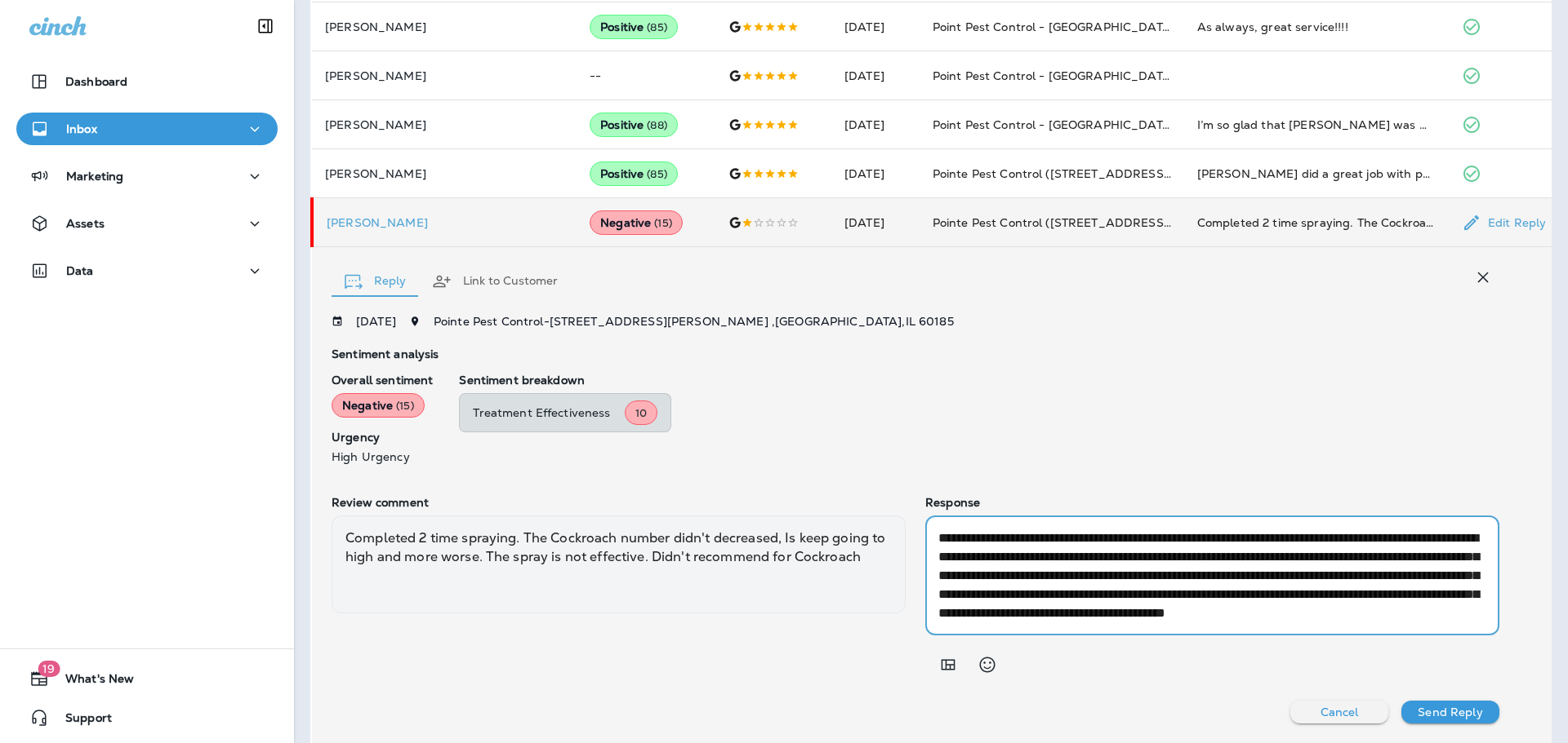
scroll to position [0, 0]
click at [974, 580] on textarea "**********" at bounding box center [1209, 575] width 542 height 94
click at [978, 598] on textarea "**********" at bounding box center [1209, 575] width 542 height 94
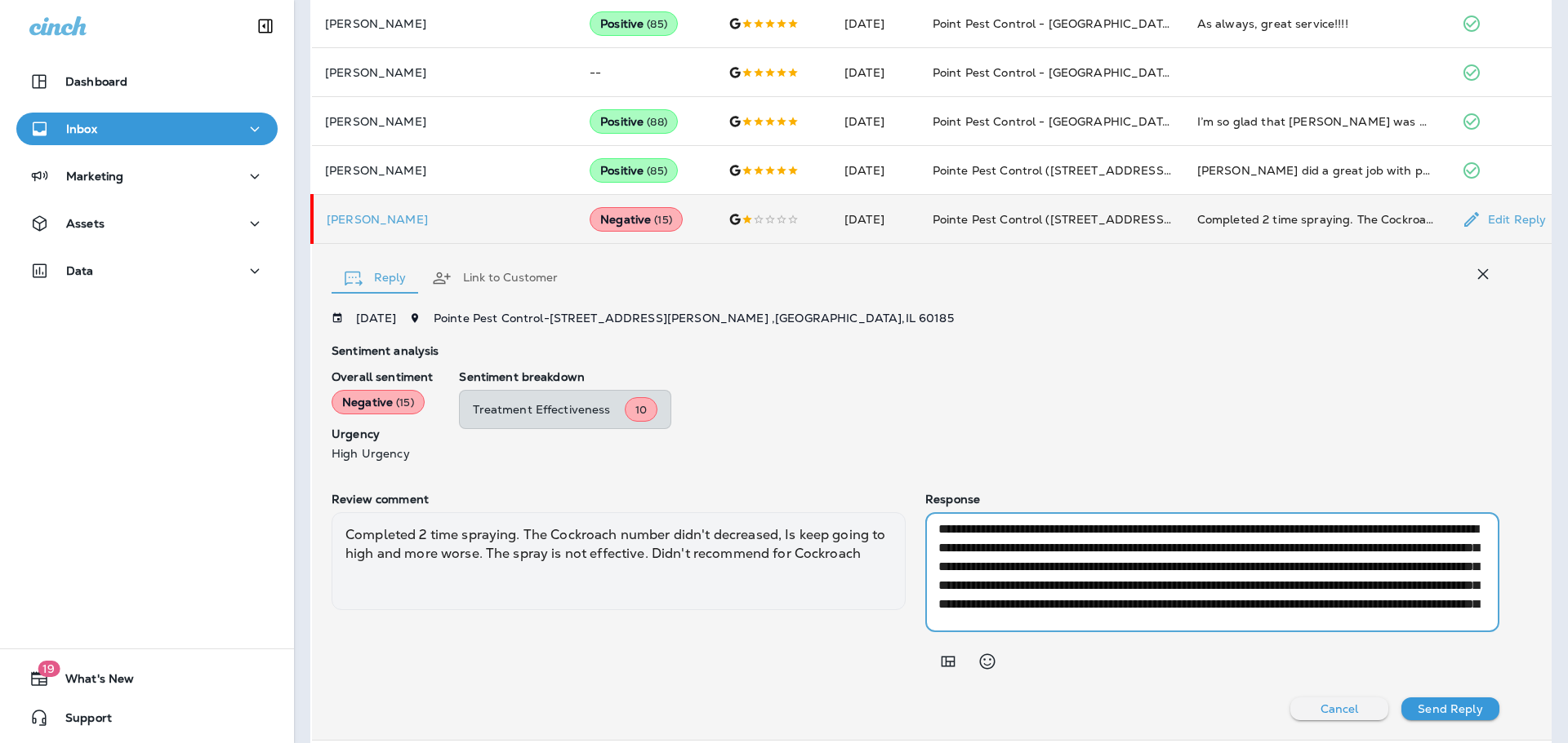
scroll to position [0, 0]
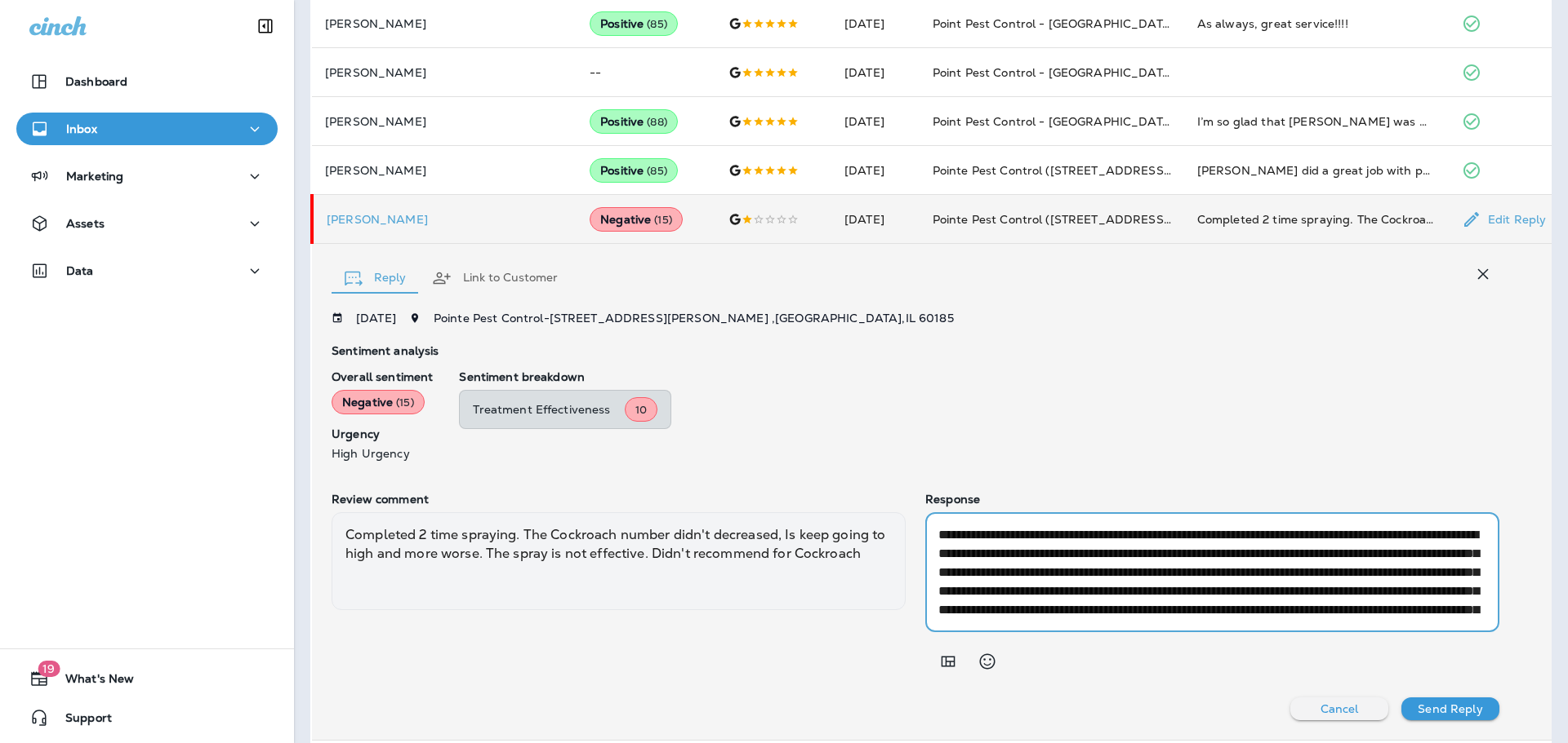
type textarea "**********"
click at [1436, 706] on p "Send Reply" at bounding box center [1449, 709] width 65 height 13
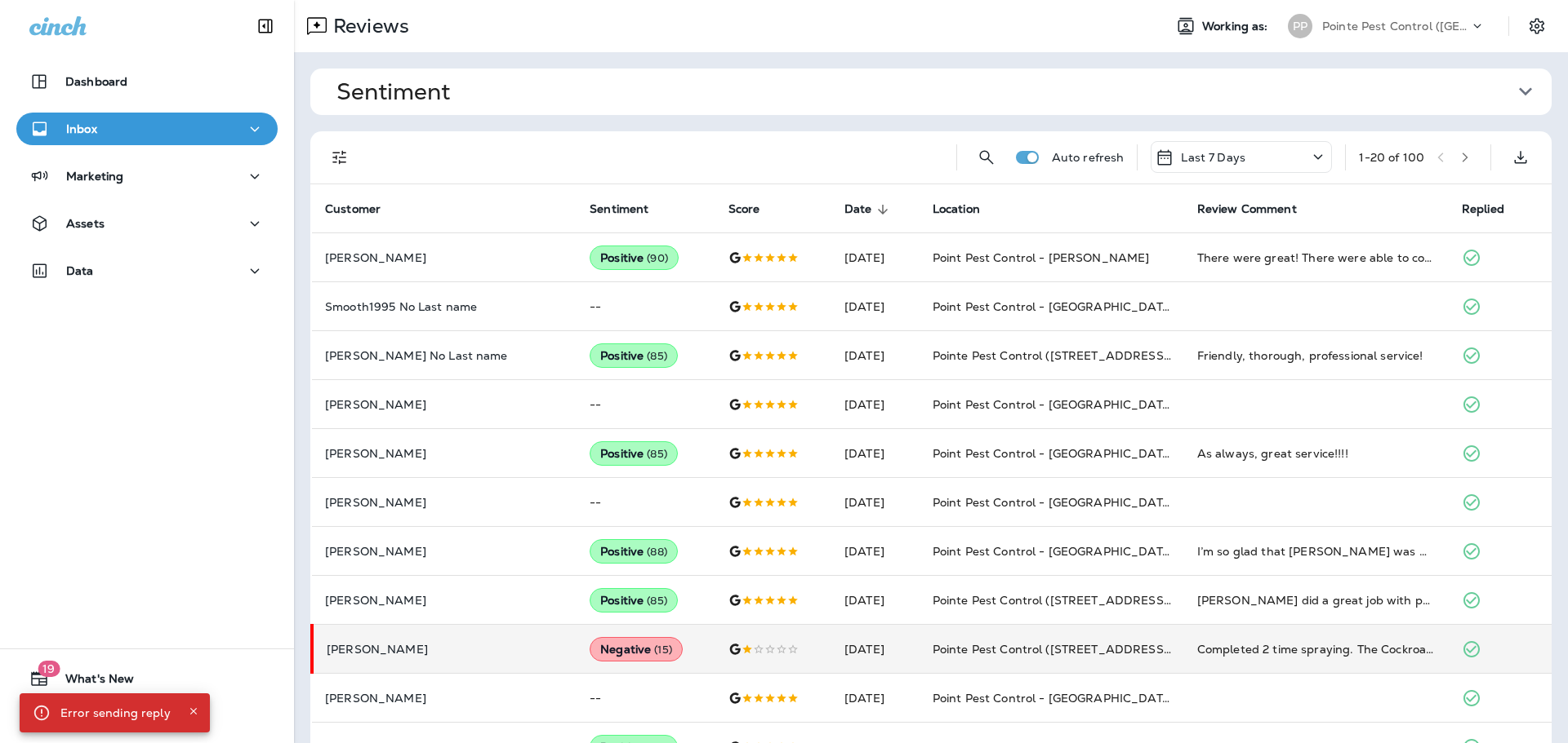
click at [1351, 29] on p "Pointe Pest Control ([GEOGRAPHIC_DATA])" at bounding box center [1394, 26] width 147 height 13
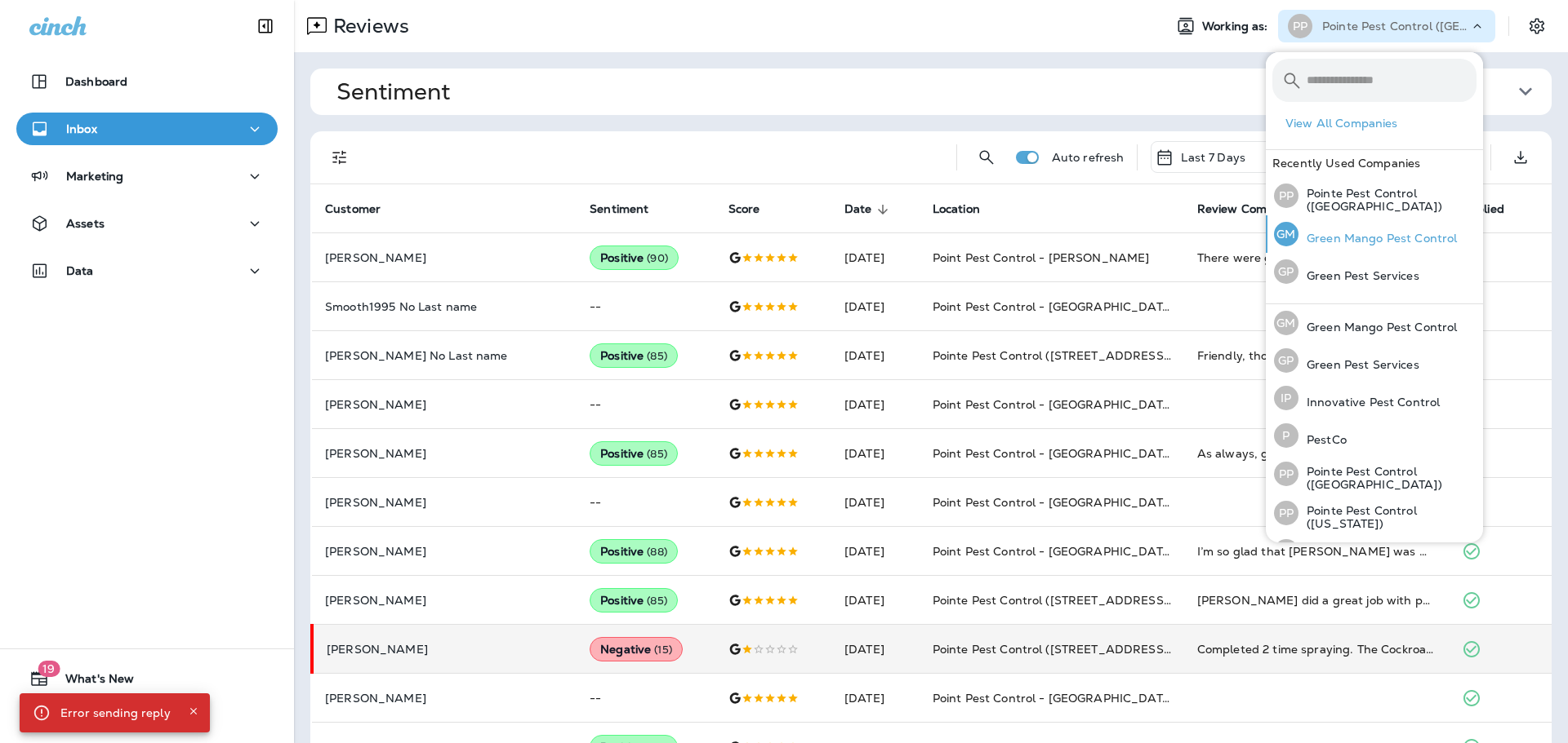
click at [1395, 238] on p "Green Mango Pest Control" at bounding box center [1377, 238] width 158 height 13
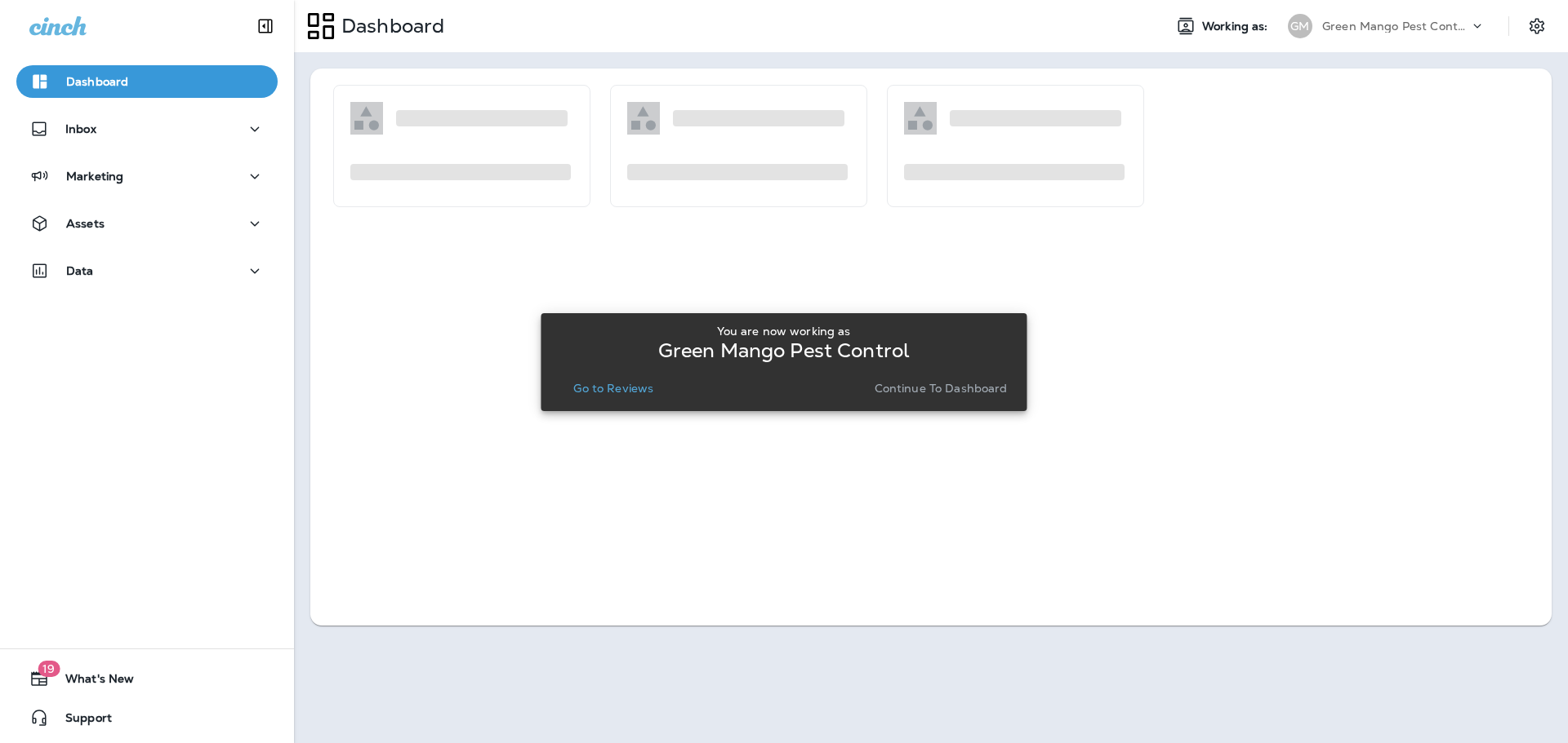
click at [615, 384] on p "Go to Reviews" at bounding box center [614, 388] width 80 height 13
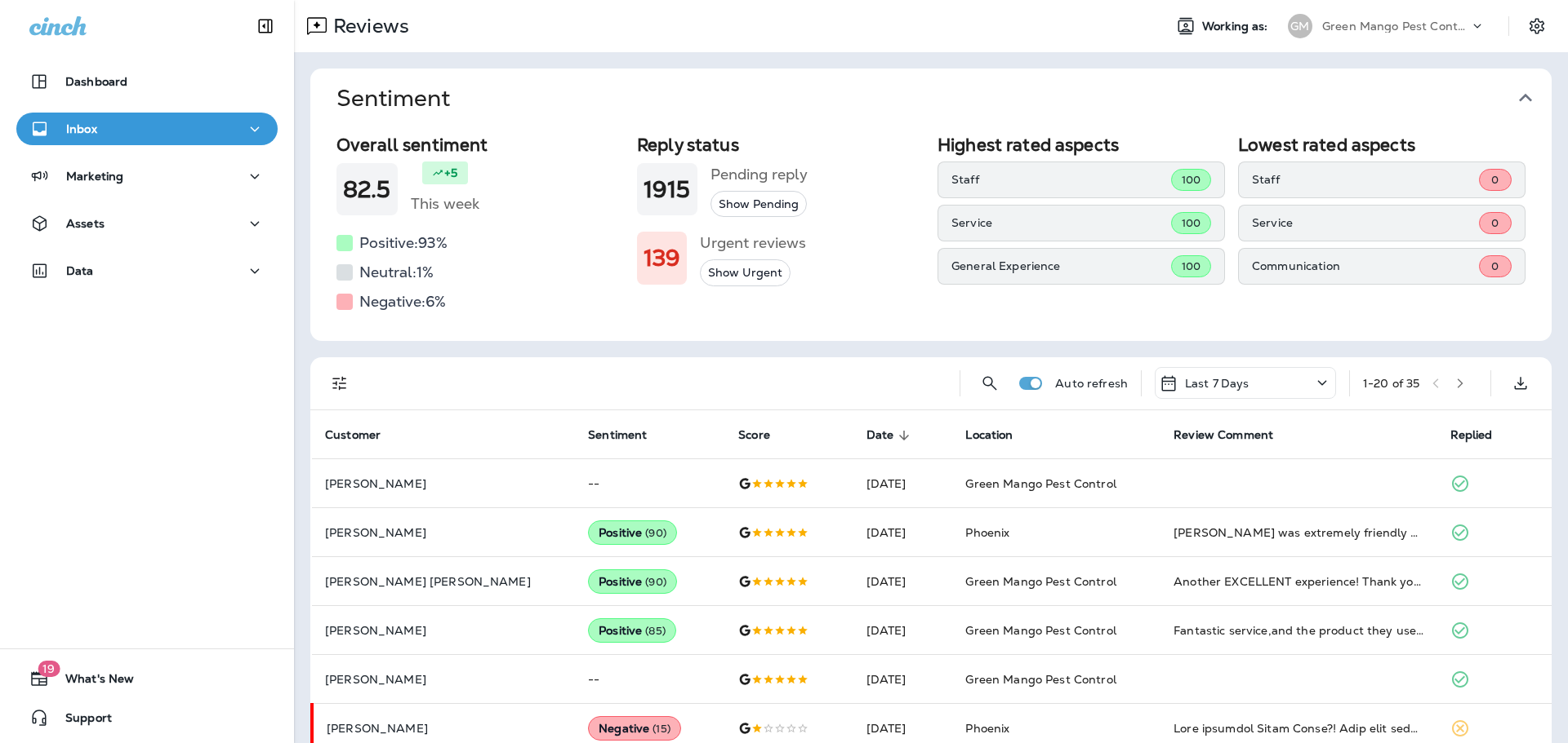
click at [1514, 100] on icon "button" at bounding box center [1525, 98] width 26 height 26
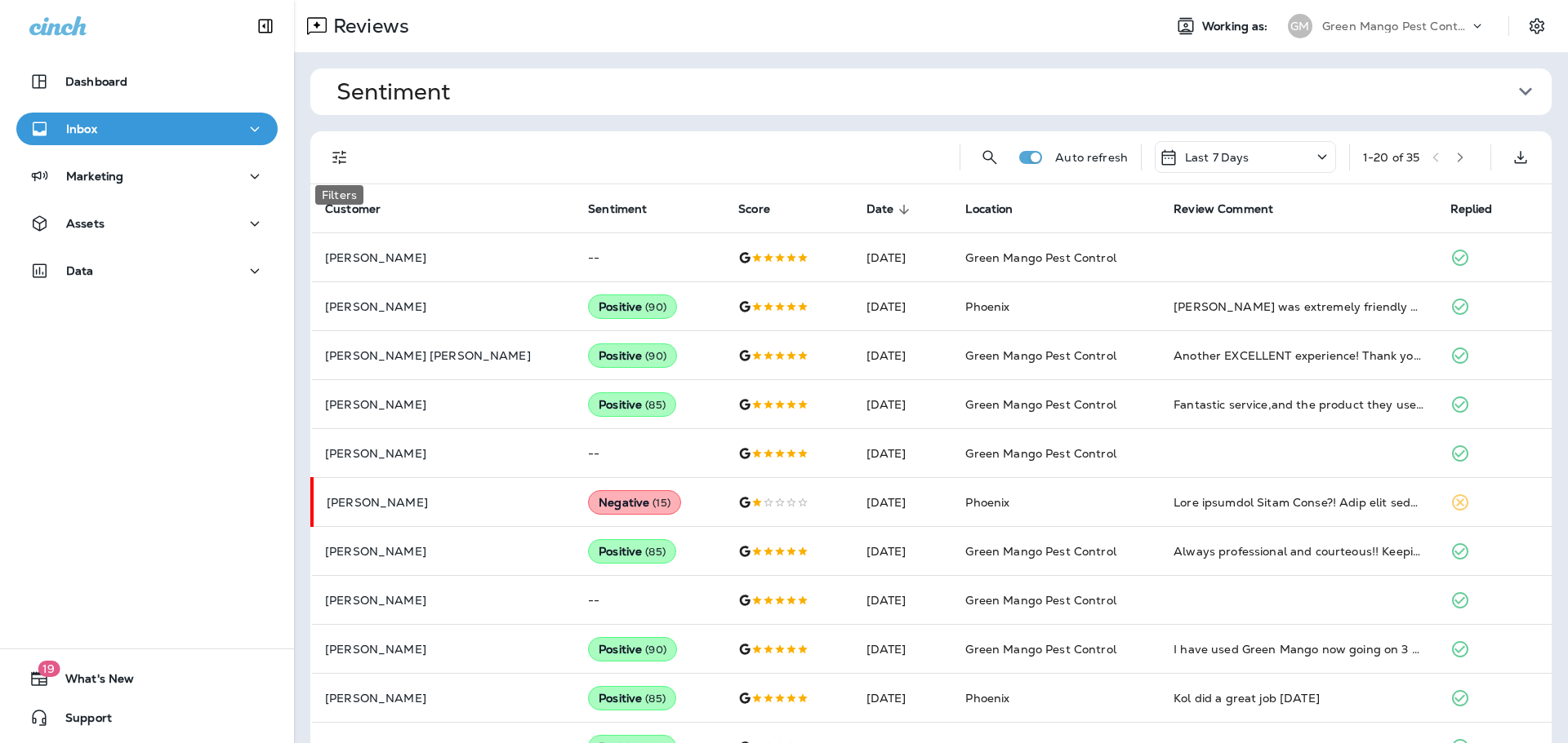
click at [342, 153] on icon "Filters" at bounding box center [339, 157] width 14 height 14
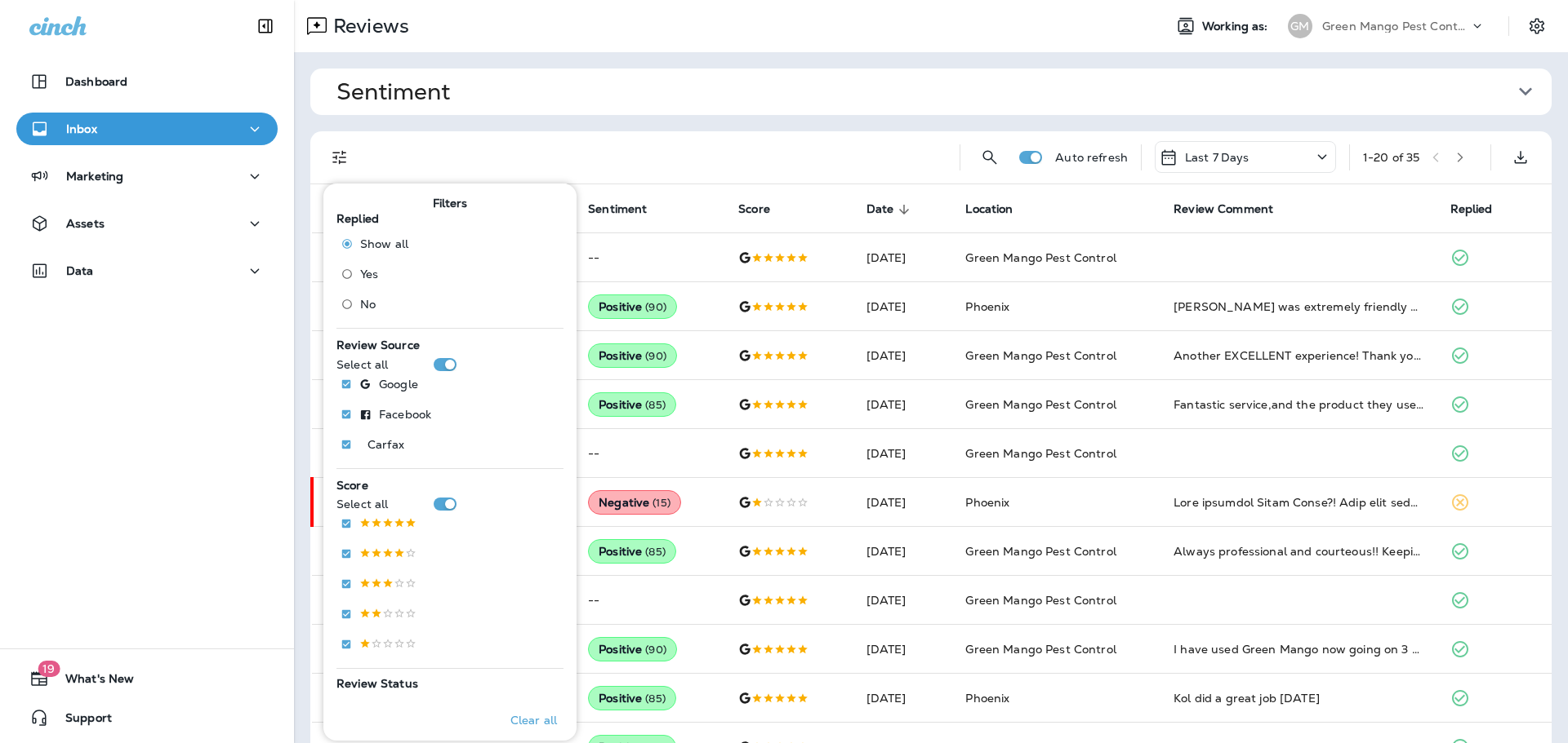
click at [374, 306] on span "No" at bounding box center [367, 304] width 16 height 13
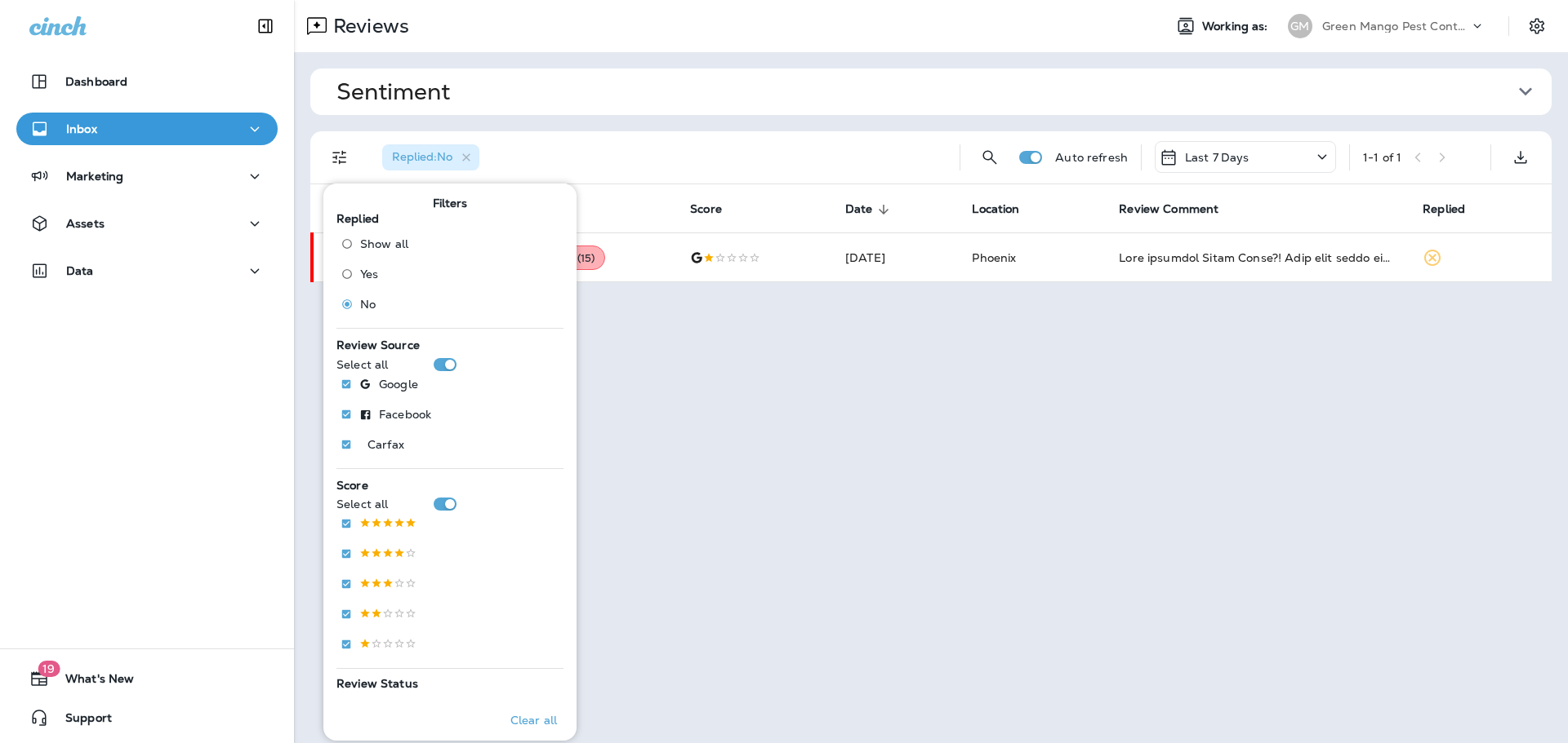
click at [773, 50] on div "Reviews Working as: [PERSON_NAME] Mango Pest Control" at bounding box center [931, 26] width 1274 height 52
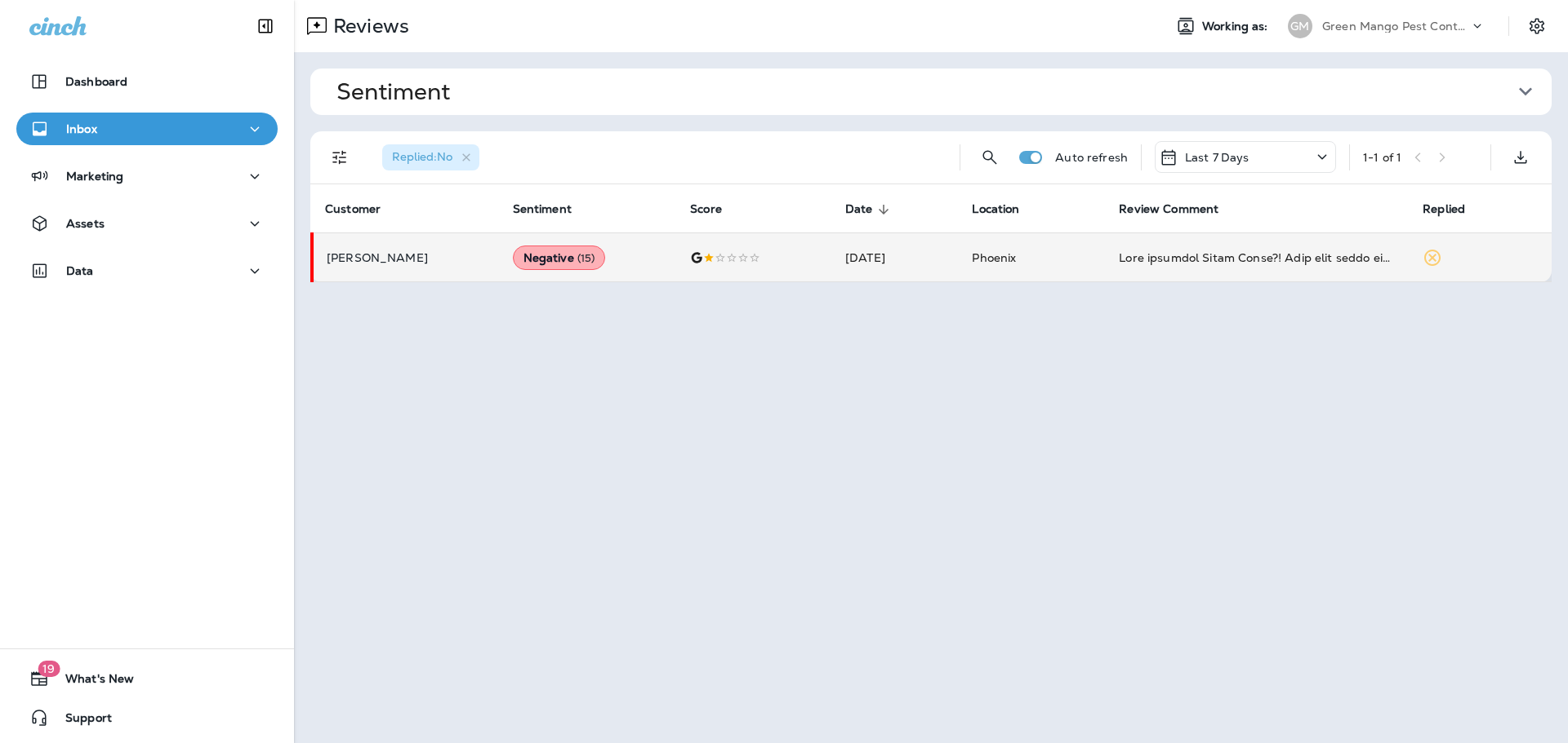
click at [791, 263] on td at bounding box center [754, 258] width 155 height 49
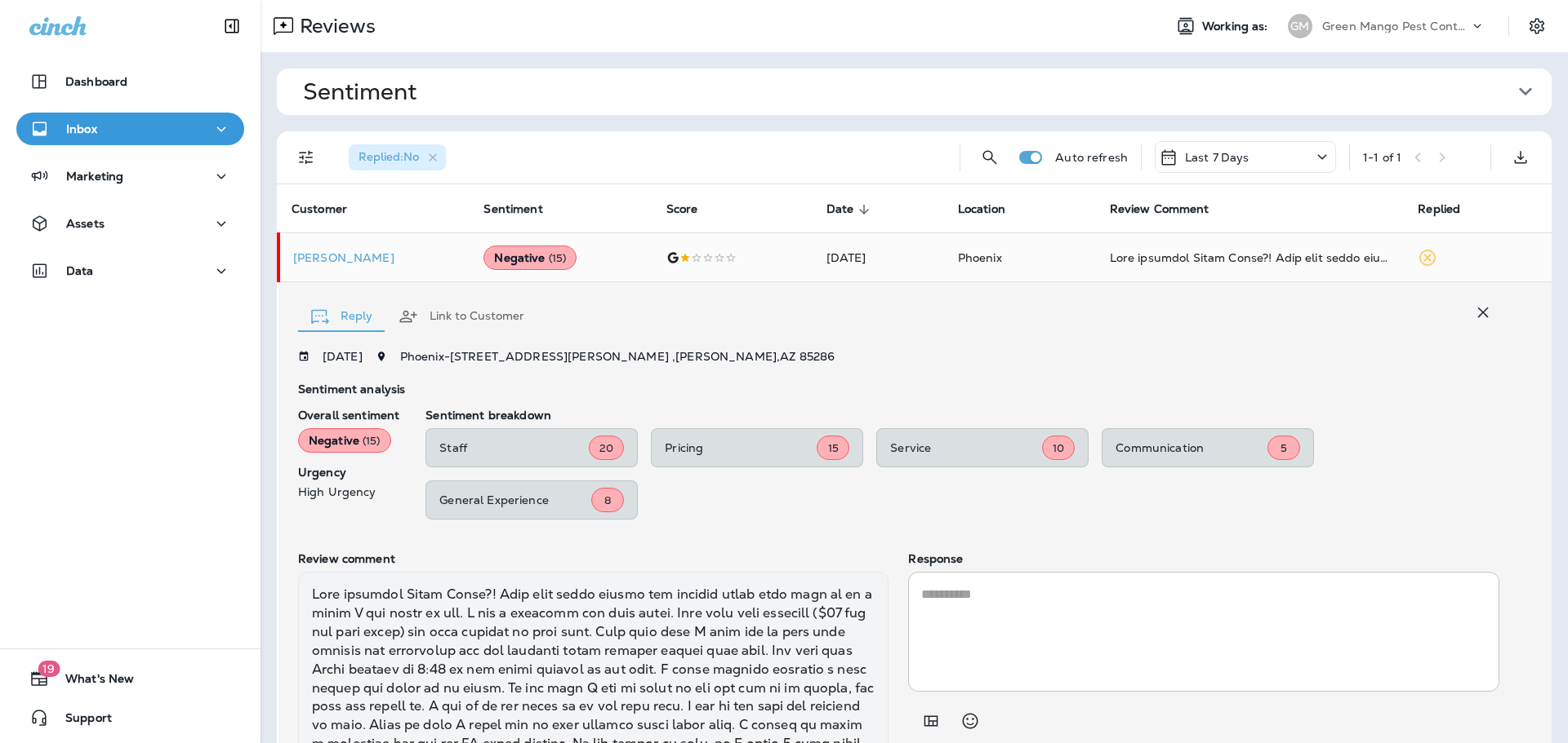
scroll to position [198, 0]
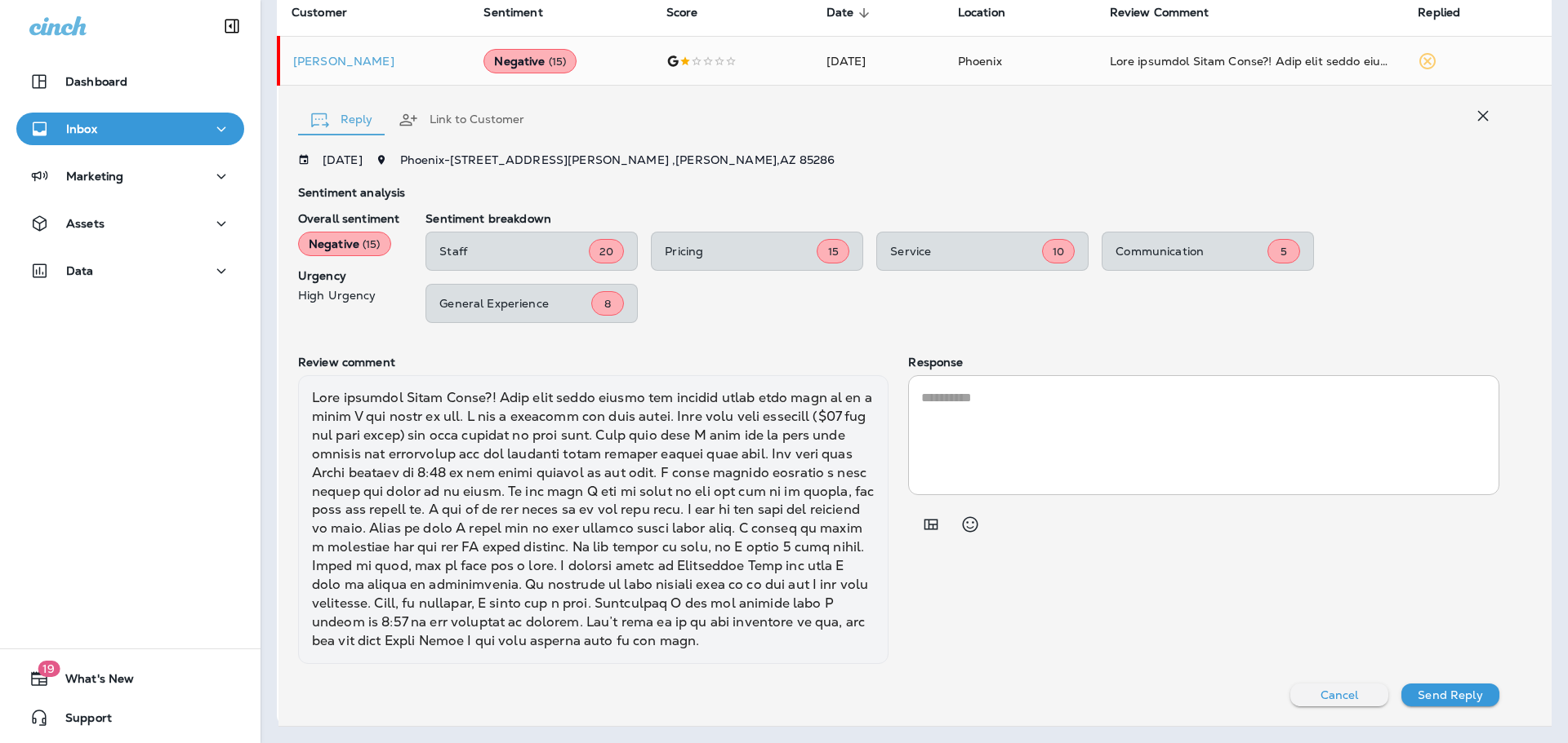
click at [1473, 119] on icon "button" at bounding box center [1482, 115] width 19 height 19
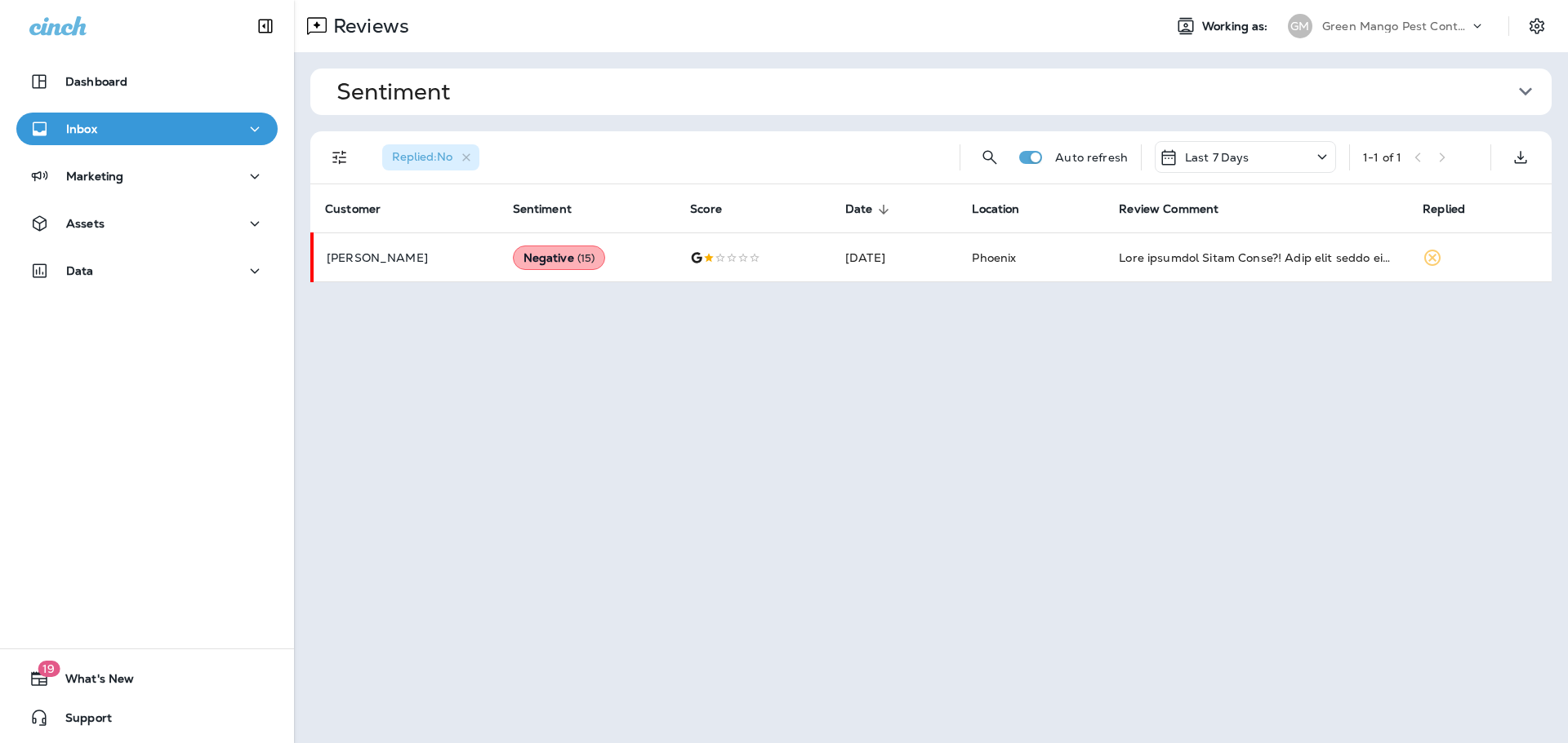
scroll to position [0, 0]
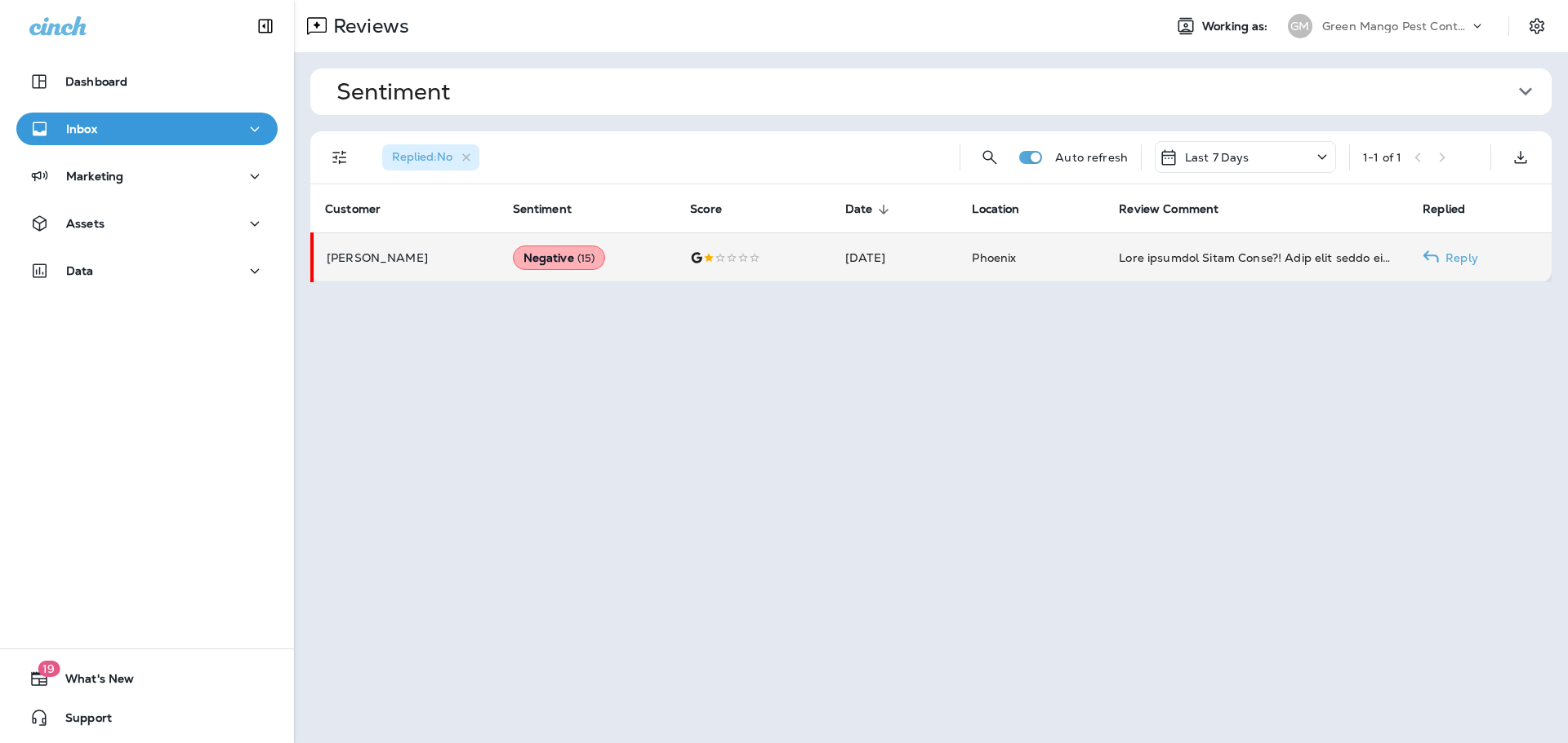
click at [832, 237] on td "[DATE]" at bounding box center [895, 258] width 127 height 49
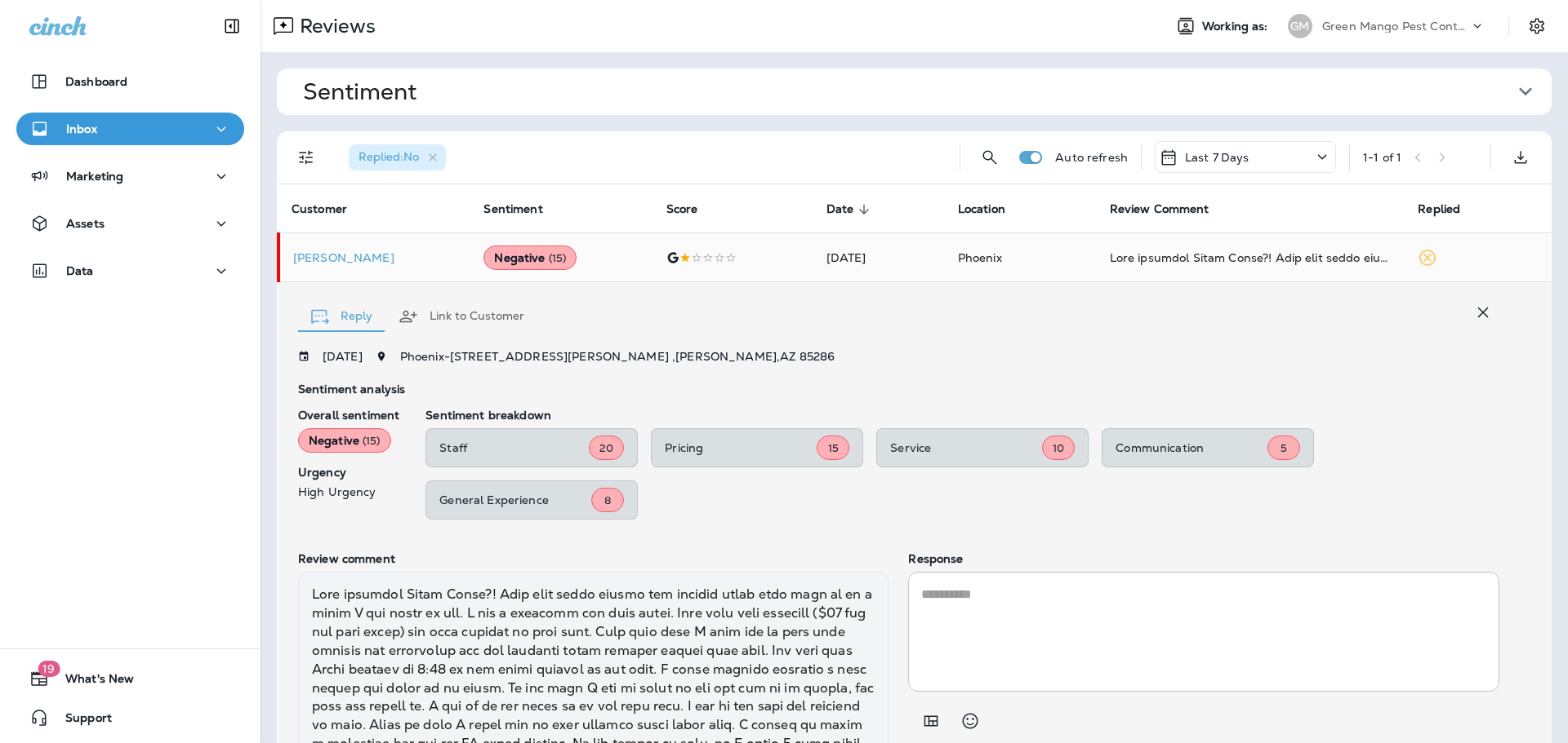
scroll to position [198, 0]
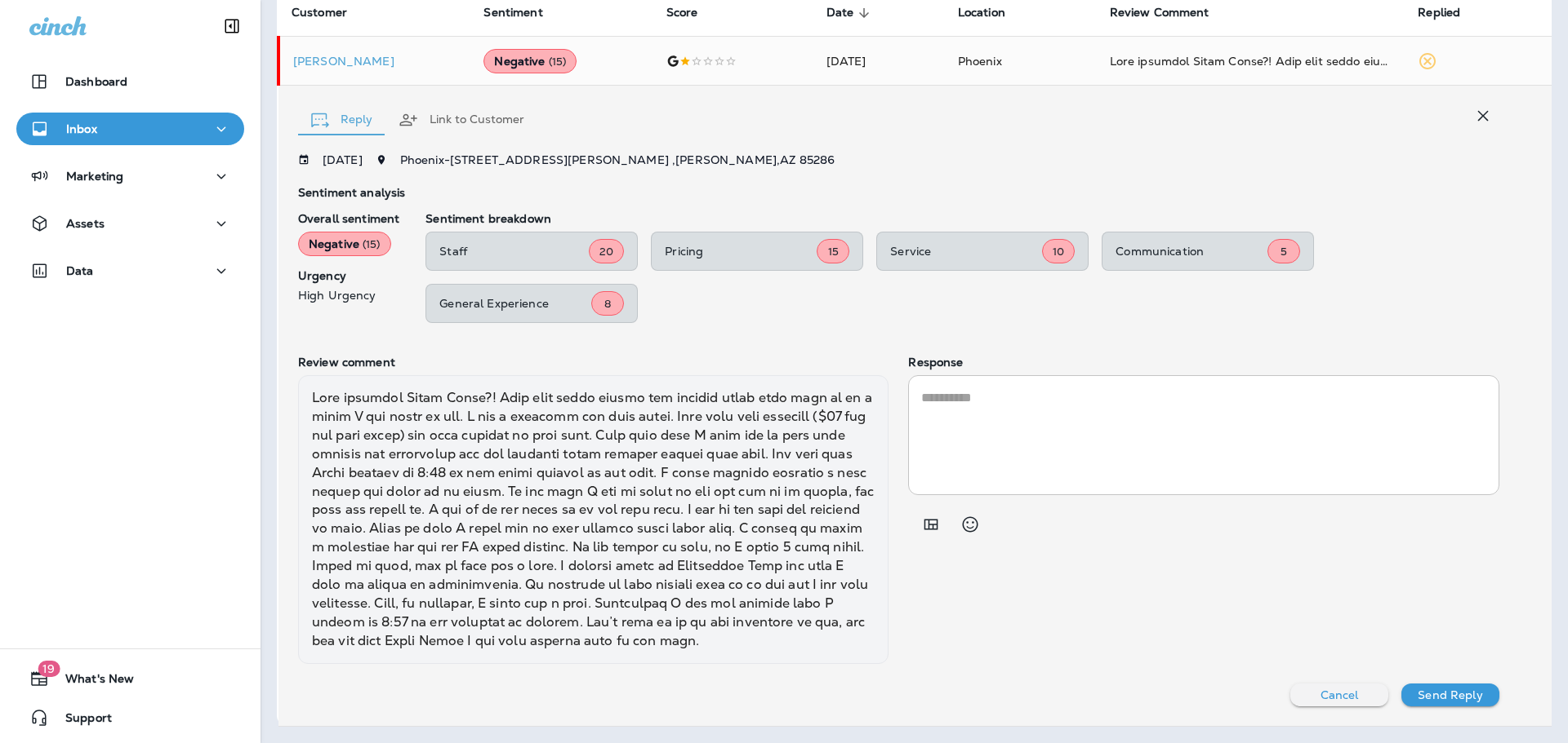
click at [996, 438] on textarea at bounding box center [1203, 435] width 565 height 94
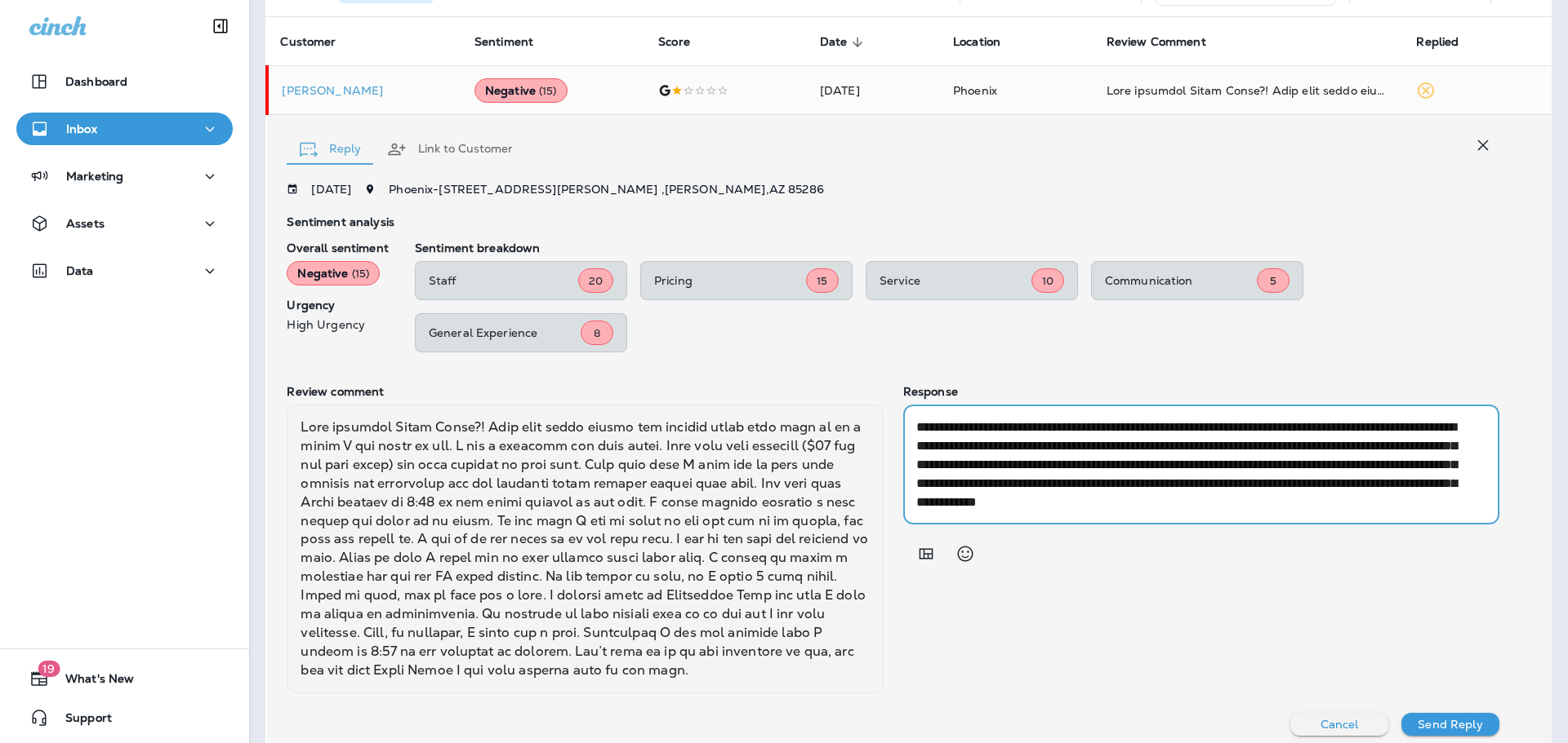
scroll to position [19, 0]
click at [1037, 461] on textarea "**********" at bounding box center [1195, 465] width 559 height 94
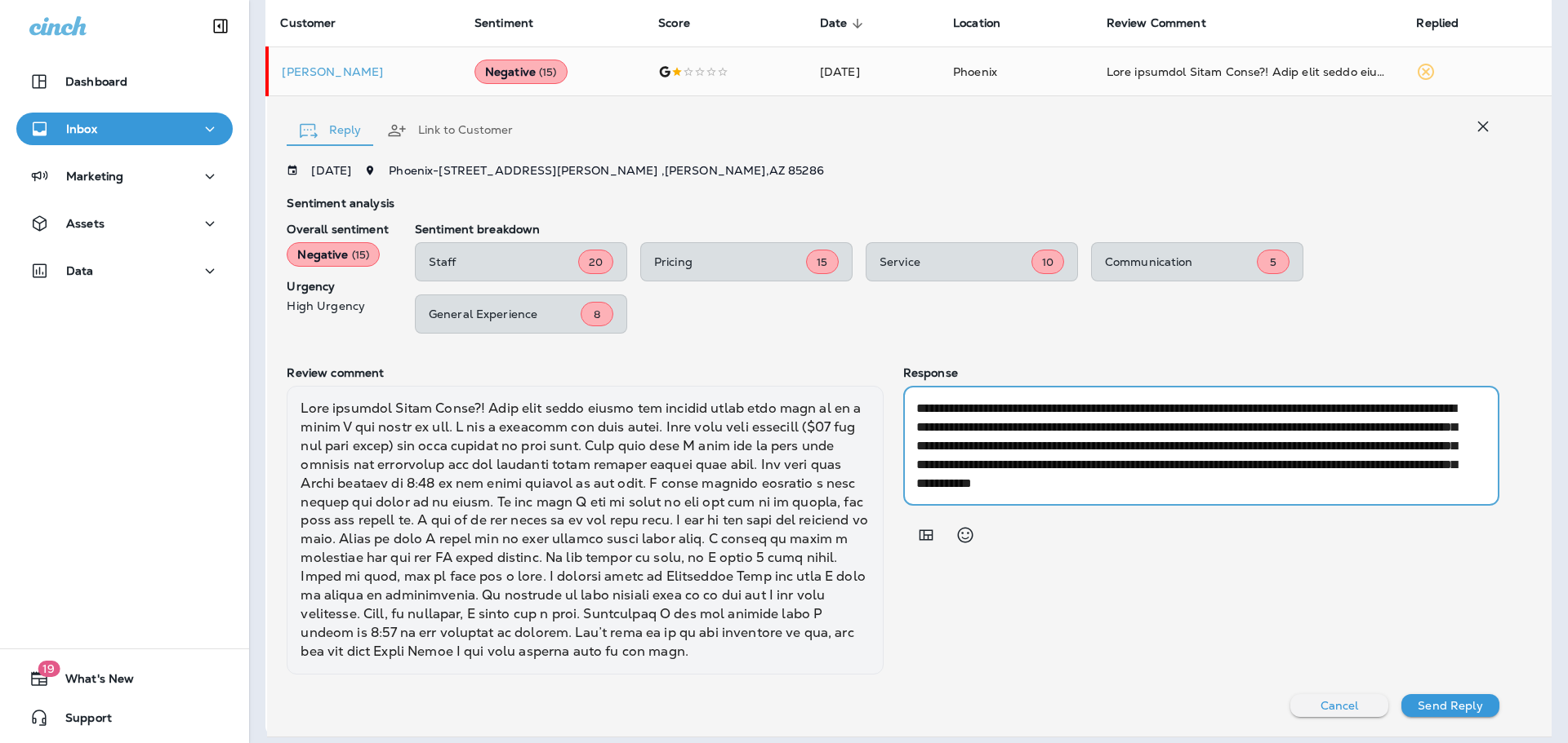
scroll to position [215, 0]
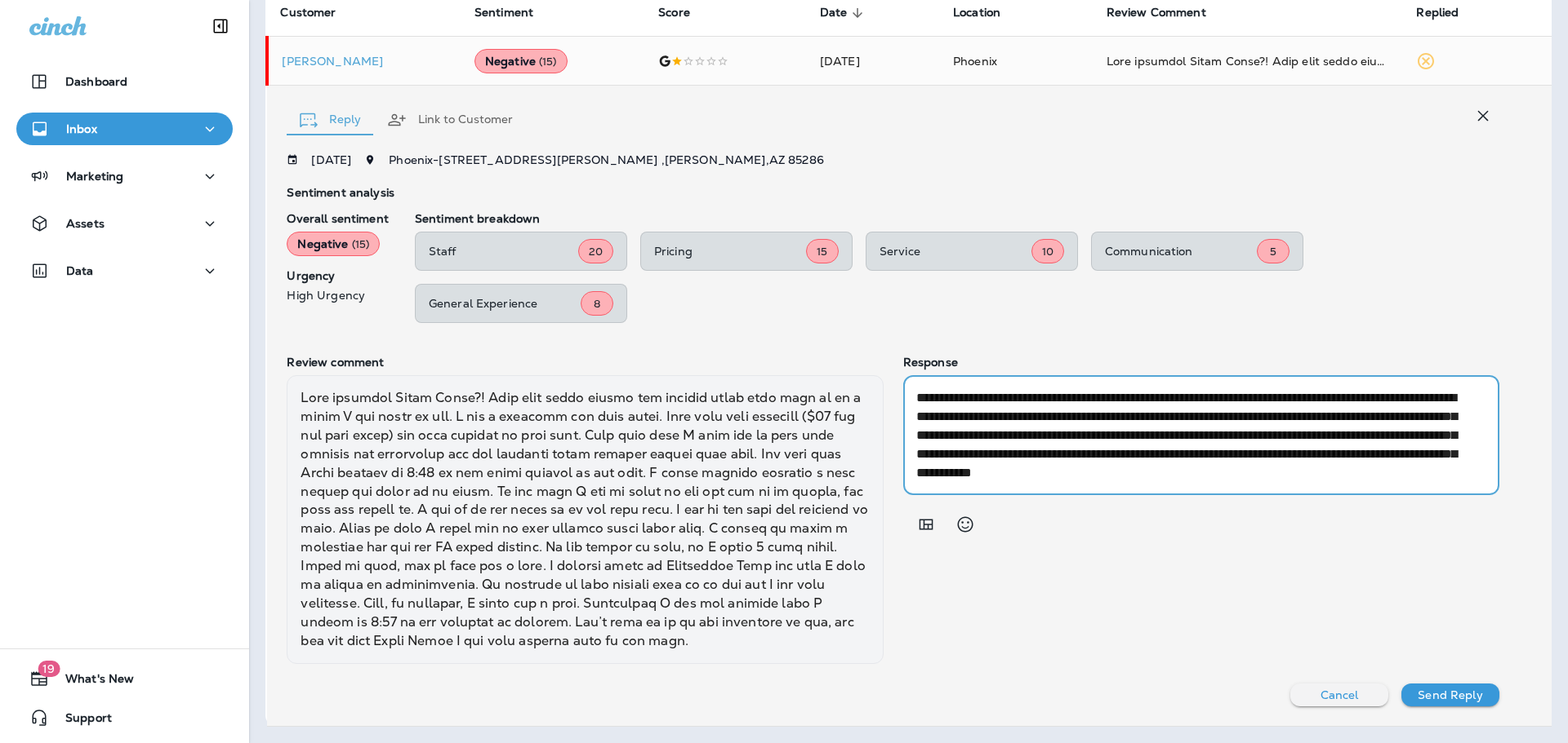
type textarea "**********"
click at [1457, 696] on p "Send Reply" at bounding box center [1449, 696] width 65 height 13
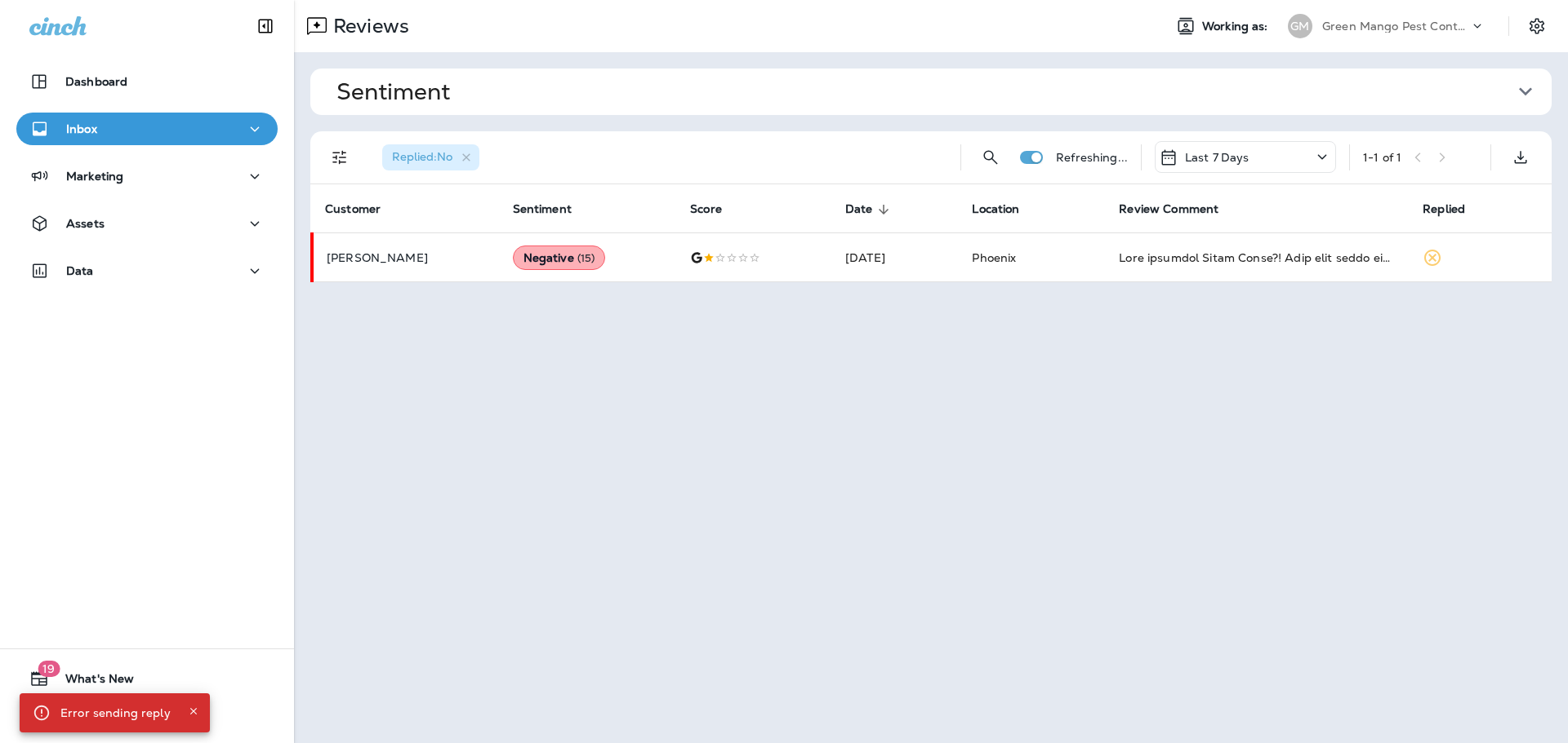
scroll to position [0, 0]
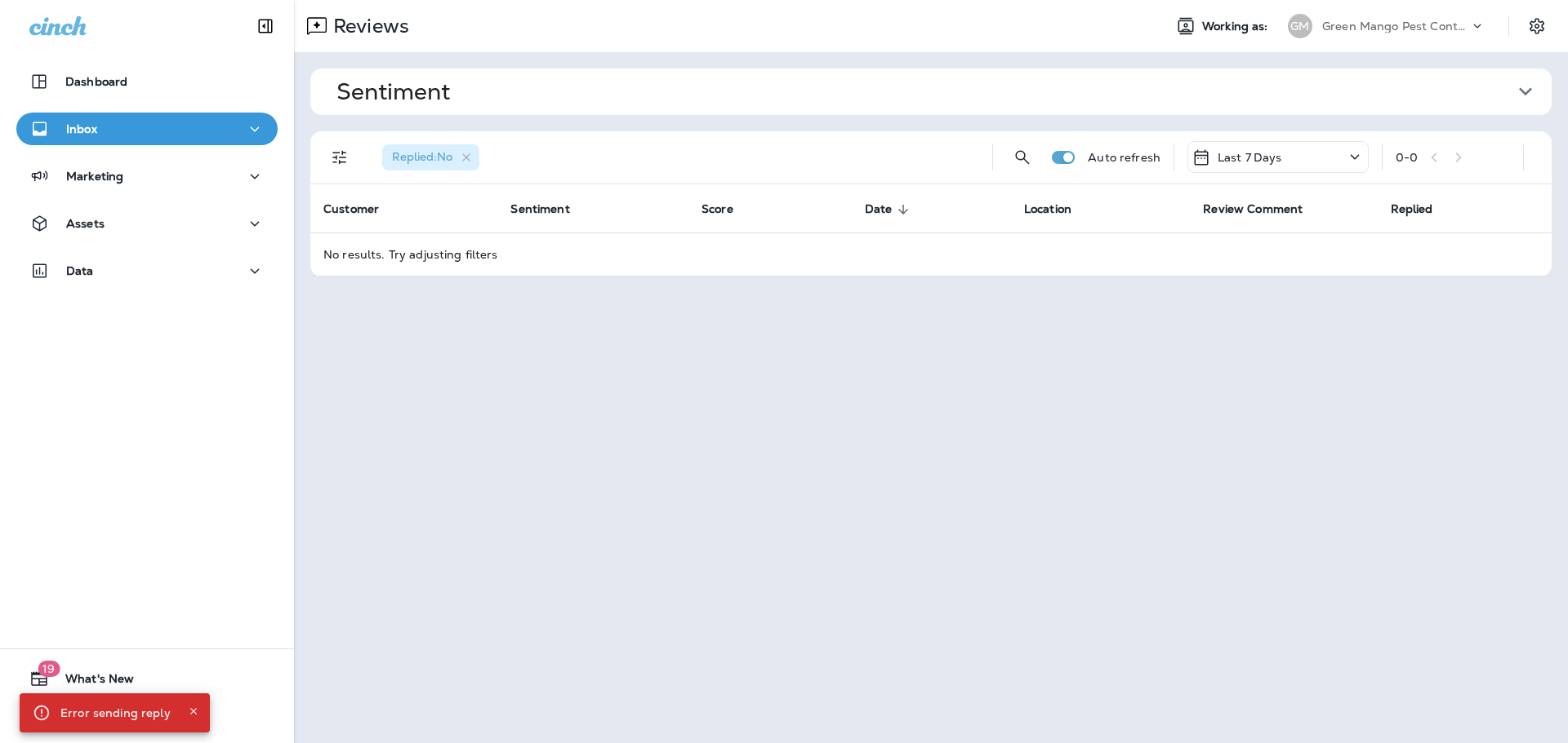
click at [189, 706] on icon "Close" at bounding box center [194, 711] width 12 height 12
click at [1390, 19] on p "Green Mango Pest Control" at bounding box center [1394, 26] width 147 height 13
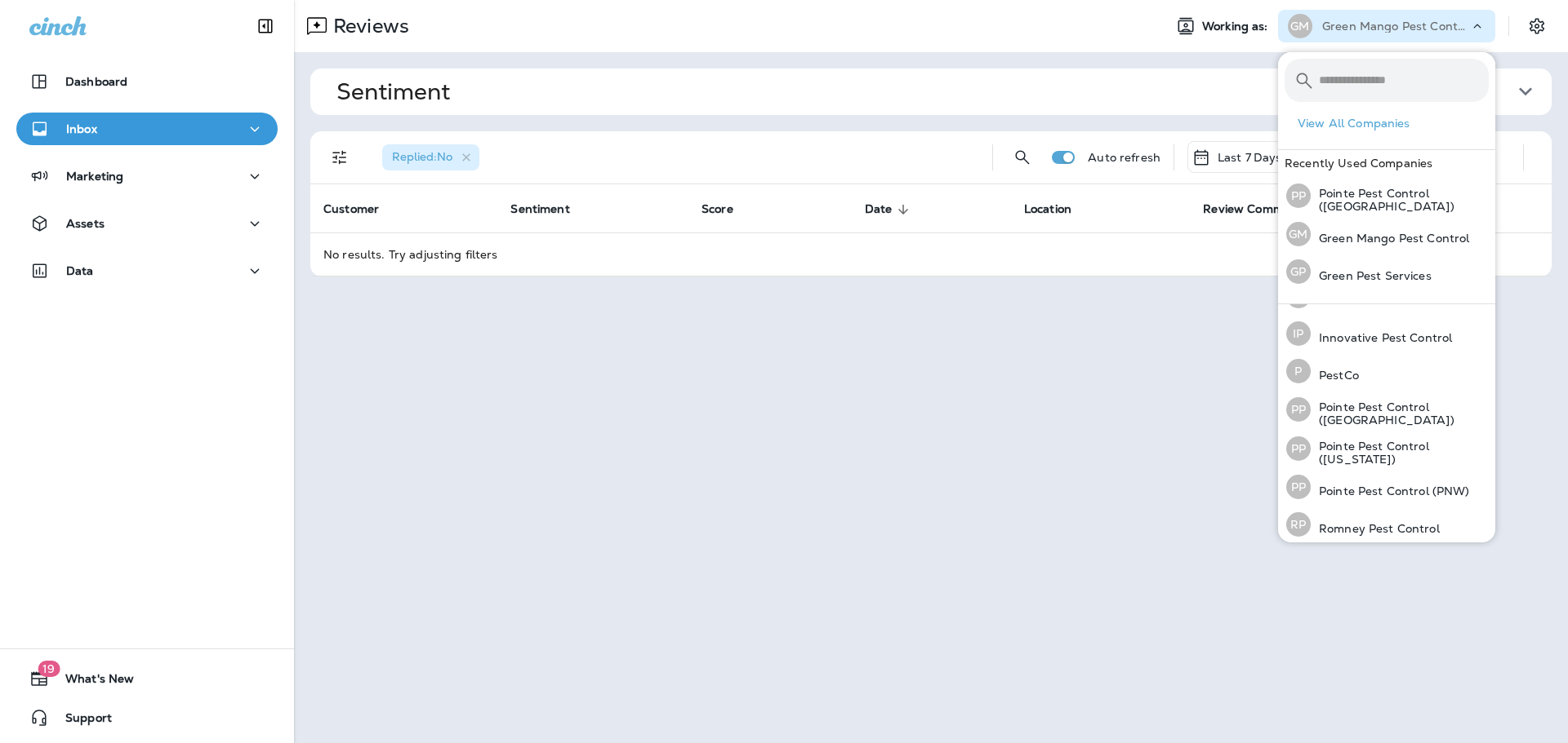
scroll to position [72, 0]
click at [1398, 484] on p "Pointe Pest Control (PNW)" at bounding box center [1390, 484] width 159 height 13
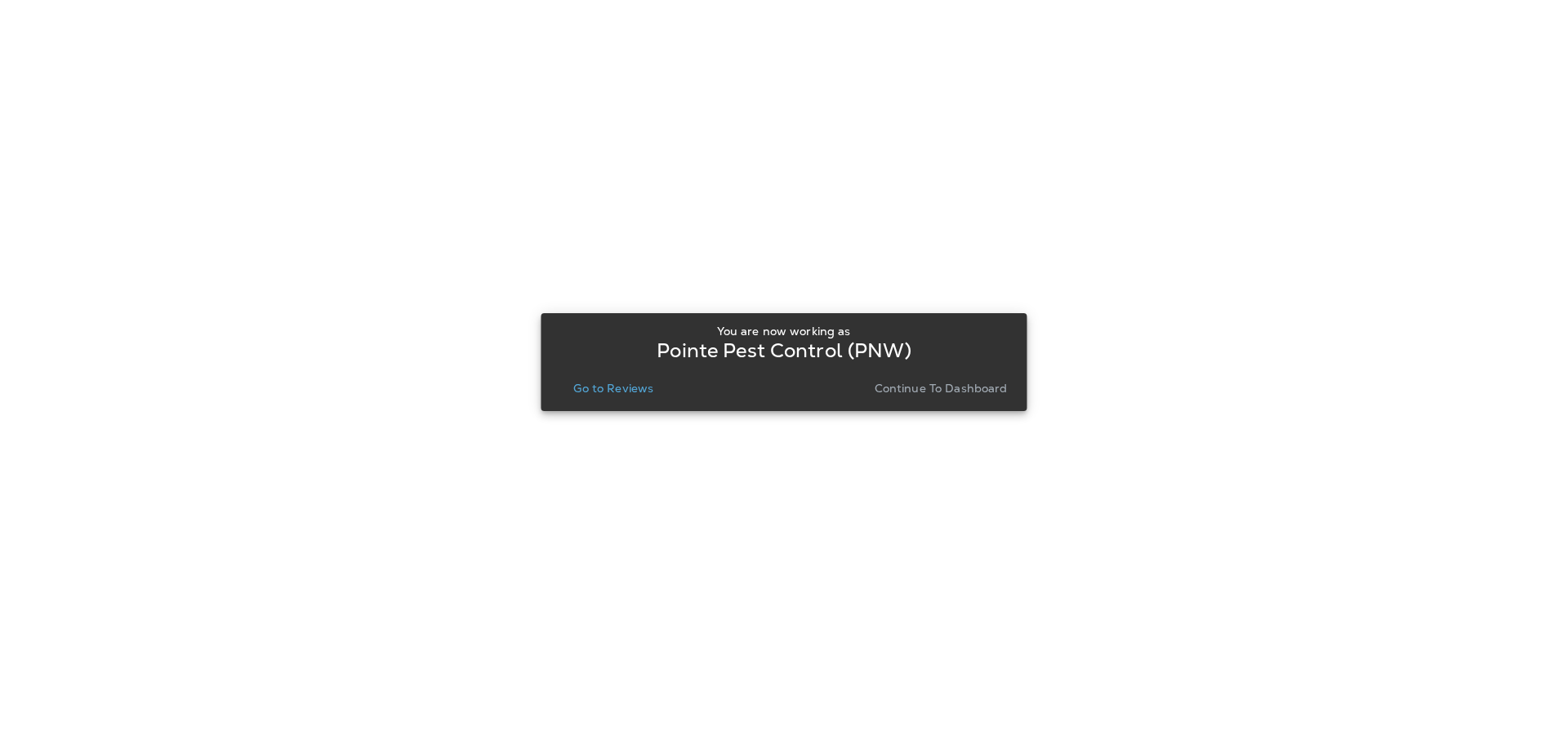
click at [587, 377] on button "Go to Reviews" at bounding box center [613, 388] width 93 height 23
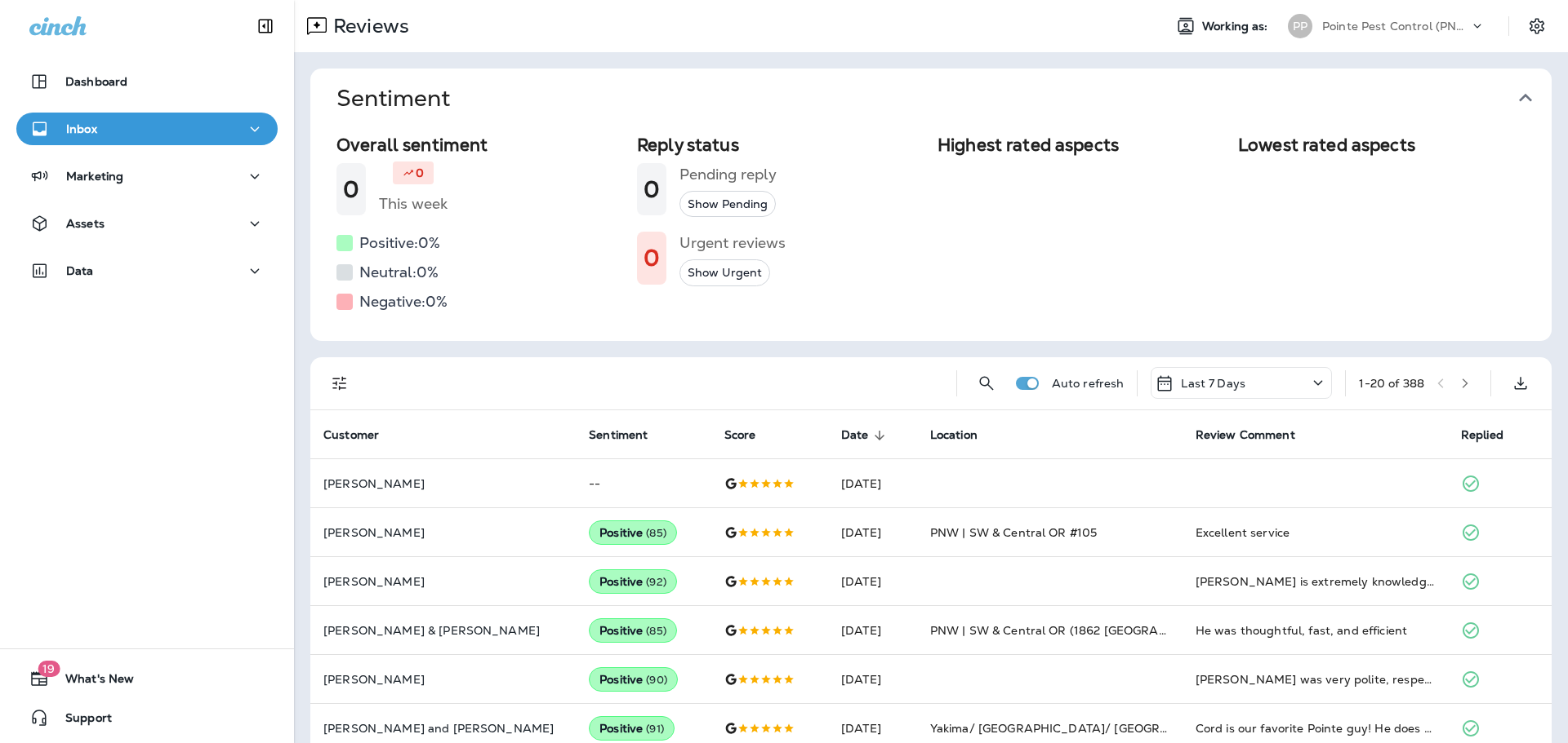
click at [1538, 99] on button "Sentiment" at bounding box center [943, 98] width 1241 height 59
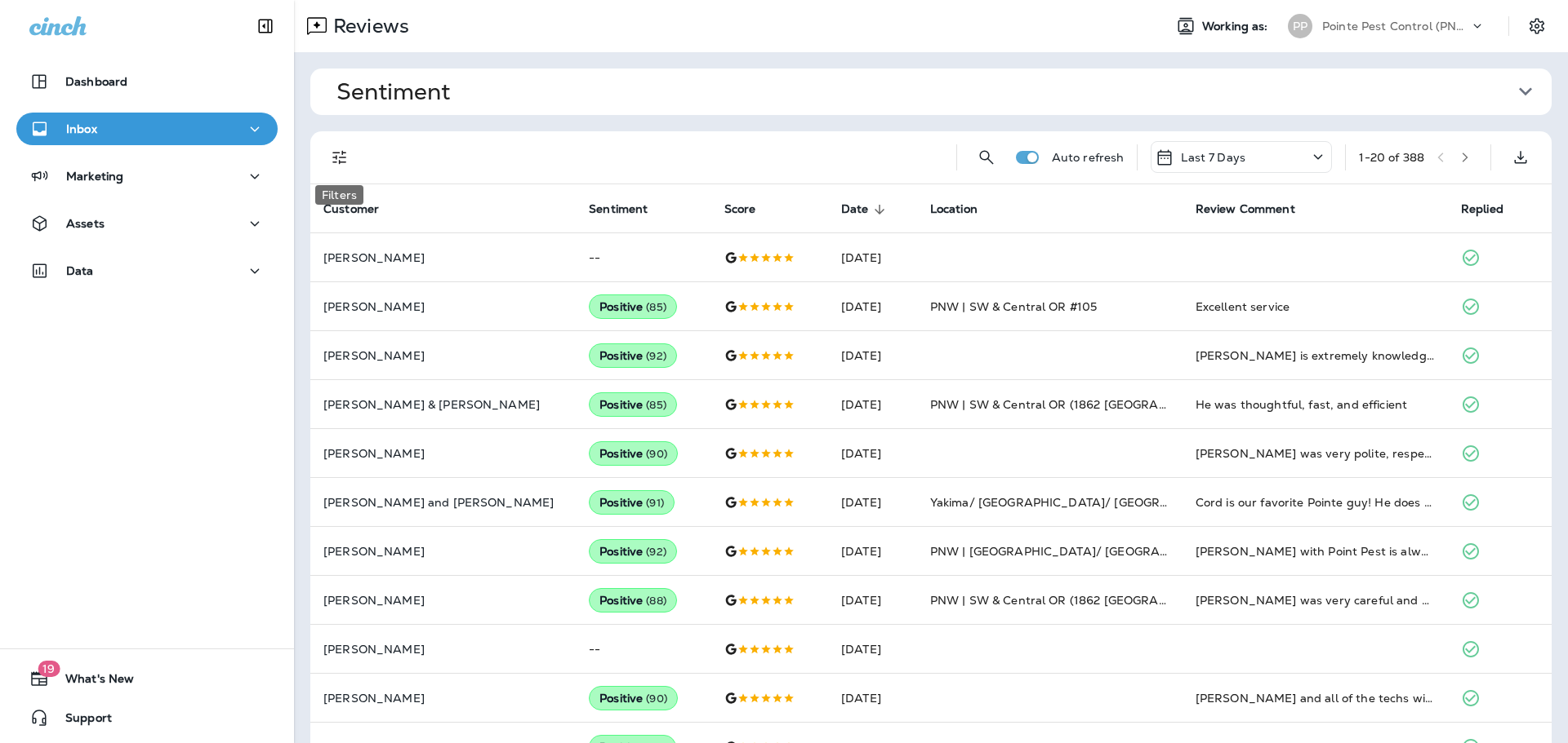
click at [330, 152] on icon "Filters" at bounding box center [339, 157] width 19 height 19
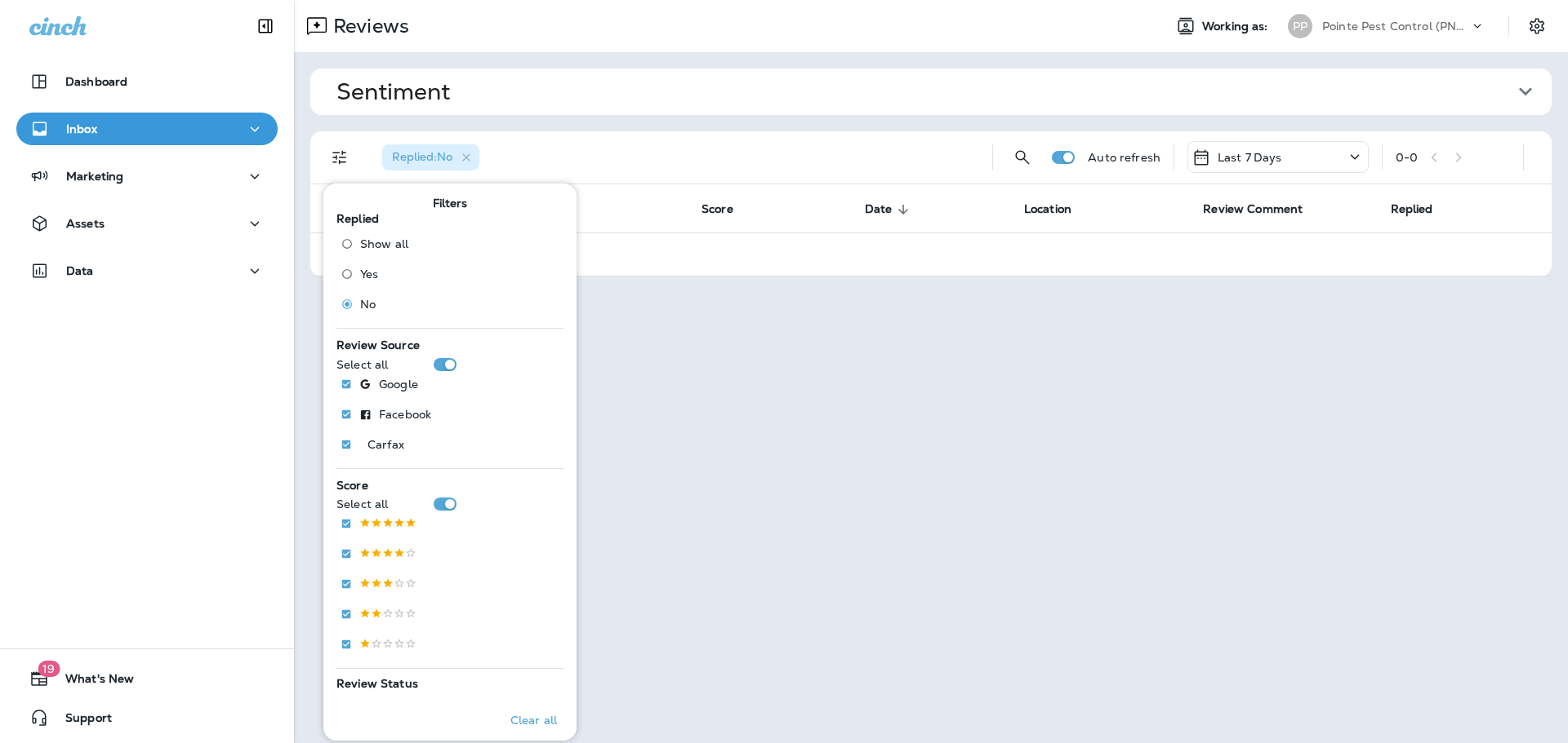
click at [669, 131] on div "Replied : No" at bounding box center [674, 157] width 610 height 52
